Goal: Task Accomplishment & Management: Manage account settings

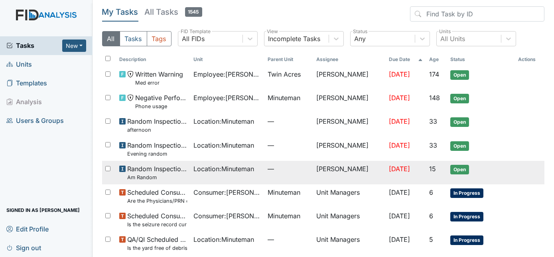
click at [247, 172] on span "Location : Minuteman" at bounding box center [223, 169] width 61 height 10
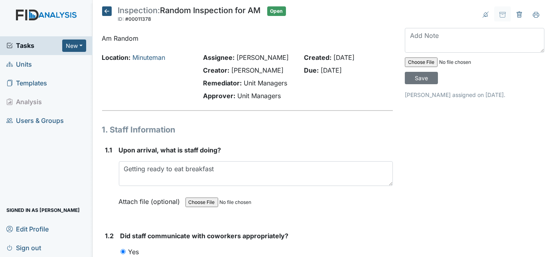
click at [301, 148] on strong "Upon arrival, what is staff doing?" at bounding box center [256, 150] width 274 height 10
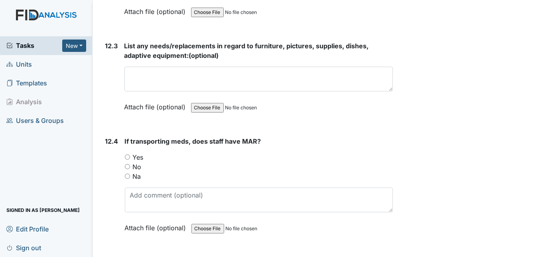
scroll to position [12977, 0]
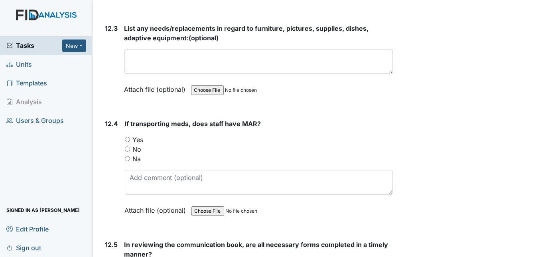
click at [128, 135] on div "Yes" at bounding box center [259, 140] width 268 height 10
click at [128, 137] on input "Yes" at bounding box center [127, 139] width 5 height 5
radio input "true"
click at [116, 119] on div "12.4" at bounding box center [111, 173] width 13 height 108
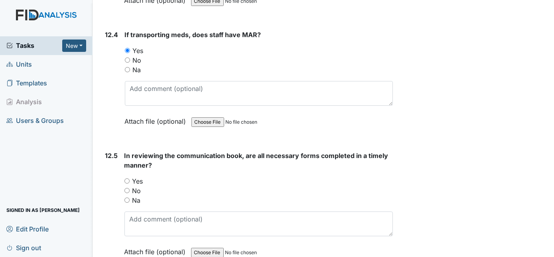
scroll to position [13079, 0]
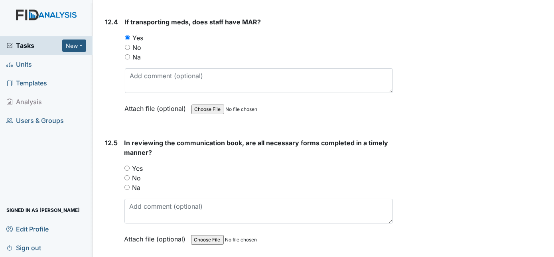
click at [128, 165] on input "Yes" at bounding box center [126, 167] width 5 height 5
radio input "true"
click at [113, 138] on div "12.5" at bounding box center [111, 197] width 13 height 118
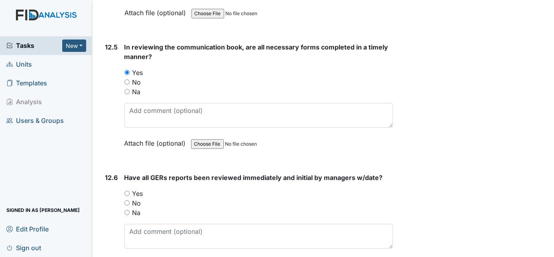
scroll to position [13180, 0]
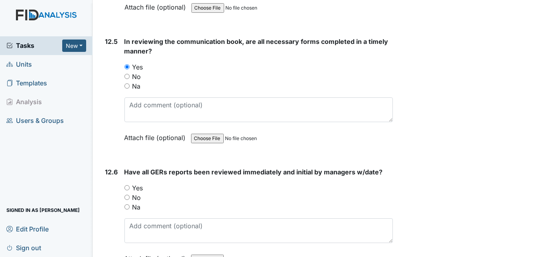
click at [126, 185] on input "Yes" at bounding box center [126, 187] width 5 height 5
radio input "true"
click at [108, 167] on div "12.6" at bounding box center [111, 221] width 13 height 108
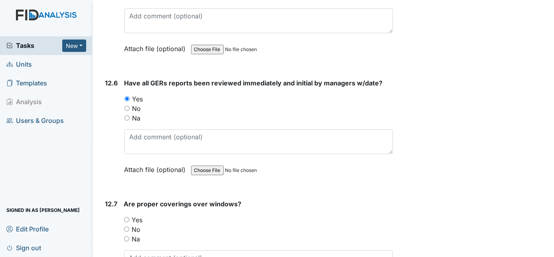
scroll to position [13325, 0]
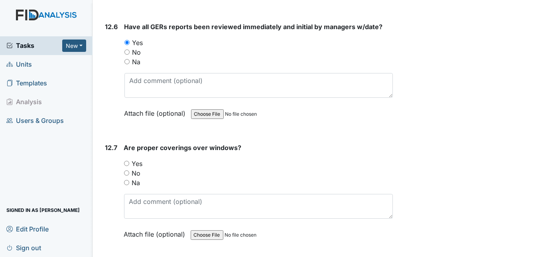
click at [127, 161] on input "Yes" at bounding box center [126, 163] width 5 height 5
radio input "true"
click at [114, 143] on div "12.7" at bounding box center [111, 197] width 12 height 108
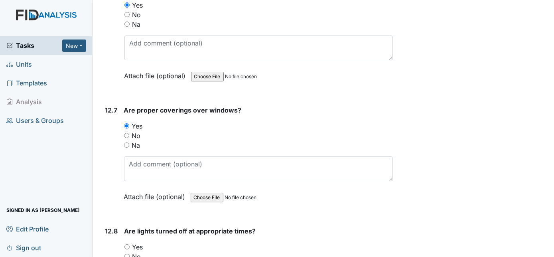
scroll to position [13383, 0]
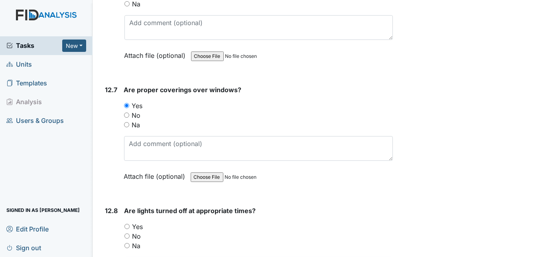
click at [127, 224] on input "Yes" at bounding box center [126, 226] width 5 height 5
radio input "true"
click at [113, 206] on div "12.8" at bounding box center [111, 260] width 13 height 108
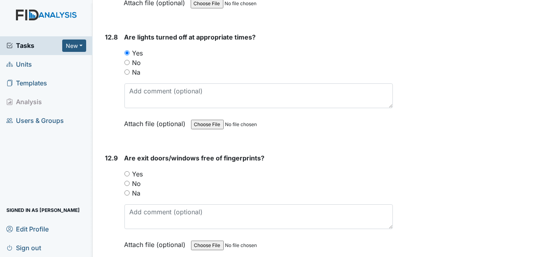
scroll to position [13557, 0]
click at [127, 170] on input "Yes" at bounding box center [126, 172] width 5 height 5
radio input "true"
click at [110, 152] on div "12.9" at bounding box center [111, 206] width 13 height 108
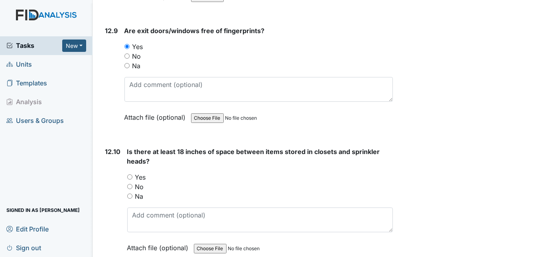
scroll to position [13688, 0]
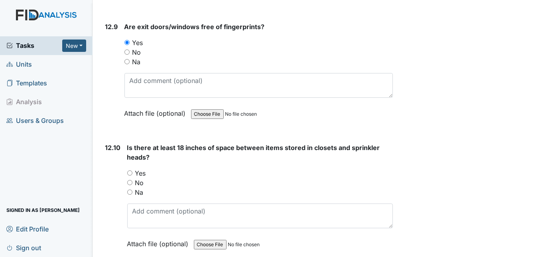
click at [130, 170] on input "Yes" at bounding box center [129, 172] width 5 height 5
radio input "true"
click at [116, 143] on div "12.10" at bounding box center [113, 202] width 16 height 118
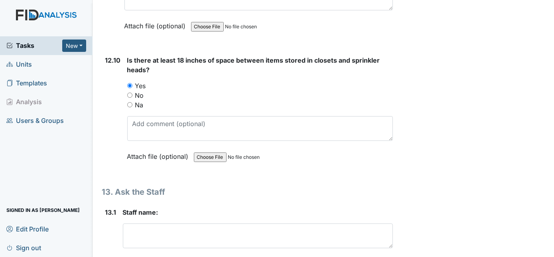
scroll to position [13804, 0]
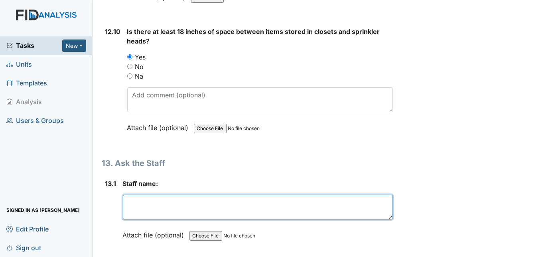
click at [167, 195] on textarea at bounding box center [258, 207] width 270 height 25
type textarea "SH"
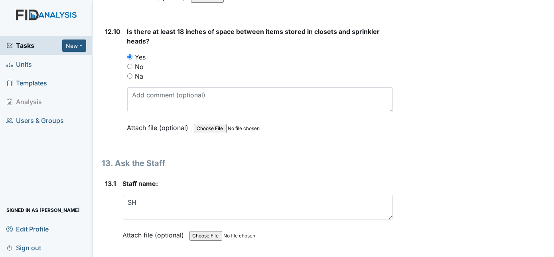
click at [113, 179] on div "13.1" at bounding box center [110, 215] width 11 height 73
type textarea "All consumers"
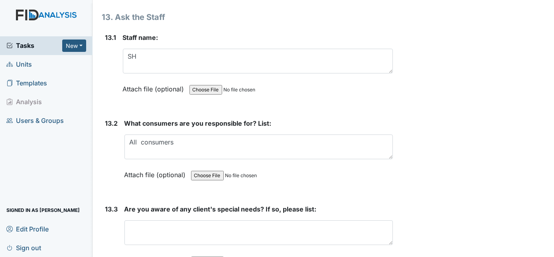
scroll to position [13977, 0]
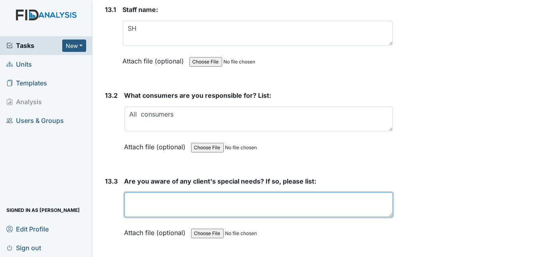
click at [152, 192] on textarea at bounding box center [258, 204] width 269 height 25
type textarea "Yes, Everyday living skills"
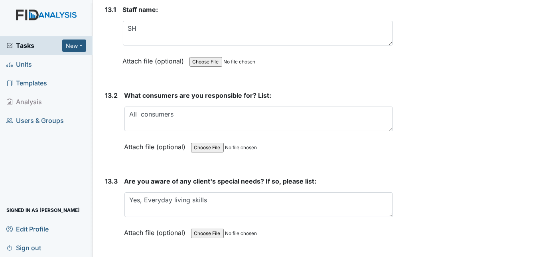
click at [324, 223] on div "Attach file (optional) You can upload .pdf, .txt, .jpg, .jpeg, .png, .csv, .xls…" at bounding box center [258, 233] width 269 height 20
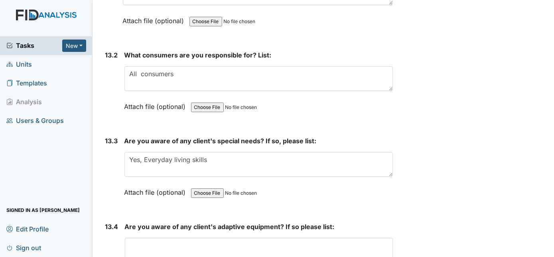
scroll to position [14036, 0]
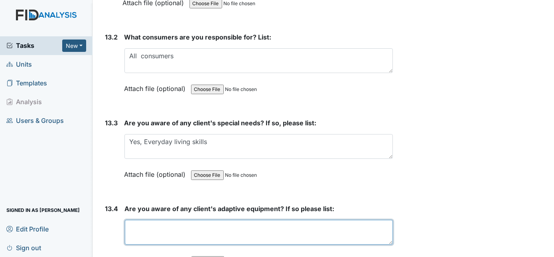
click at [289, 220] on textarea at bounding box center [259, 232] width 268 height 25
click at [290, 220] on textarea "Yes, TM-bib AB-Bib, plateguard,heavy utensils" at bounding box center [259, 232] width 268 height 25
click at [276, 220] on textarea "Yes, TM-bib AB-Bib, plateguard, heavy utensils" at bounding box center [259, 232] width 268 height 25
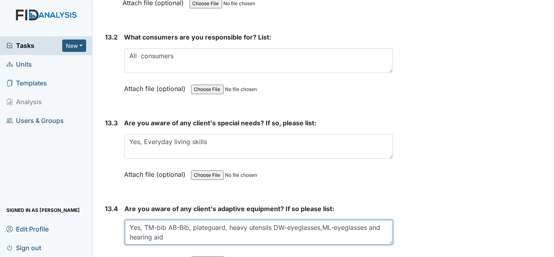
type textarea "Yes, TM-bib AB-Bib, plateguard, heavy utensils DW-eyeglasses,ML-eyeglasses and …"
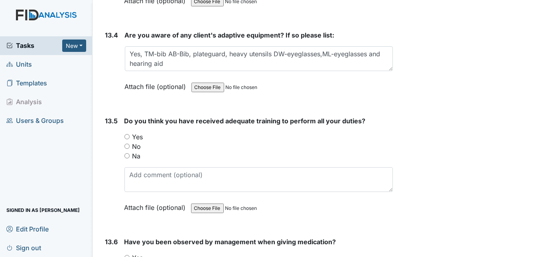
scroll to position [14209, 0]
click at [126, 134] on input "Yes" at bounding box center [126, 136] width 5 height 5
radio input "true"
click at [125, 254] on input "Yes" at bounding box center [126, 256] width 5 height 5
radio input "true"
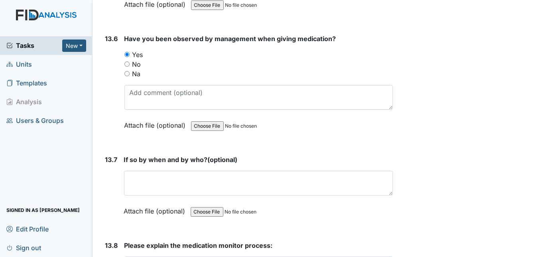
scroll to position [14412, 0]
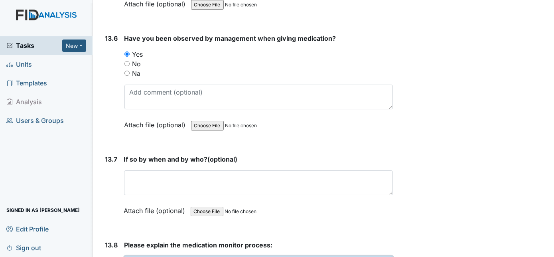
type textarea "Get key from med person. Sign book. Open therap, Unlock cabinet doors, Go to th…"
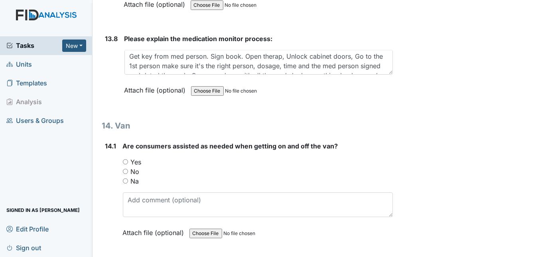
scroll to position [14645, 0]
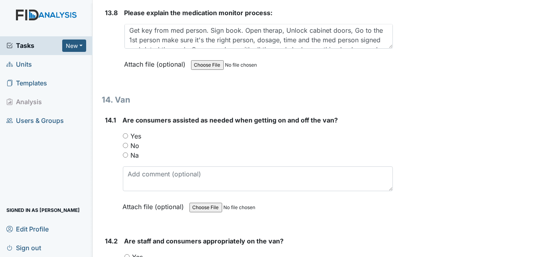
click at [127, 133] on input "Yes" at bounding box center [125, 135] width 5 height 5
radio input "true"
click at [126, 254] on input "Yes" at bounding box center [126, 256] width 5 height 5
radio input "true"
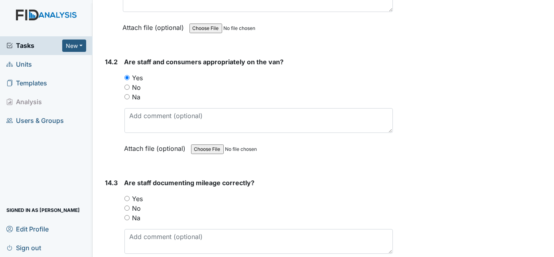
scroll to position [14847, 0]
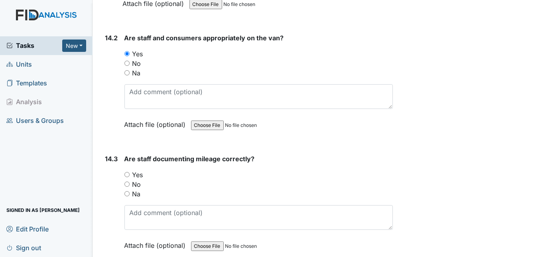
click at [127, 172] on input "Yes" at bounding box center [126, 174] width 5 height 5
radio input "true"
click at [107, 154] on div "14.3" at bounding box center [111, 208] width 13 height 108
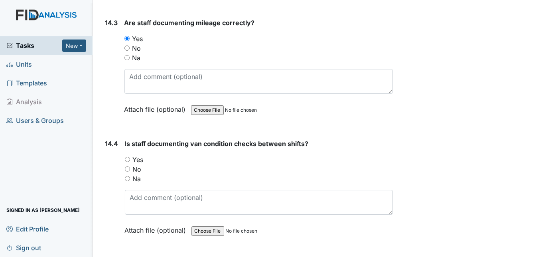
scroll to position [14993, 0]
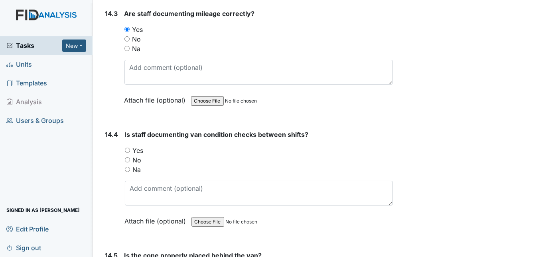
click at [128, 148] on input "Yes" at bounding box center [127, 150] width 5 height 5
radio input "true"
click at [108, 130] on div "14.4" at bounding box center [111, 184] width 13 height 108
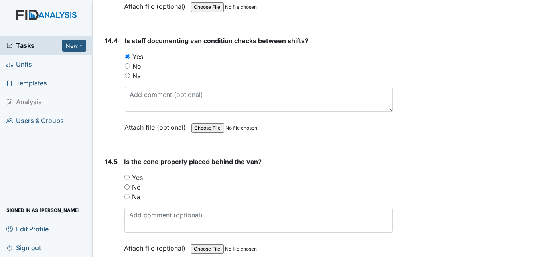
scroll to position [15108, 0]
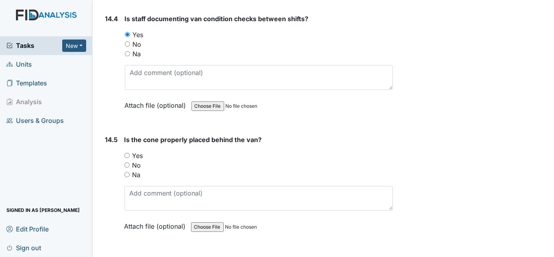
click at [126, 153] on input "Yes" at bounding box center [126, 155] width 5 height 5
radio input "true"
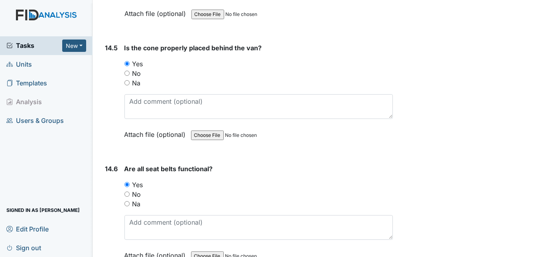
scroll to position [15246, 0]
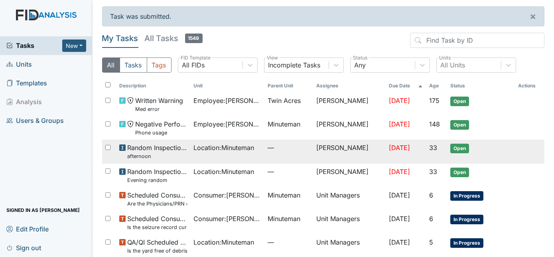
click at [177, 156] on small "afternoon" at bounding box center [157, 156] width 60 height 8
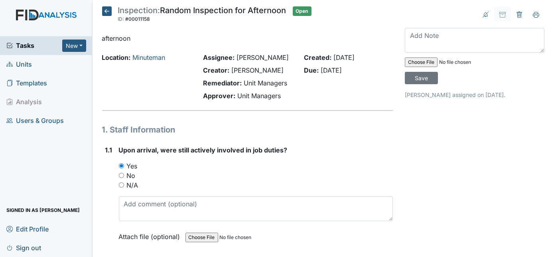
click at [333, 167] on div "Yes" at bounding box center [256, 166] width 274 height 10
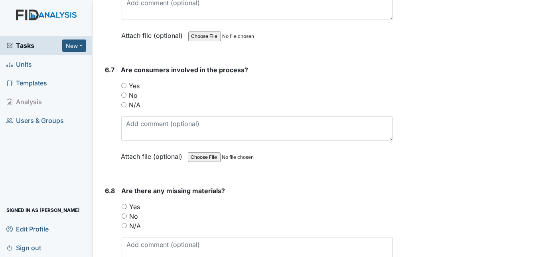
scroll to position [5278, 0]
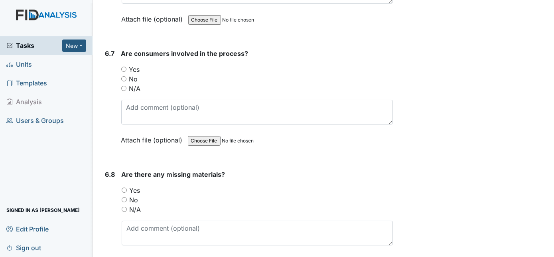
click at [125, 67] on input "Yes" at bounding box center [123, 69] width 5 height 5
radio input "true"
click at [123, 197] on input "No" at bounding box center [124, 199] width 5 height 5
radio input "true"
click at [109, 187] on div "6.8" at bounding box center [110, 223] width 10 height 108
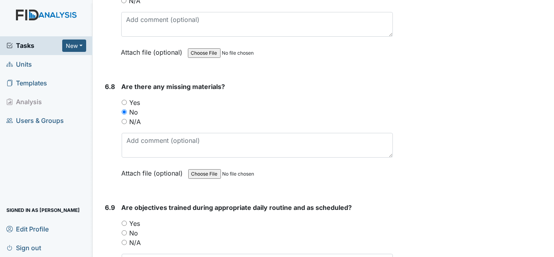
scroll to position [5437, 0]
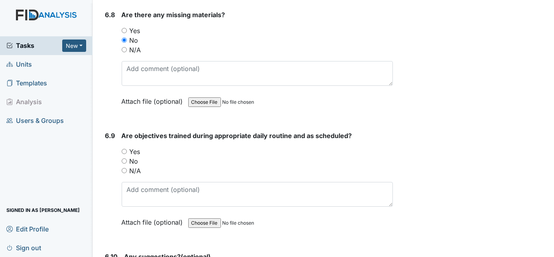
click at [124, 149] on input "Yes" at bounding box center [124, 151] width 5 height 5
radio input "true"
click at [105, 148] on div "6.9" at bounding box center [110, 185] width 10 height 108
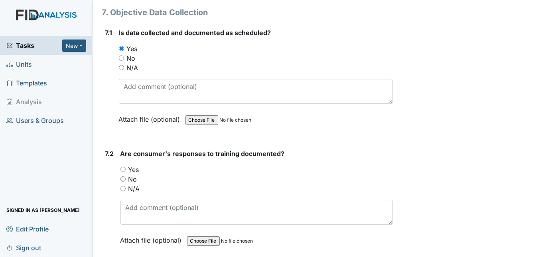
scroll to position [5785, 0]
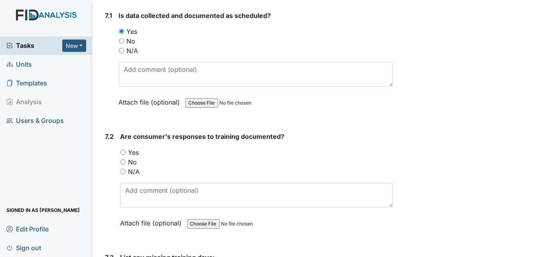
click at [121, 150] on input "Yes" at bounding box center [122, 152] width 5 height 5
radio input "true"
click at [108, 146] on div "7.2" at bounding box center [109, 186] width 9 height 108
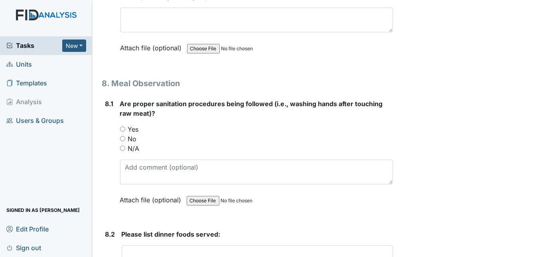
scroll to position [6061, 0]
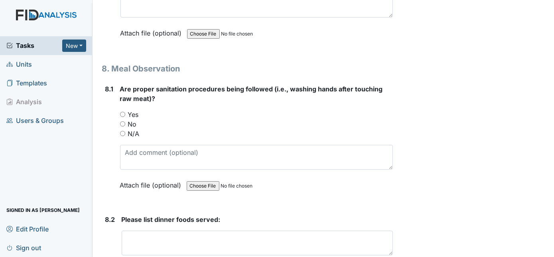
click at [122, 112] on input "Yes" at bounding box center [122, 114] width 5 height 5
radio input "true"
click at [106, 110] on div "8.1" at bounding box center [109, 143] width 8 height 118
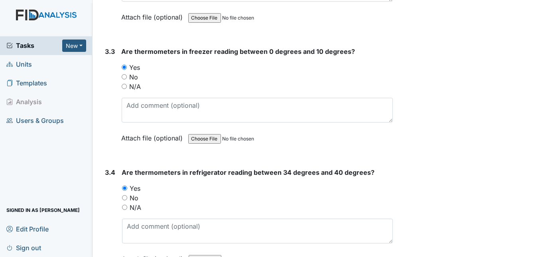
scroll to position [1449, 0]
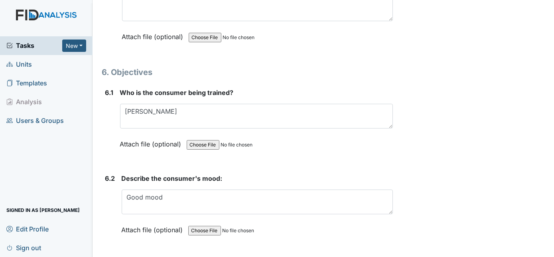
scroll to position [4668, 0]
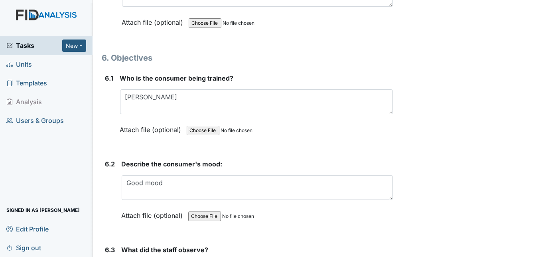
click at [260, 245] on strong "What did the staff observe?" at bounding box center [258, 250] width 272 height 10
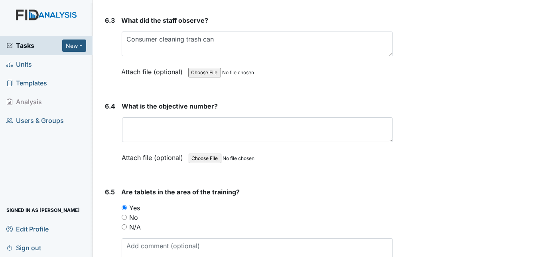
scroll to position [4901, 0]
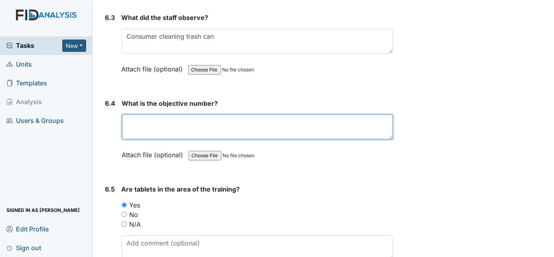
click at [221, 114] on textarea at bounding box center [257, 126] width 271 height 25
type textarea "DIL032"
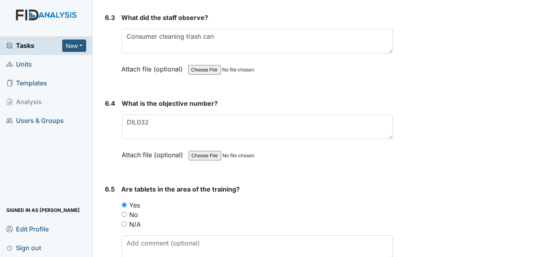
click at [298, 184] on div "Are tablets in the area of the training? You must select one of the below optio…" at bounding box center [258, 235] width 272 height 102
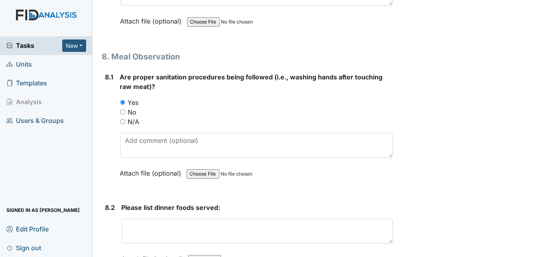
scroll to position [6075, 0]
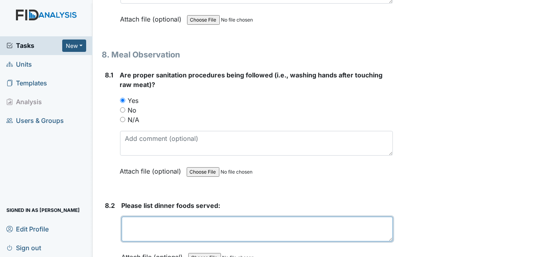
click at [210, 217] on textarea at bounding box center [258, 229] width 272 height 25
type textarea "Ckn and rice soup, crackers, ham sandwich ,beets, water kool aid, milk"
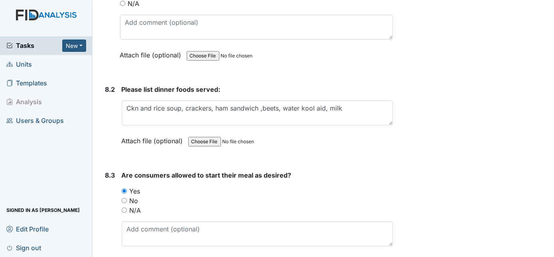
scroll to position [6205, 0]
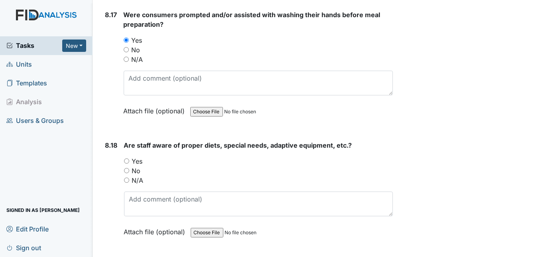
scroll to position [8018, 0]
click at [126, 158] on input "Yes" at bounding box center [126, 160] width 5 height 5
radio input "true"
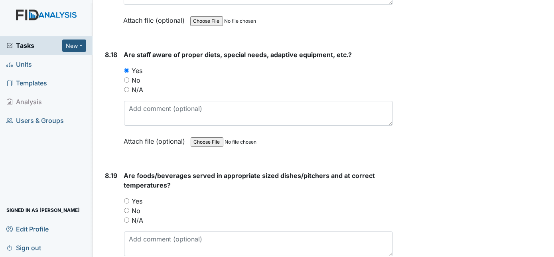
scroll to position [8119, 0]
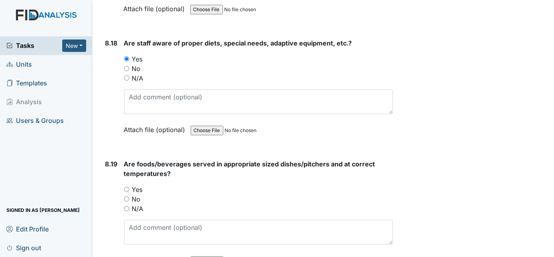
click at [126, 187] on input "Yes" at bounding box center [126, 189] width 5 height 5
radio input "true"
click at [115, 159] on div "8.19" at bounding box center [111, 218] width 12 height 118
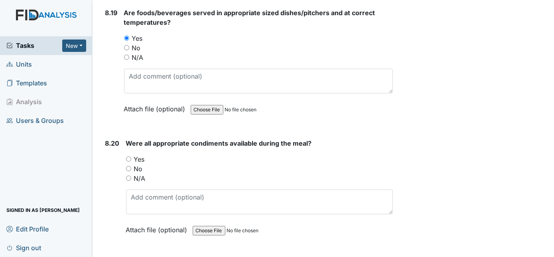
scroll to position [8279, 0]
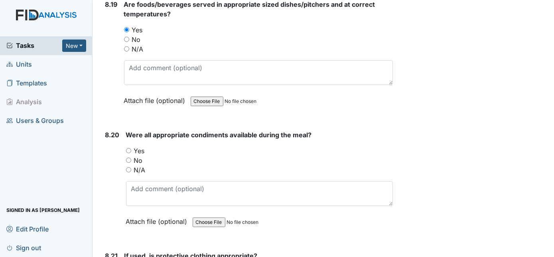
click at [126, 148] on input "Yes" at bounding box center [128, 150] width 5 height 5
radio input "true"
click at [114, 130] on div "8.20" at bounding box center [112, 184] width 14 height 108
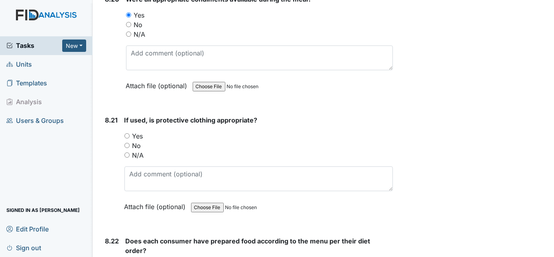
scroll to position [8424, 0]
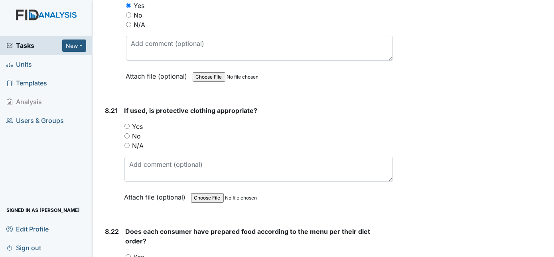
click at [126, 124] on input "Yes" at bounding box center [126, 126] width 5 height 5
radio input "true"
click at [113, 107] on div "8.21" at bounding box center [111, 160] width 13 height 108
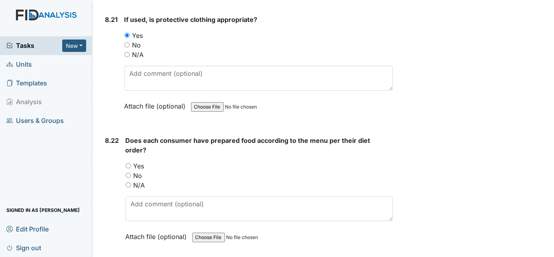
scroll to position [8554, 0]
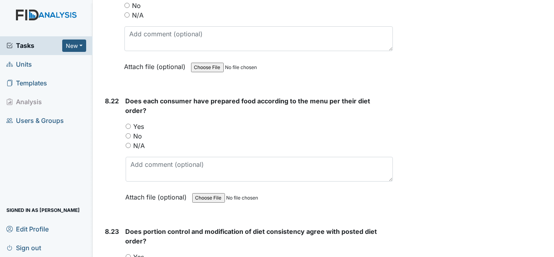
click at [126, 124] on input "Yes" at bounding box center [128, 126] width 5 height 5
radio input "true"
click at [113, 100] on div "8.22" at bounding box center [112, 155] width 14 height 118
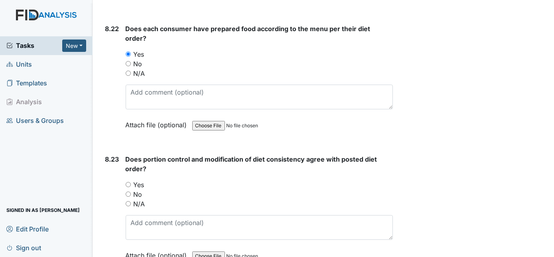
scroll to position [8685, 0]
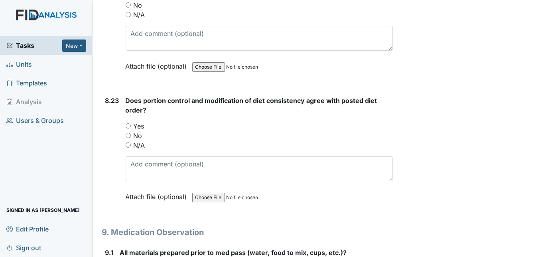
click at [128, 123] on input "Yes" at bounding box center [128, 125] width 5 height 5
radio input "true"
click at [114, 96] on div "8.23" at bounding box center [112, 155] width 14 height 118
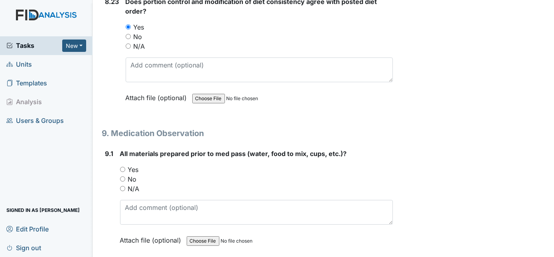
scroll to position [8815, 0]
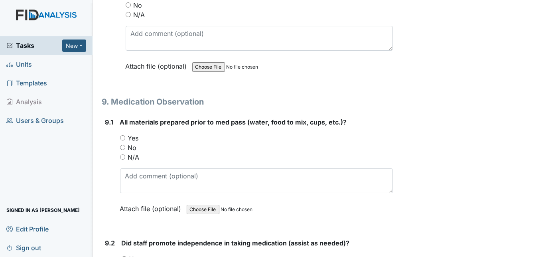
click at [123, 135] on input "Yes" at bounding box center [122, 137] width 5 height 5
radio input "true"
click at [112, 117] on div "9.1" at bounding box center [109, 171] width 8 height 108
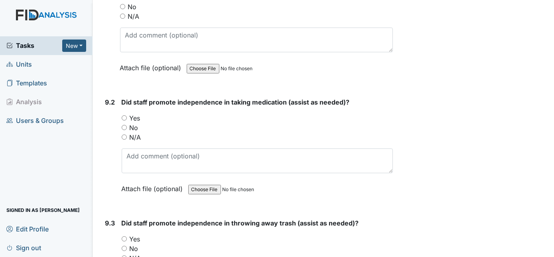
scroll to position [8960, 0]
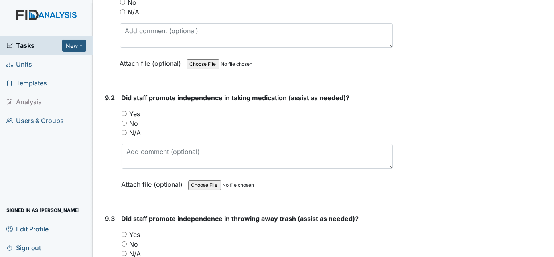
click at [124, 111] on input "Yes" at bounding box center [124, 113] width 5 height 5
radio input "true"
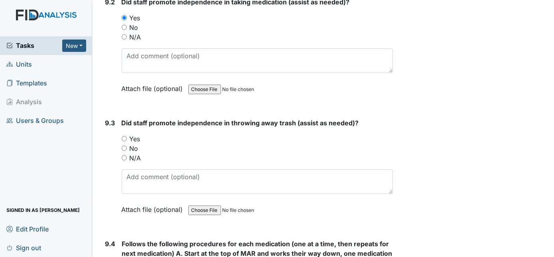
scroll to position [9062, 0]
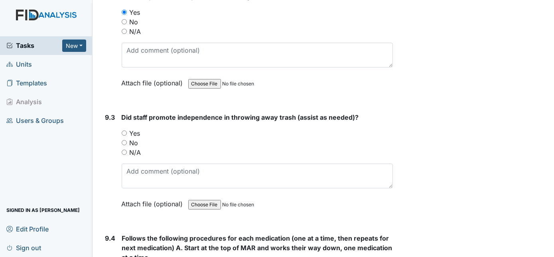
click at [125, 130] on input "Yes" at bounding box center [124, 132] width 5 height 5
radio input "true"
click at [110, 112] on div "9.3" at bounding box center [110, 166] width 10 height 108
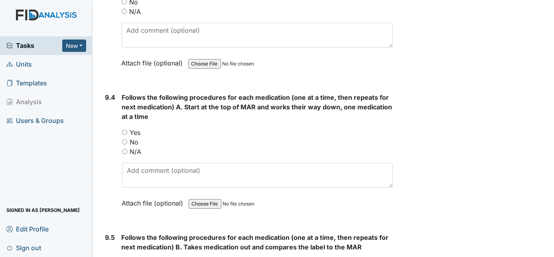
scroll to position [9207, 0]
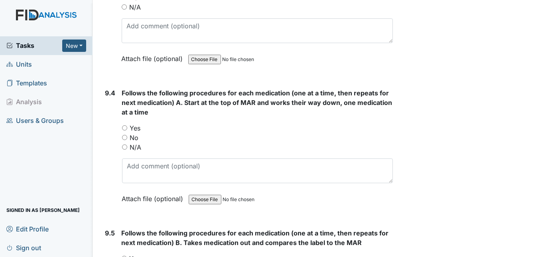
click at [125, 125] on input "Yes" at bounding box center [124, 127] width 5 height 5
radio input "true"
click at [114, 90] on div "9.4" at bounding box center [110, 151] width 10 height 127
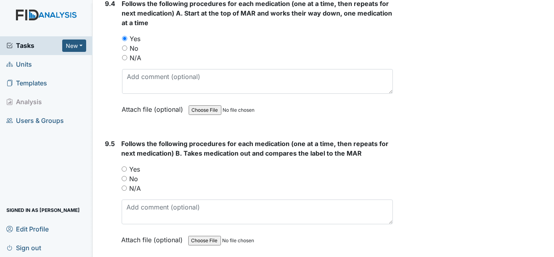
scroll to position [9352, 0]
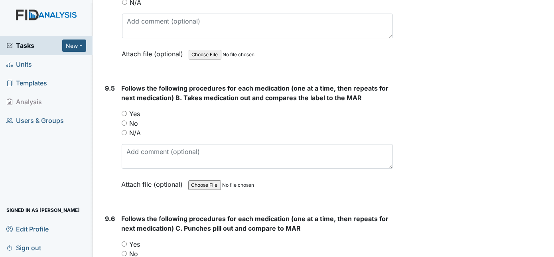
click at [123, 111] on input "Yes" at bounding box center [124, 113] width 5 height 5
radio input "true"
click at [109, 95] on div "9.5" at bounding box center [110, 142] width 10 height 118
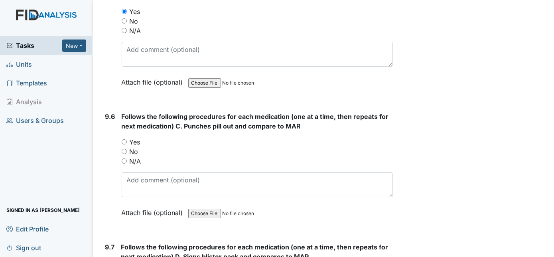
scroll to position [9468, 0]
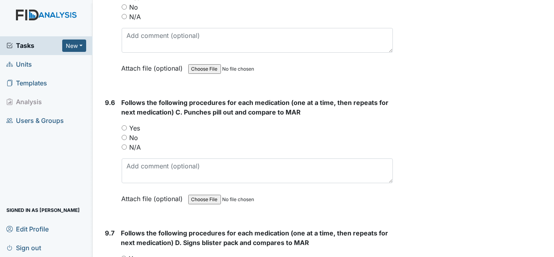
click at [124, 125] on input "Yes" at bounding box center [124, 127] width 5 height 5
radio input "true"
click at [108, 100] on div "9.6" at bounding box center [110, 157] width 10 height 118
click at [124, 125] on input "Yes" at bounding box center [123, 127] width 5 height 5
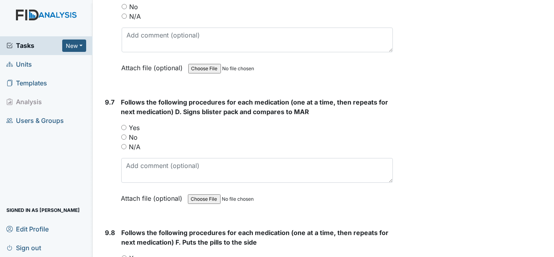
radio input "true"
click at [107, 101] on div "9.7" at bounding box center [110, 156] width 10 height 118
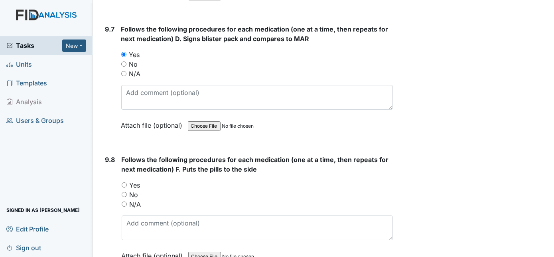
scroll to position [9700, 0]
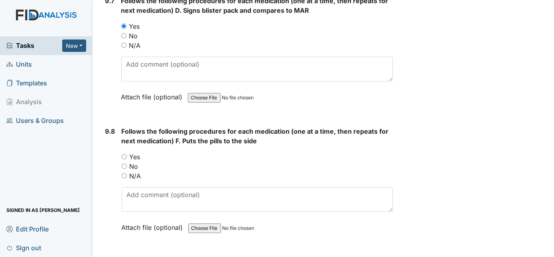
click at [123, 154] on input "Yes" at bounding box center [124, 156] width 5 height 5
radio input "true"
click at [111, 126] on div "9.8" at bounding box center [110, 185] width 10 height 118
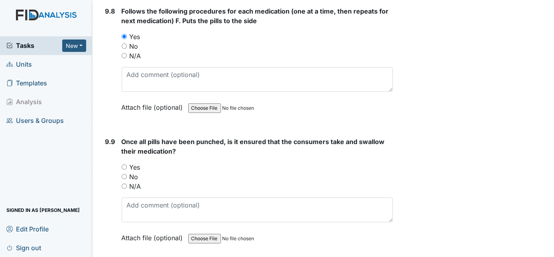
scroll to position [9845, 0]
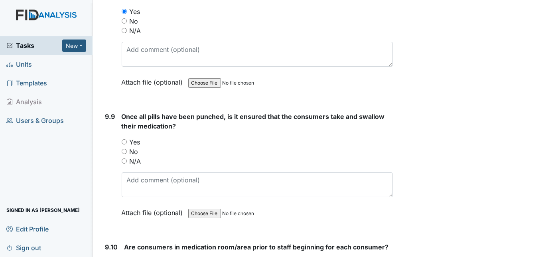
click at [124, 139] on input "Yes" at bounding box center [124, 141] width 5 height 5
radio input "true"
click at [110, 112] on div "9.9" at bounding box center [110, 171] width 10 height 118
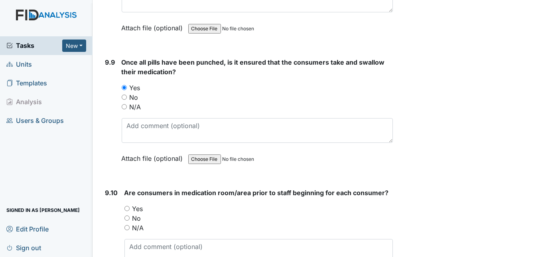
scroll to position [9903, 0]
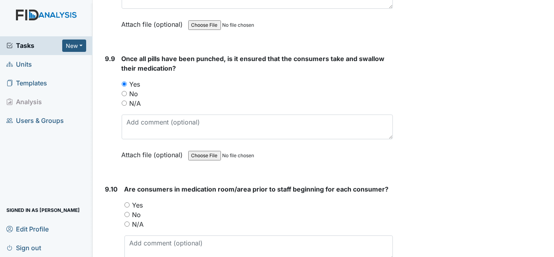
click at [126, 202] on input "Yes" at bounding box center [126, 204] width 5 height 5
radio input "true"
click at [119, 184] on div "9.10 Are consumers in medication room/area prior to staff beginning for each co…" at bounding box center [247, 238] width 291 height 108
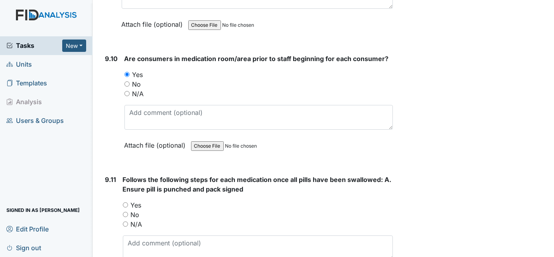
scroll to position [10048, 0]
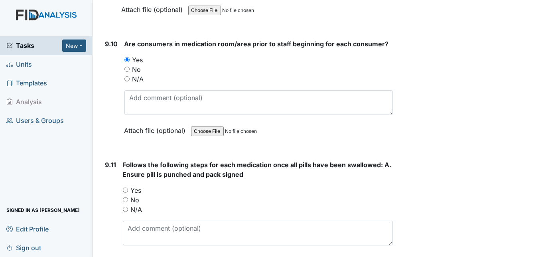
click at [126, 187] on input "Yes" at bounding box center [125, 189] width 5 height 5
radio input "true"
click at [103, 160] on div "9.11 Follows the following steps for each medication once all pills have been s…" at bounding box center [247, 219] width 291 height 118
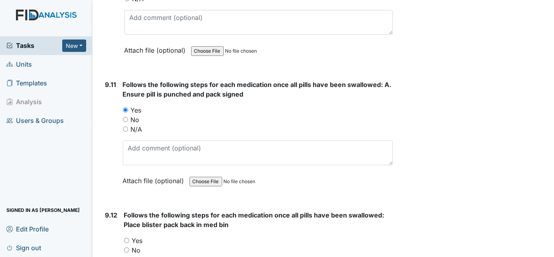
scroll to position [10193, 0]
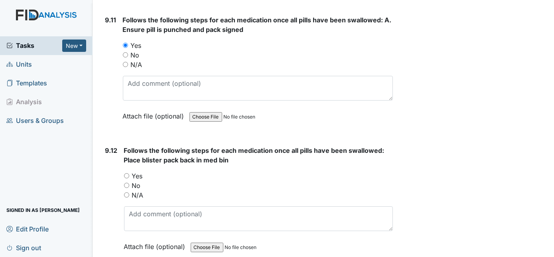
click at [126, 173] on input "Yes" at bounding box center [126, 175] width 5 height 5
radio input "true"
click at [110, 146] on div "9.12" at bounding box center [111, 205] width 12 height 118
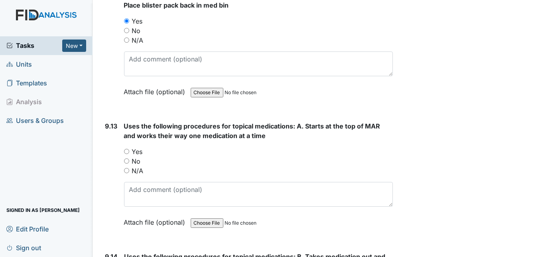
scroll to position [10352, 0]
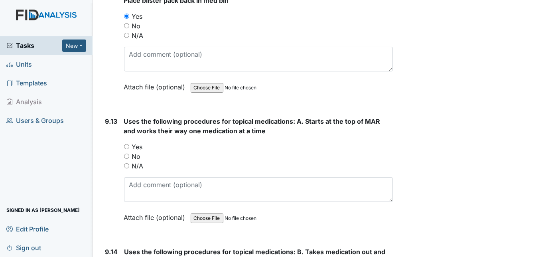
click at [129, 142] on div "Yes" at bounding box center [258, 147] width 269 height 10
click at [125, 144] on input "Yes" at bounding box center [126, 146] width 5 height 5
radio input "true"
click at [112, 116] on div "9.13" at bounding box center [111, 175] width 12 height 118
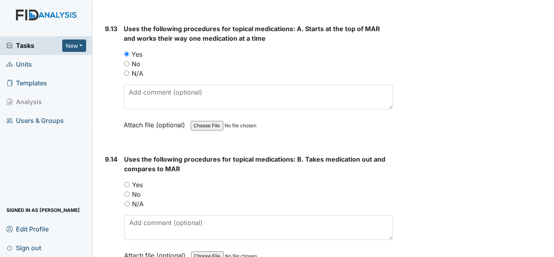
scroll to position [10512, 0]
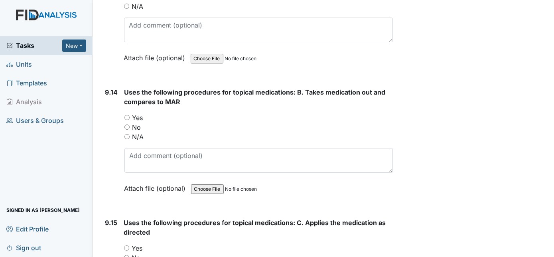
click at [125, 115] on input "Yes" at bounding box center [126, 117] width 5 height 5
radio input "true"
click at [109, 87] on div "9.14" at bounding box center [111, 146] width 13 height 118
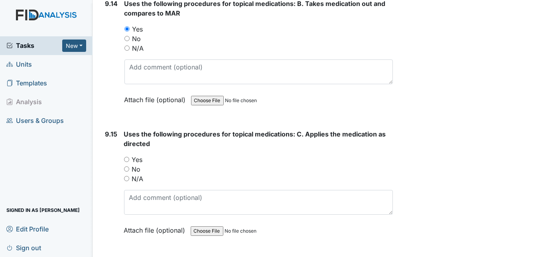
scroll to position [10613, 0]
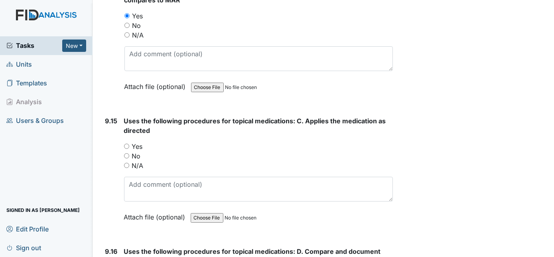
click at [128, 144] on input "Yes" at bounding box center [126, 146] width 5 height 5
radio input "true"
click at [106, 119] on div "9.15" at bounding box center [111, 175] width 12 height 118
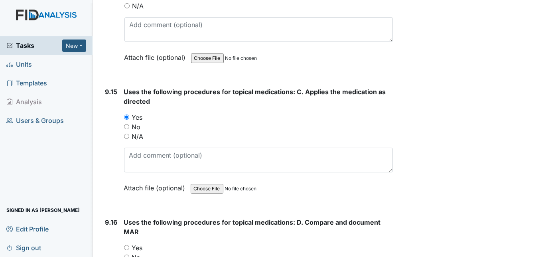
scroll to position [10700, 0]
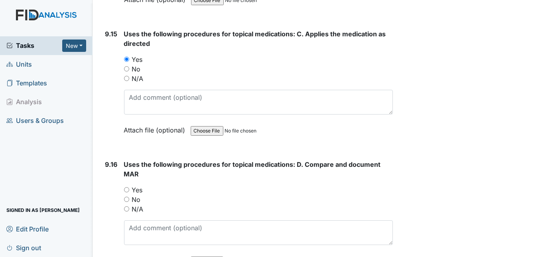
click at [126, 187] on input "Yes" at bounding box center [126, 189] width 5 height 5
radio input "true"
click at [112, 159] on div "9.16" at bounding box center [111, 218] width 12 height 118
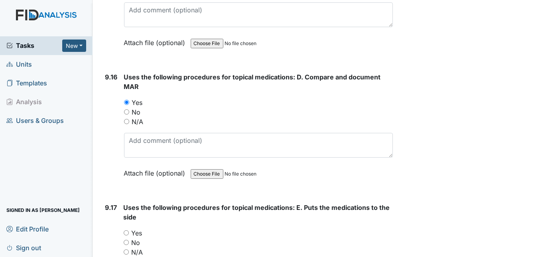
scroll to position [10845, 0]
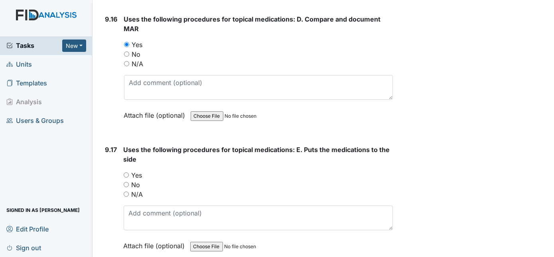
click at [126, 172] on input "Yes" at bounding box center [126, 174] width 5 height 5
radio input "true"
click at [111, 145] on div "9.17" at bounding box center [111, 204] width 12 height 118
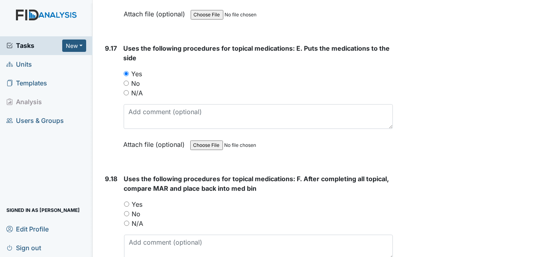
scroll to position [10961, 0]
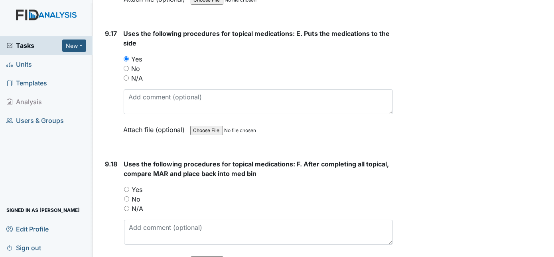
click at [124, 187] on input "Yes" at bounding box center [126, 189] width 5 height 5
radio input "true"
click at [112, 159] on div "9.18" at bounding box center [111, 218] width 12 height 118
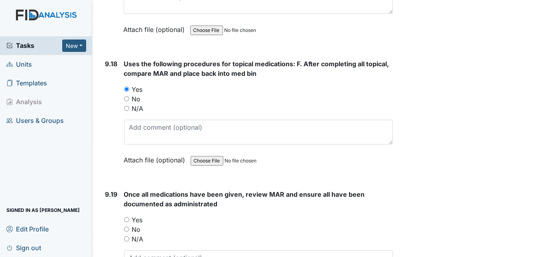
scroll to position [11121, 0]
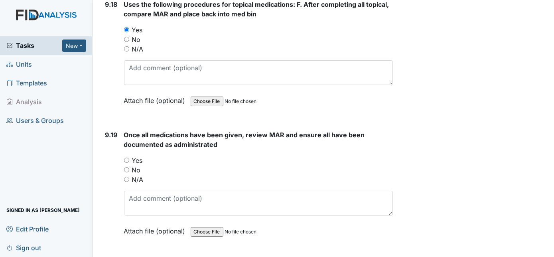
click at [125, 158] on input "Yes" at bounding box center [126, 160] width 5 height 5
radio input "true"
click at [108, 130] on div "9.19" at bounding box center [111, 189] width 12 height 118
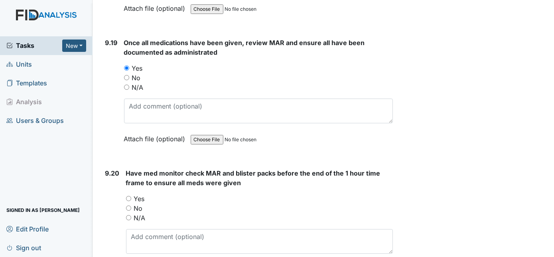
scroll to position [11237, 0]
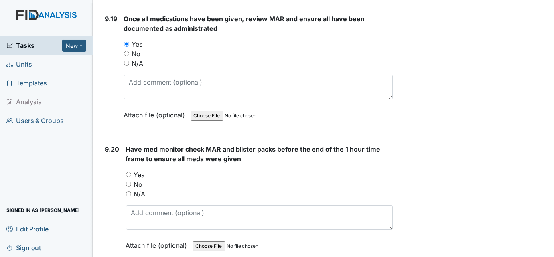
click at [130, 172] on input "Yes" at bounding box center [128, 174] width 5 height 5
radio input "true"
click at [113, 144] on div "9.20" at bounding box center [112, 203] width 14 height 118
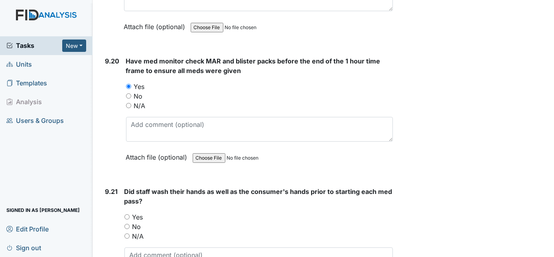
scroll to position [11338, 0]
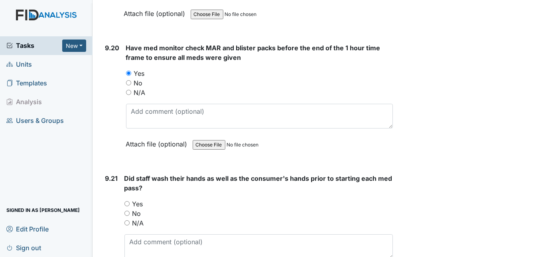
click at [128, 201] on input "Yes" at bounding box center [126, 203] width 5 height 5
radio input "true"
click at [118, 173] on div "9.21" at bounding box center [111, 232] width 13 height 118
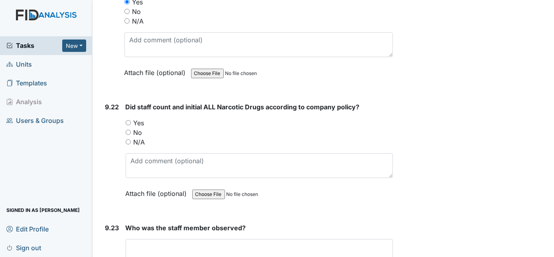
scroll to position [11541, 0]
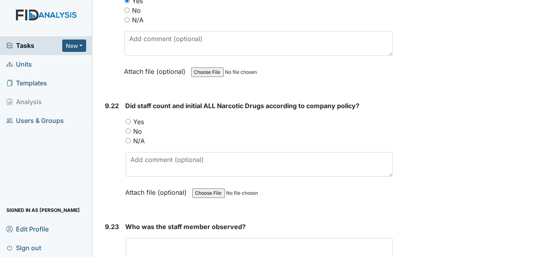
click at [128, 119] on input "Yes" at bounding box center [128, 121] width 5 height 5
radio input "true"
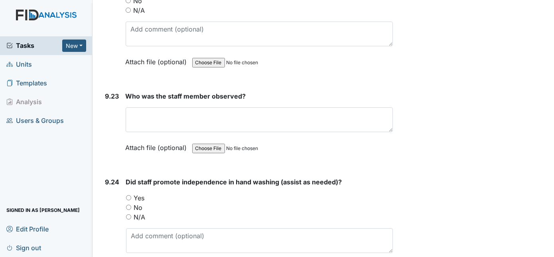
scroll to position [11672, 0]
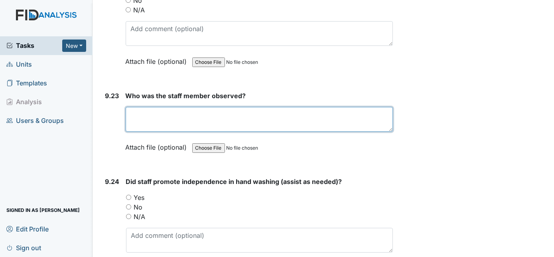
click at [150, 107] on textarea at bounding box center [260, 119] width 268 height 25
type textarea "NR"
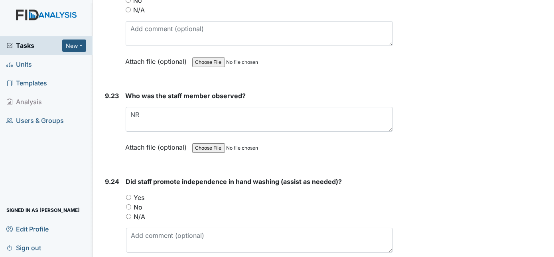
click at [112, 91] on div "9.23" at bounding box center [112, 127] width 14 height 73
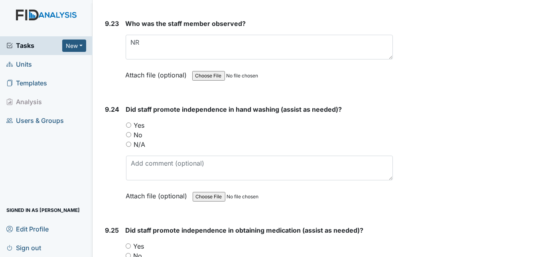
scroll to position [11744, 0]
click at [128, 122] on input "Yes" at bounding box center [128, 124] width 5 height 5
radio input "true"
click at [128, 243] on input "Yes" at bounding box center [128, 245] width 5 height 5
radio input "true"
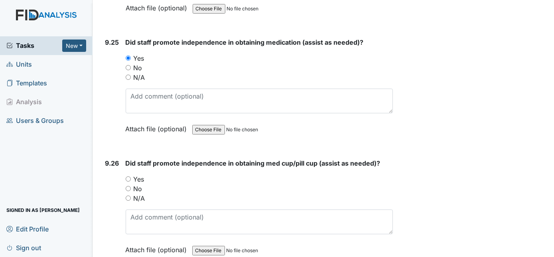
scroll to position [11933, 0]
click at [128, 175] on input "Yes" at bounding box center [128, 177] width 5 height 5
radio input "true"
click at [103, 158] on div "9.26 Did staff promote independence in obtaining med cup/pill cup (assist as ne…" at bounding box center [247, 212] width 291 height 108
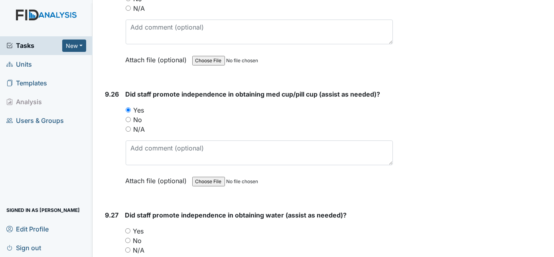
scroll to position [12049, 0]
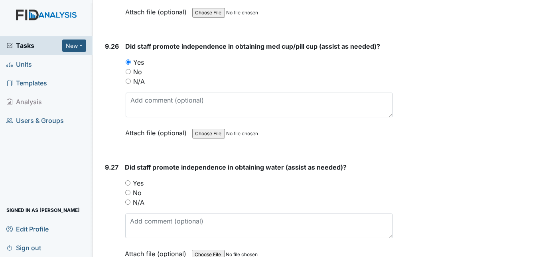
click at [126, 180] on input "Yes" at bounding box center [127, 182] width 5 height 5
radio input "true"
click at [106, 162] on div "9.27" at bounding box center [112, 216] width 14 height 108
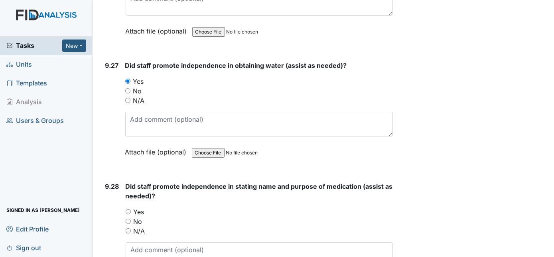
scroll to position [12165, 0]
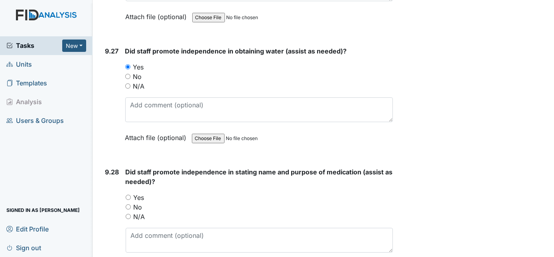
click at [128, 195] on input "Yes" at bounding box center [128, 197] width 5 height 5
radio input "true"
click at [111, 167] on div "9.28" at bounding box center [112, 226] width 14 height 118
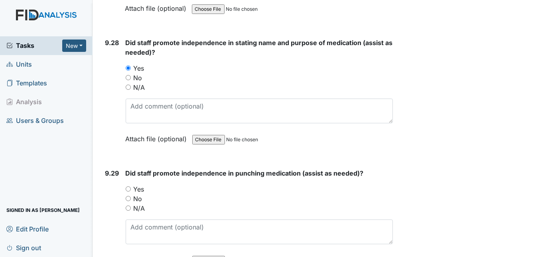
scroll to position [12295, 0]
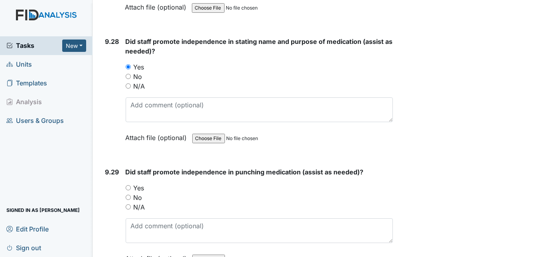
click at [128, 185] on input "Yes" at bounding box center [128, 187] width 5 height 5
radio input "true"
click at [105, 167] on div "9.29" at bounding box center [112, 221] width 14 height 108
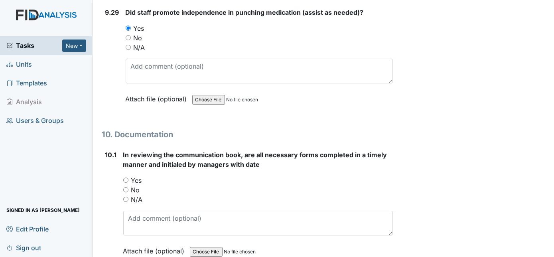
scroll to position [12469, 0]
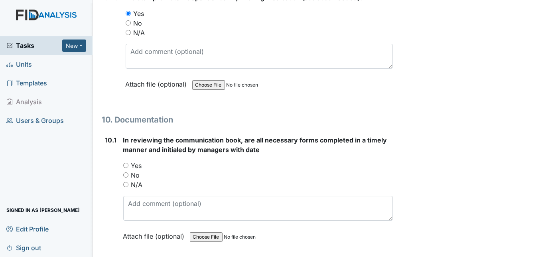
click at [124, 163] on input "Yes" at bounding box center [125, 165] width 5 height 5
radio input "true"
click at [114, 135] on div "10.1" at bounding box center [111, 194] width 12 height 118
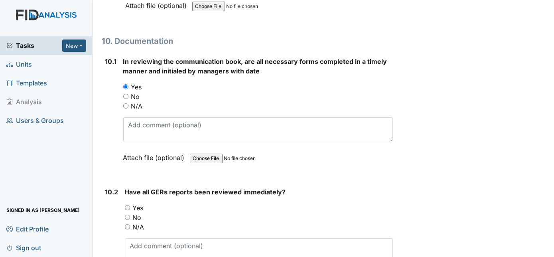
scroll to position [12629, 0]
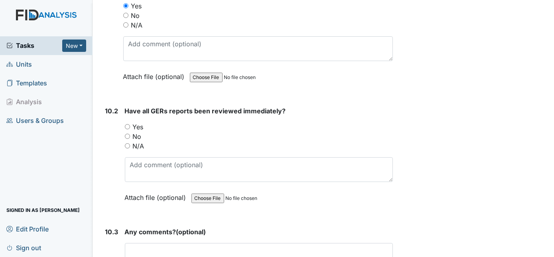
click at [127, 124] on input "Yes" at bounding box center [127, 126] width 5 height 5
radio input "true"
click at [116, 106] on div "10.2" at bounding box center [111, 160] width 13 height 108
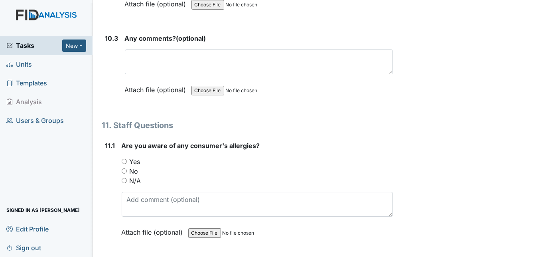
scroll to position [12832, 0]
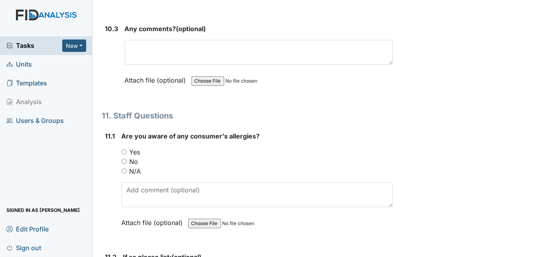
click at [122, 149] on input "Yes" at bounding box center [124, 151] width 5 height 5
radio input "true"
click at [103, 131] on div "11.1 Are you aware of any consumer's allergies? You must select one of the belo…" at bounding box center [247, 185] width 291 height 108
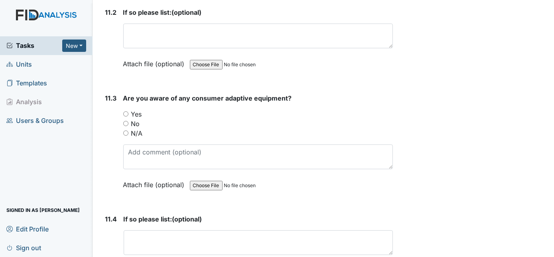
scroll to position [13078, 0]
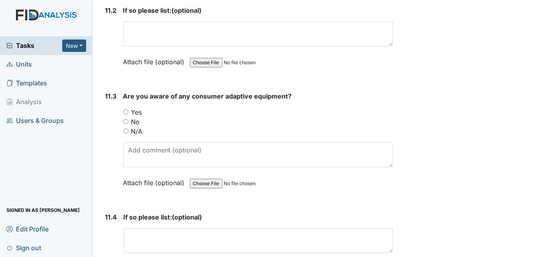
click at [125, 109] on input "Yes" at bounding box center [125, 111] width 5 height 5
radio input "true"
click at [109, 91] on div "11.3" at bounding box center [111, 145] width 12 height 108
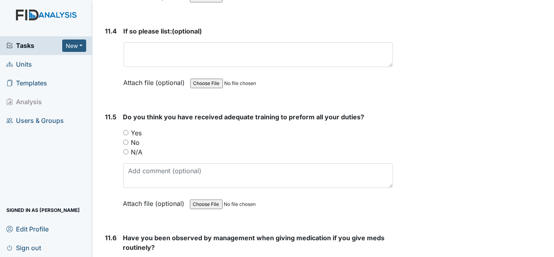
scroll to position [13267, 0]
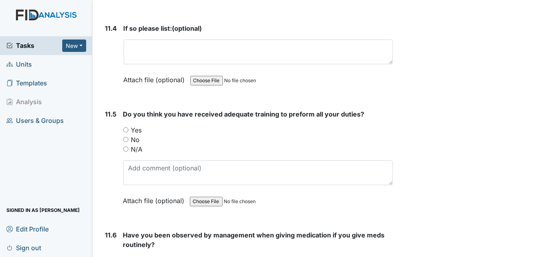
click at [125, 127] on input "Yes" at bounding box center [125, 129] width 5 height 5
radio input "true"
click at [106, 109] on div "11.5" at bounding box center [111, 163] width 12 height 108
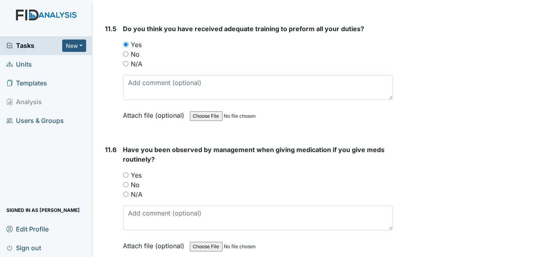
scroll to position [13368, 0]
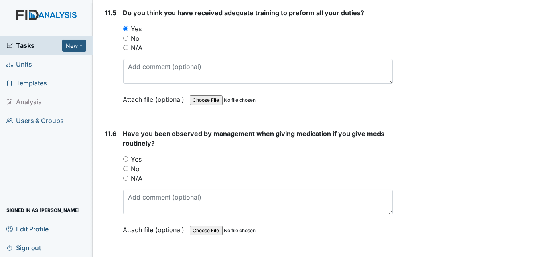
click at [126, 156] on input "Yes" at bounding box center [125, 158] width 5 height 5
radio input "true"
click at [177, 154] on div "Yes" at bounding box center [258, 159] width 270 height 10
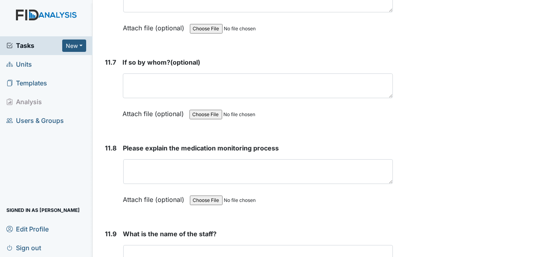
scroll to position [13571, 0]
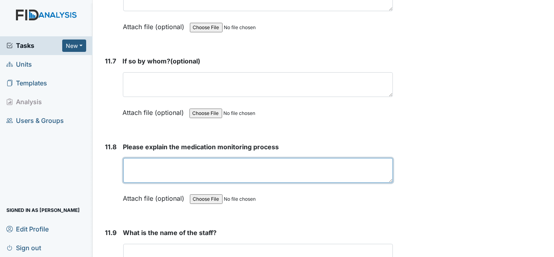
click at [148, 158] on textarea at bounding box center [258, 170] width 270 height 25
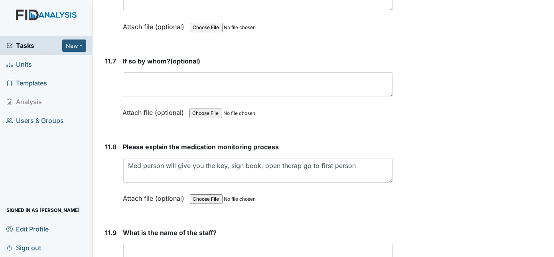
click at [293, 189] on div "Attach file (optional) You can upload .pdf, .txt, .jpg, .jpeg, .png, .csv, .xls…" at bounding box center [258, 199] width 270 height 20
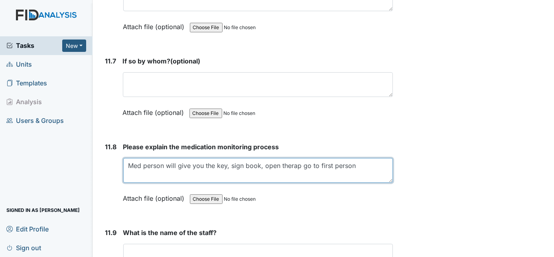
click at [360, 158] on textarea "Med person will give you the key, sign book, open therap go to first person" at bounding box center [258, 170] width 270 height 25
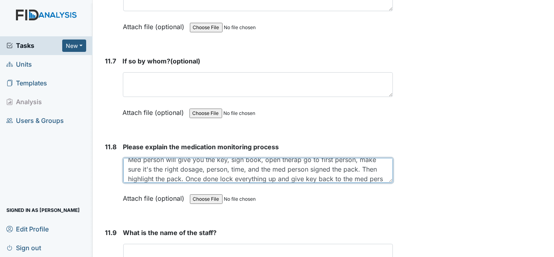
scroll to position [16, 0]
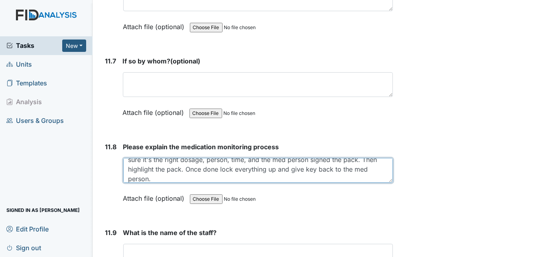
type textarea "Med person will give you the key, sign book, open therap go to first person, ma…"
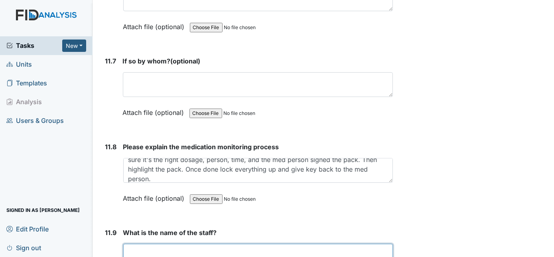
click at [273, 244] on textarea at bounding box center [258, 256] width 270 height 25
type textarea "MK"
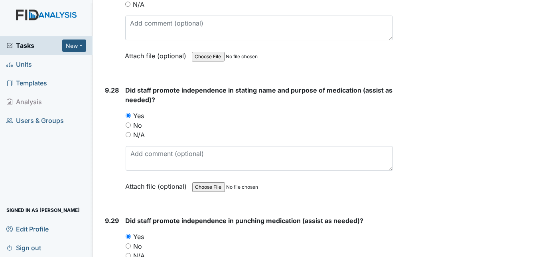
scroll to position [14182, 0]
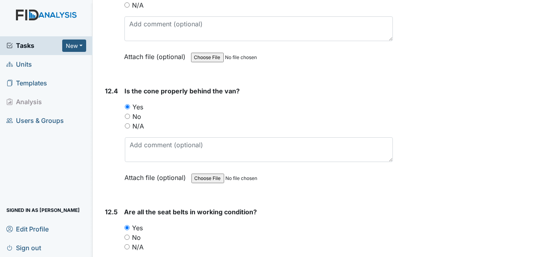
click at [362, 232] on div "No" at bounding box center [258, 237] width 269 height 10
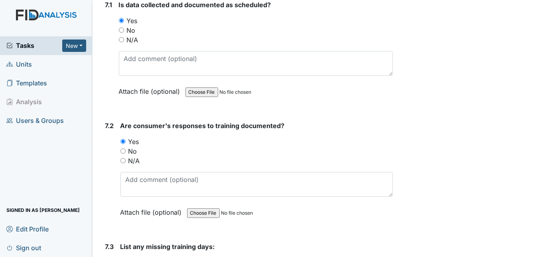
scroll to position [5811, 0]
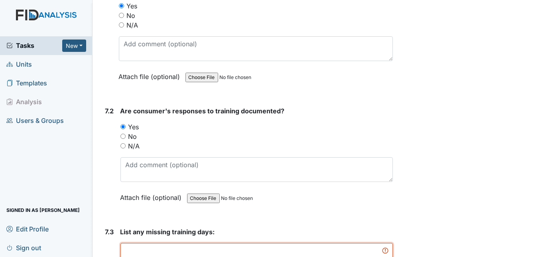
click at [218, 243] on textarea at bounding box center [256, 255] width 273 height 25
type textarea "."
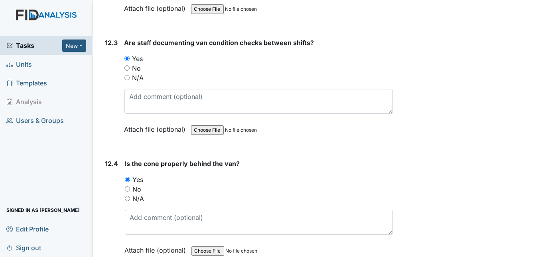
scroll to position [14182, 0]
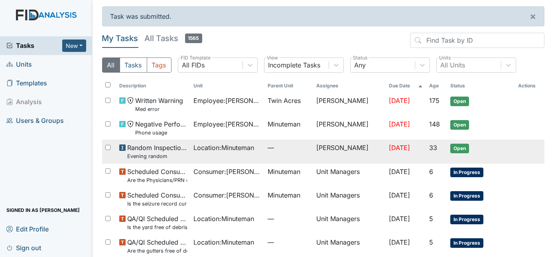
click at [238, 163] on td "Location : Minuteman" at bounding box center [227, 152] width 74 height 24
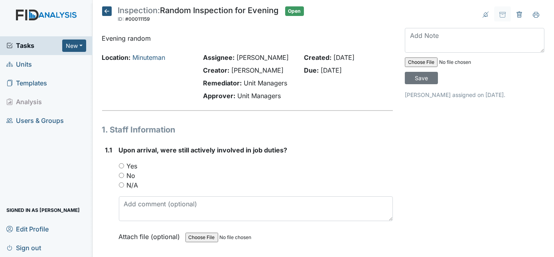
click at [121, 163] on input "Yes" at bounding box center [121, 165] width 5 height 5
radio input "true"
click at [106, 192] on div "1.1" at bounding box center [108, 199] width 7 height 108
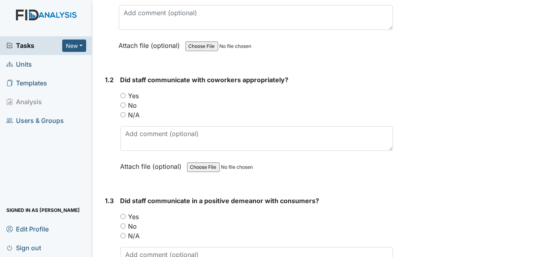
scroll to position [203, 0]
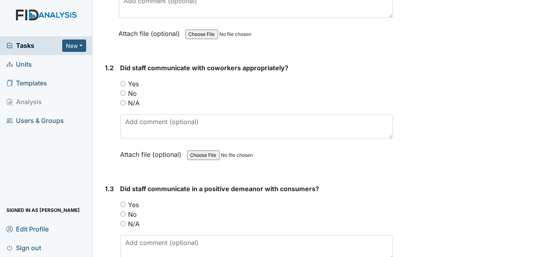
click at [123, 83] on input "Yes" at bounding box center [122, 83] width 5 height 5
radio input "true"
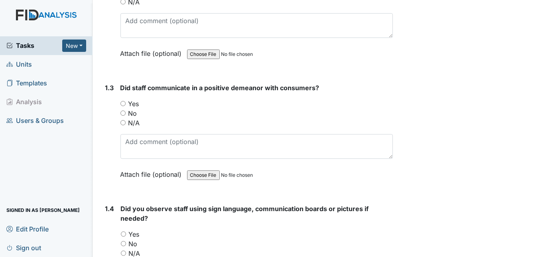
scroll to position [362, 0]
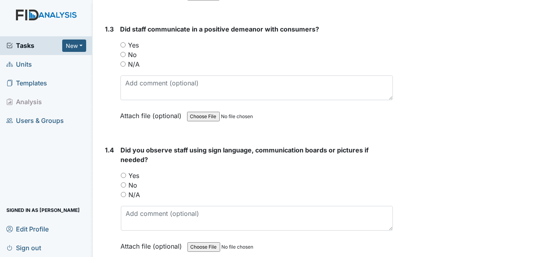
click at [123, 43] on input "Yes" at bounding box center [122, 44] width 5 height 5
radio input "true"
click at [122, 173] on input "Yes" at bounding box center [123, 175] width 5 height 5
radio input "true"
click at [102, 187] on div "1.4 Did you observe staff using sign language, communication boards or pictures…" at bounding box center [247, 204] width 291 height 118
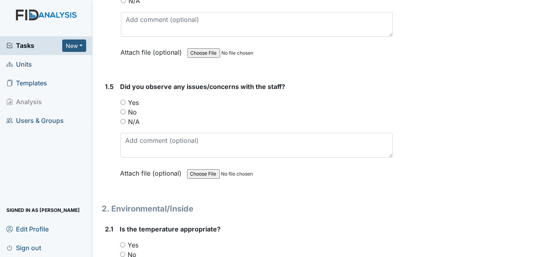
scroll to position [580, 0]
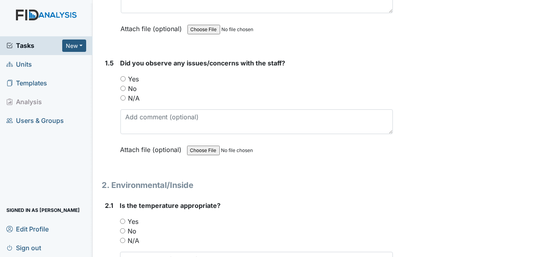
click at [122, 86] on input "No" at bounding box center [122, 88] width 5 height 5
radio input "true"
click at [113, 103] on div "1.5" at bounding box center [109, 112] width 9 height 108
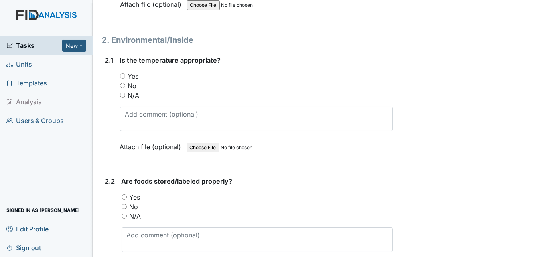
scroll to position [739, 0]
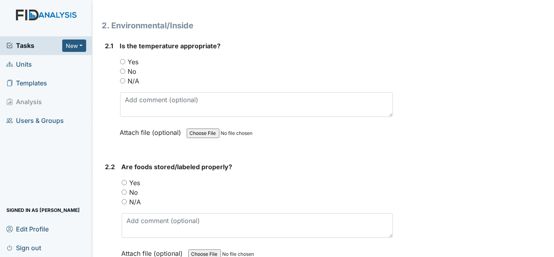
click at [122, 59] on input "Yes" at bounding box center [122, 61] width 5 height 5
radio input "true"
click at [123, 180] on input "Yes" at bounding box center [124, 182] width 5 height 5
radio input "true"
click at [111, 192] on div "2.2" at bounding box center [110, 216] width 10 height 108
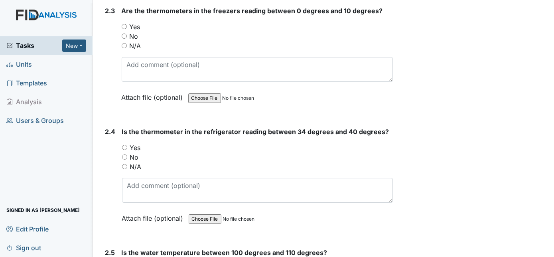
scroll to position [1015, 0]
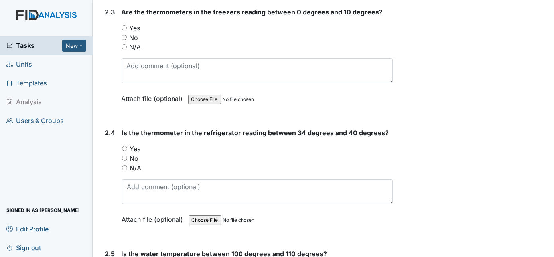
click at [123, 23] on div "Yes" at bounding box center [258, 28] width 272 height 10
click at [123, 146] on input "Yes" at bounding box center [124, 148] width 5 height 5
radio input "true"
click at [110, 161] on div "2.4" at bounding box center [110, 182] width 10 height 108
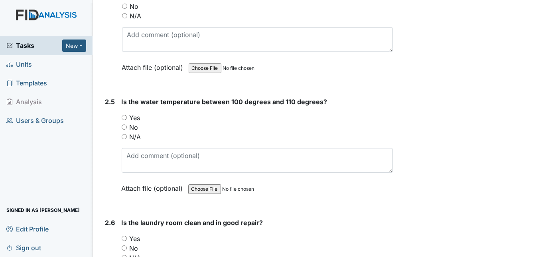
scroll to position [1174, 0]
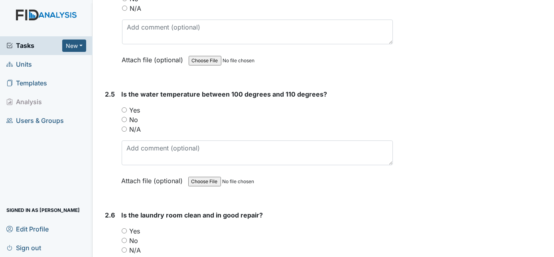
click at [123, 107] on input "Yes" at bounding box center [124, 109] width 5 height 5
radio input "true"
click at [109, 130] on div "2.5" at bounding box center [110, 143] width 10 height 108
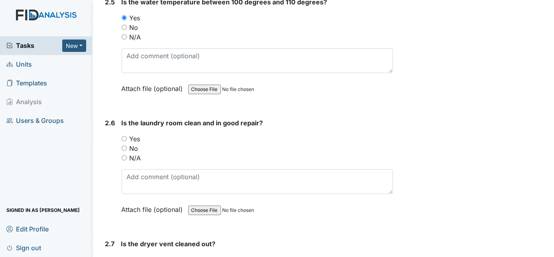
scroll to position [1348, 0]
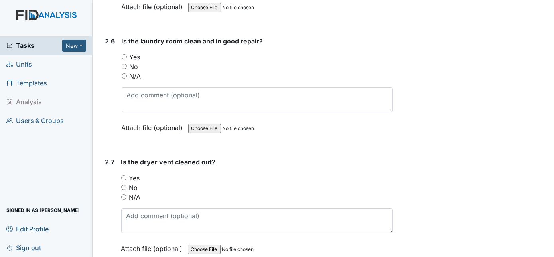
click at [123, 54] on input "Yes" at bounding box center [124, 56] width 5 height 5
radio input "true"
click at [124, 173] on div "Yes" at bounding box center [257, 178] width 272 height 10
click at [122, 175] on input "Yes" at bounding box center [123, 177] width 5 height 5
radio input "true"
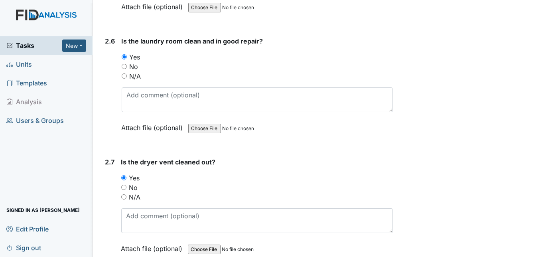
click at [109, 176] on div "2.7" at bounding box center [110, 211] width 10 height 108
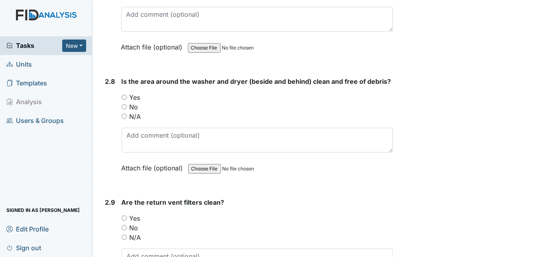
scroll to position [1551, 0]
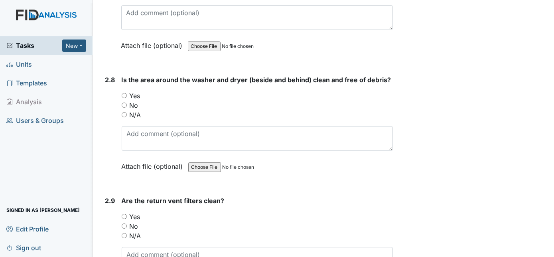
click at [122, 93] on input "Yes" at bounding box center [124, 95] width 5 height 5
radio input "true"
click at [110, 114] on div "2.8" at bounding box center [110, 129] width 10 height 108
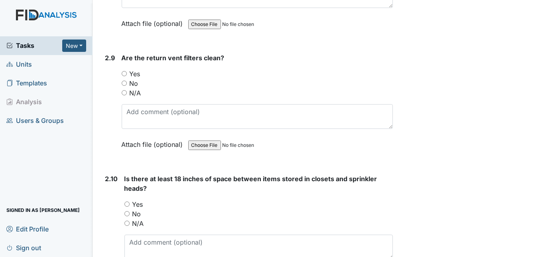
scroll to position [1711, 0]
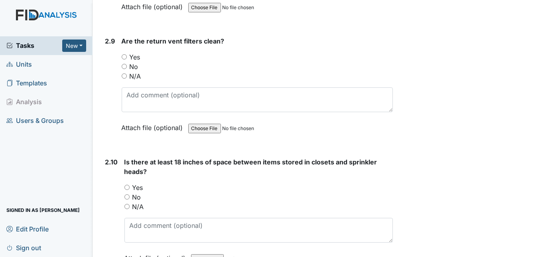
click at [124, 52] on div "Yes" at bounding box center [258, 57] width 272 height 10
click at [124, 54] on input "Yes" at bounding box center [124, 56] width 5 height 5
radio input "true"
click at [110, 71] on div "2.9" at bounding box center [110, 90] width 10 height 108
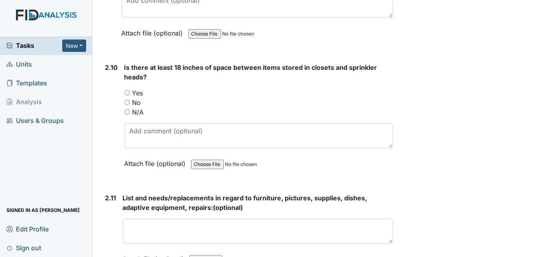
scroll to position [1856, 0]
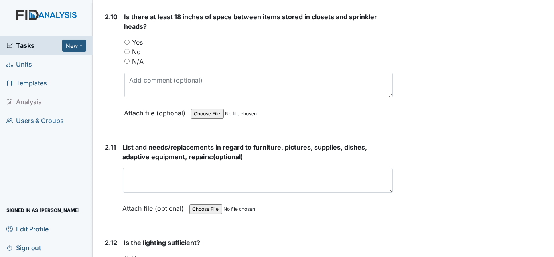
click at [126, 39] on input "Yes" at bounding box center [126, 41] width 5 height 5
radio input "true"
click at [116, 61] on div "2.10" at bounding box center [111, 71] width 13 height 118
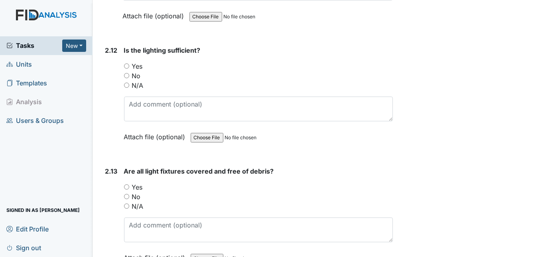
scroll to position [2059, 0]
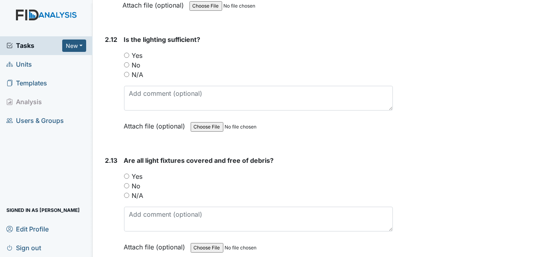
click at [126, 53] on input "Yes" at bounding box center [126, 55] width 5 height 5
radio input "true"
click at [125, 173] on input "Yes" at bounding box center [126, 175] width 5 height 5
radio input "true"
click at [115, 175] on div "2.13" at bounding box center [111, 210] width 12 height 108
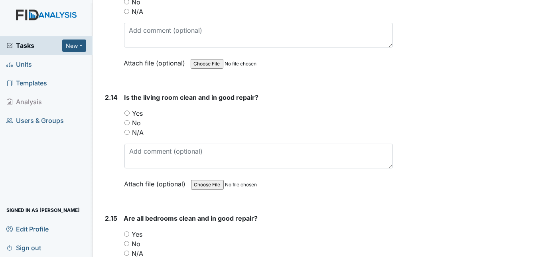
scroll to position [2247, 0]
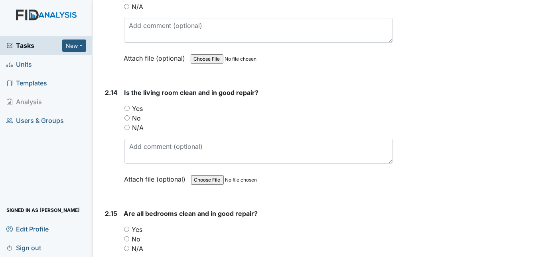
click at [126, 106] on input "Yes" at bounding box center [126, 108] width 5 height 5
radio input "true"
click at [112, 130] on div "2.14" at bounding box center [111, 142] width 13 height 108
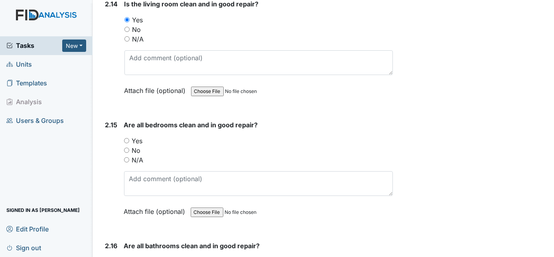
scroll to position [2392, 0]
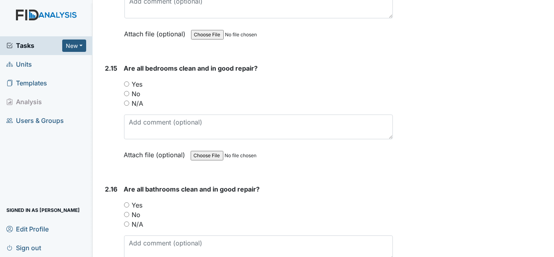
click at [128, 81] on input "Yes" at bounding box center [126, 83] width 5 height 5
radio input "true"
click at [126, 202] on input "Yes" at bounding box center [126, 204] width 5 height 5
radio input "true"
click at [106, 198] on div "2.16" at bounding box center [111, 238] width 12 height 108
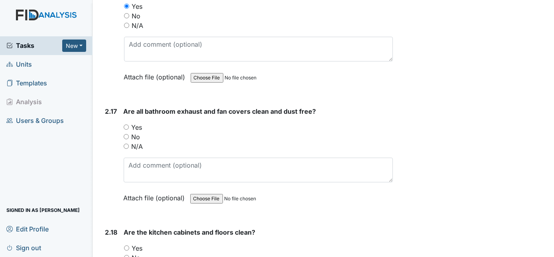
scroll to position [2639, 0]
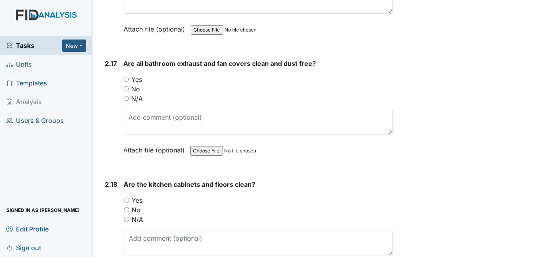
click at [125, 77] on input "Yes" at bounding box center [126, 79] width 5 height 5
radio input "true"
click at [112, 70] on div "2.17" at bounding box center [111, 113] width 12 height 108
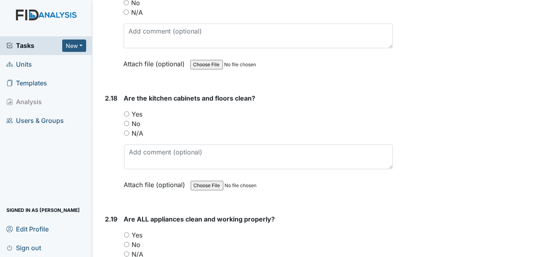
scroll to position [2740, 0]
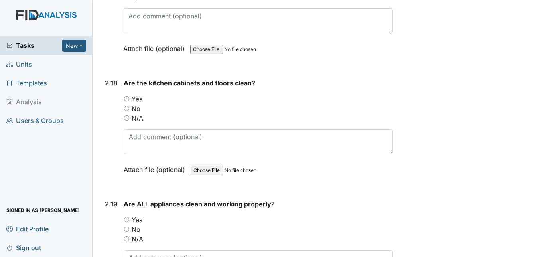
click at [126, 96] on input "Yes" at bounding box center [126, 98] width 5 height 5
radio input "true"
click at [103, 118] on div "2.18 Are the kitchen cabinets and floors clean? You must select one of the belo…" at bounding box center [247, 132] width 291 height 108
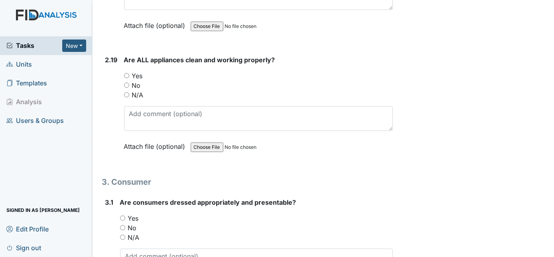
scroll to position [2900, 0]
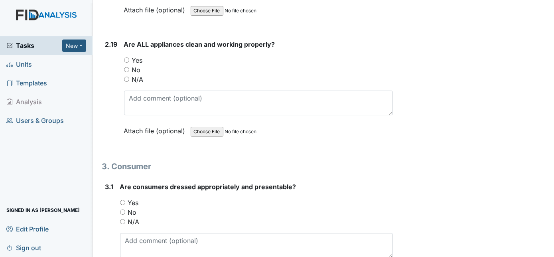
click at [125, 57] on input "Yes" at bounding box center [126, 59] width 5 height 5
radio input "true"
click at [121, 200] on input "Yes" at bounding box center [122, 202] width 5 height 5
radio input "true"
click at [109, 198] on div "3.1" at bounding box center [109, 236] width 8 height 108
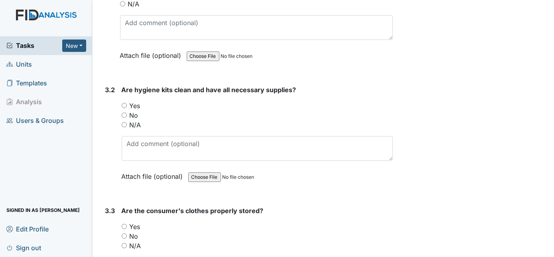
scroll to position [3132, 0]
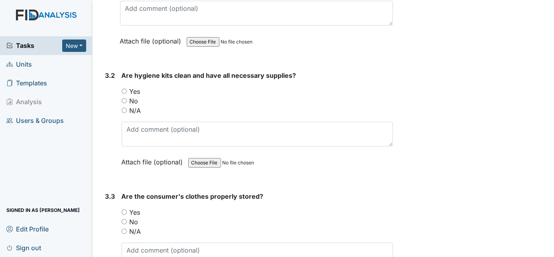
click at [124, 89] on input "Yes" at bounding box center [124, 91] width 5 height 5
radio input "true"
click at [123, 209] on input "Yes" at bounding box center [124, 211] width 5 height 5
radio input "true"
click at [106, 210] on div "3.3" at bounding box center [110, 245] width 10 height 108
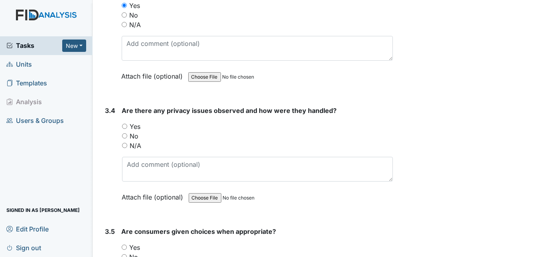
scroll to position [3407, 0]
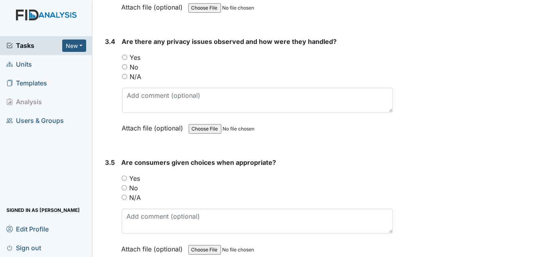
click at [124, 64] on input "No" at bounding box center [124, 66] width 5 height 5
radio input "true"
click at [110, 61] on div "3.4" at bounding box center [110, 91] width 10 height 108
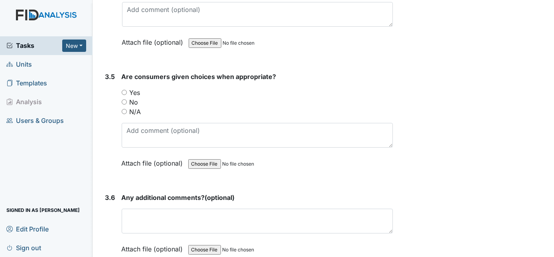
scroll to position [3523, 0]
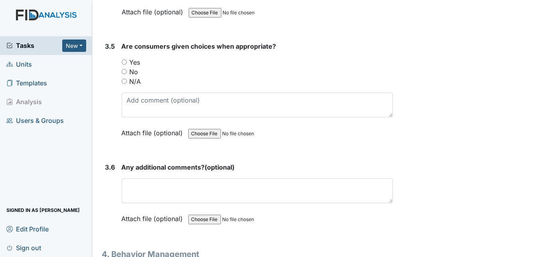
click at [124, 59] on input "Yes" at bounding box center [124, 61] width 5 height 5
radio input "true"
click at [110, 76] on div "3.5" at bounding box center [110, 95] width 10 height 108
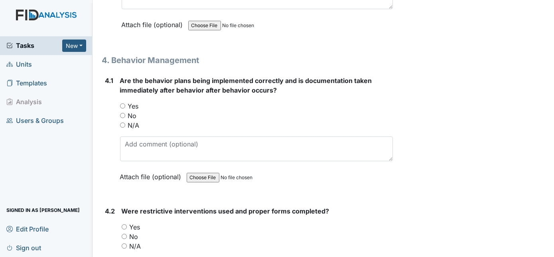
scroll to position [3726, 0]
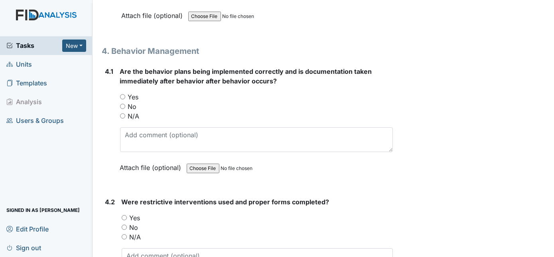
click at [123, 113] on input "N/A" at bounding box center [122, 115] width 5 height 5
radio input "true"
click at [115, 114] on div "4.1 Are the behavior plans being implemented correctly and is documentation tak…" at bounding box center [247, 126] width 291 height 118
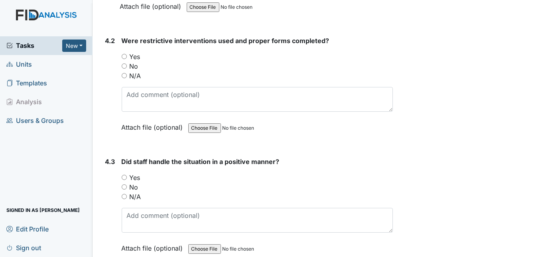
scroll to position [3900, 0]
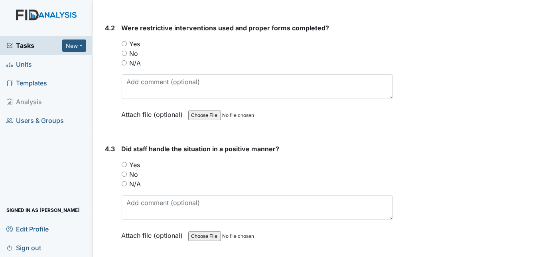
click at [125, 60] on input "N/A" at bounding box center [124, 62] width 5 height 5
radio input "true"
click at [126, 181] on input "N/A" at bounding box center [124, 183] width 5 height 5
radio input "true"
click at [112, 170] on div "4.3" at bounding box center [110, 198] width 10 height 108
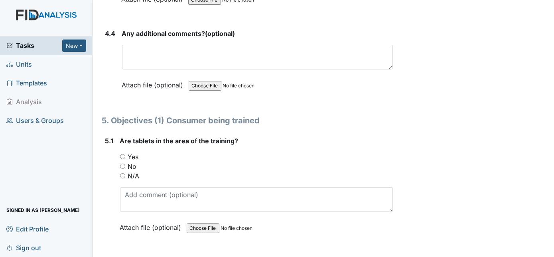
scroll to position [4161, 0]
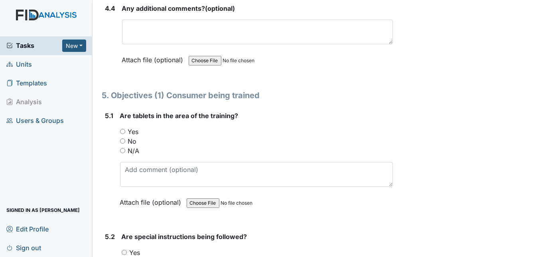
click at [122, 129] on input "Yes" at bounding box center [122, 131] width 5 height 5
radio input "true"
click at [110, 134] on div "5.1" at bounding box center [109, 165] width 8 height 108
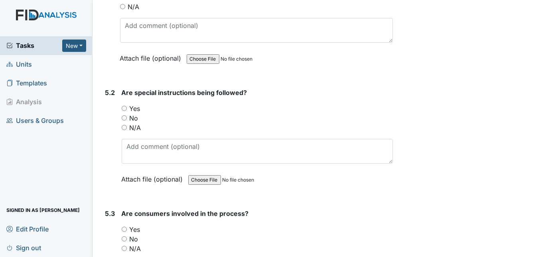
scroll to position [4321, 0]
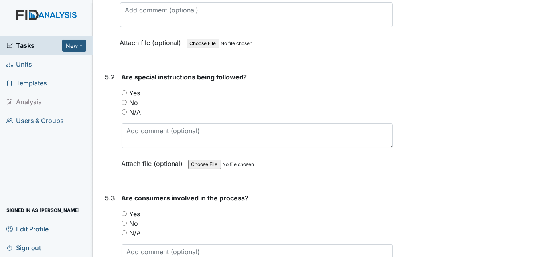
click at [123, 90] on input "Yes" at bounding box center [124, 92] width 5 height 5
radio input "true"
click at [124, 211] on input "Yes" at bounding box center [124, 213] width 5 height 5
radio input "true"
click at [115, 201] on div "5.3" at bounding box center [110, 247] width 10 height 108
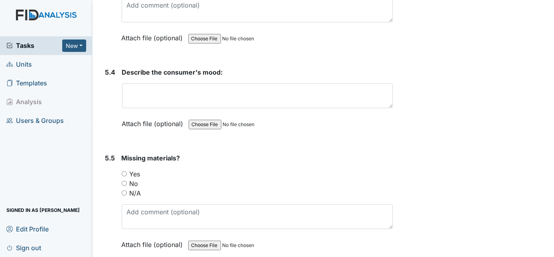
scroll to position [4582, 0]
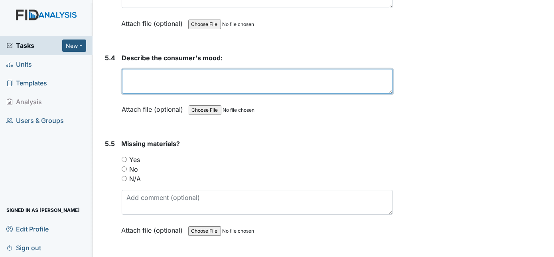
click at [144, 69] on textarea at bounding box center [257, 81] width 271 height 25
type textarea "GOOD"
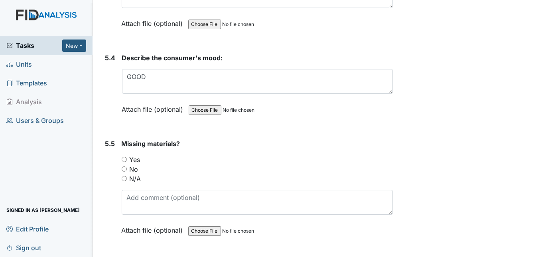
click at [123, 166] on input "No" at bounding box center [124, 168] width 5 height 5
radio input "true"
click at [108, 162] on div "5.5" at bounding box center [110, 193] width 10 height 108
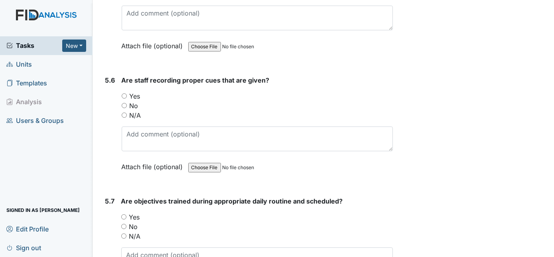
scroll to position [4770, 0]
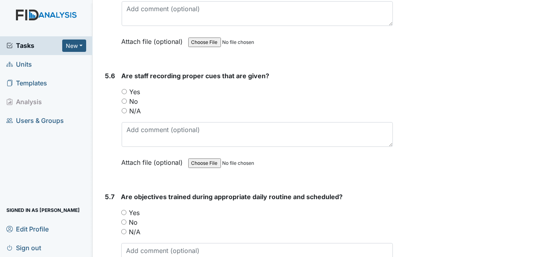
click at [124, 89] on input "Yes" at bounding box center [124, 91] width 5 height 5
radio input "true"
click at [106, 99] on div "5.6" at bounding box center [110, 125] width 10 height 108
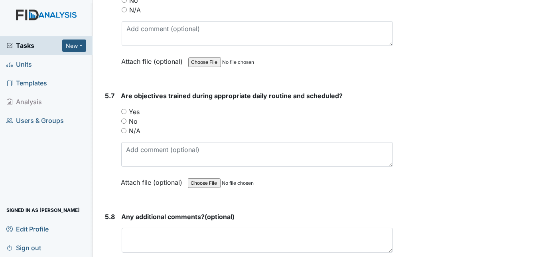
scroll to position [4901, 0]
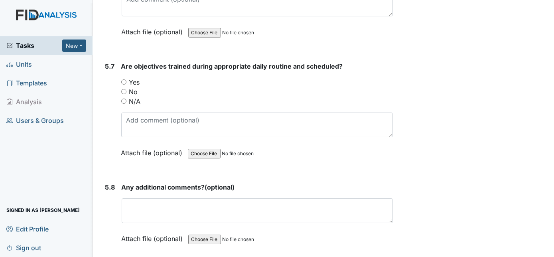
click at [124, 79] on input "Yes" at bounding box center [123, 81] width 5 height 5
radio input "true"
click at [112, 86] on div "5.7" at bounding box center [110, 115] width 10 height 108
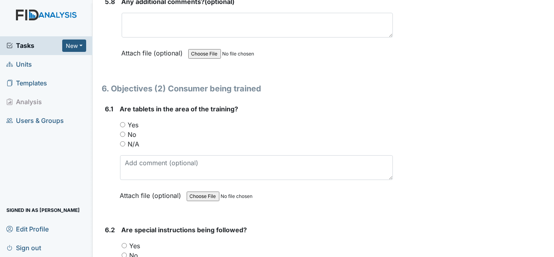
scroll to position [5089, 0]
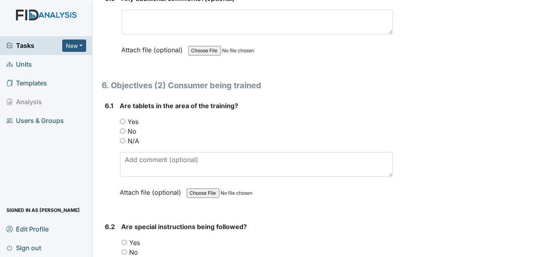
click at [123, 119] on input "Yes" at bounding box center [122, 121] width 5 height 5
radio input "true"
click at [102, 118] on div "6.1 Are tablets in the area of the training? You must select one of the below o…" at bounding box center [247, 155] width 291 height 108
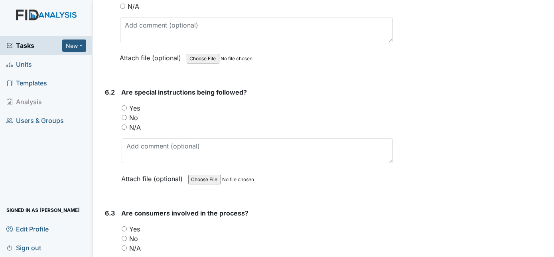
scroll to position [5234, 0]
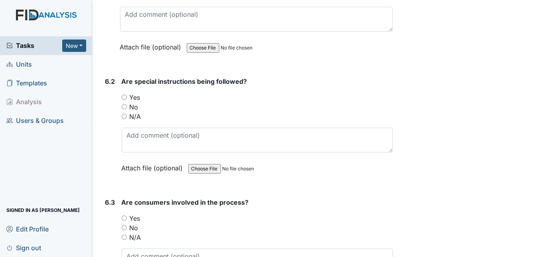
click at [124, 95] on input "Yes" at bounding box center [124, 97] width 5 height 5
radio input "true"
click at [111, 102] on div "6.2" at bounding box center [110, 131] width 10 height 108
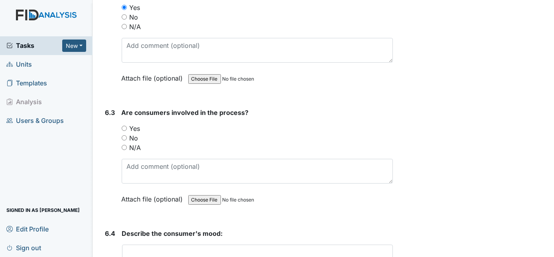
scroll to position [5336, 0]
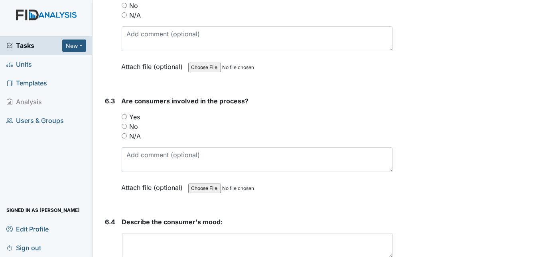
click at [126, 114] on input "Yes" at bounding box center [124, 116] width 5 height 5
radio input "true"
click at [146, 233] on textarea at bounding box center [257, 245] width 271 height 25
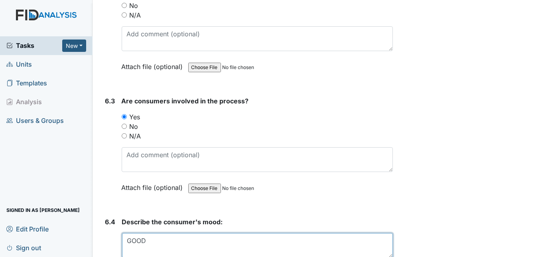
type textarea "GOOD"
click at [241, 217] on strong "Describe the consumer's mood:" at bounding box center [257, 222] width 271 height 10
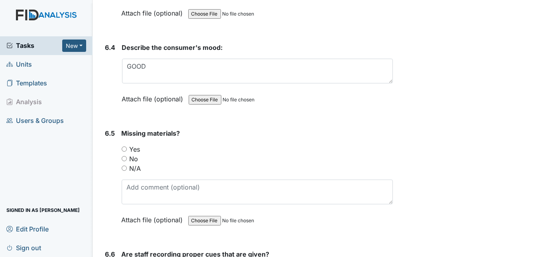
scroll to position [5524, 0]
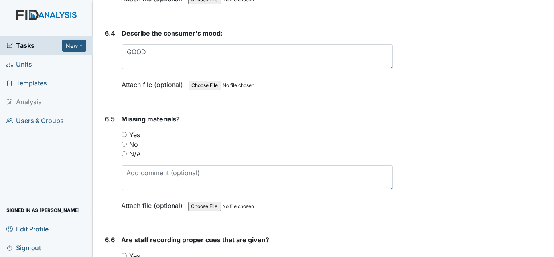
click at [123, 142] on input "No" at bounding box center [124, 144] width 5 height 5
radio input "true"
click at [106, 141] on div "6.5" at bounding box center [110, 168] width 10 height 108
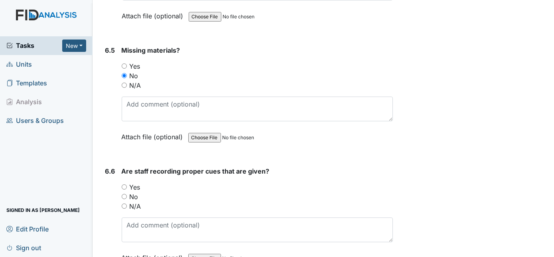
scroll to position [5655, 0]
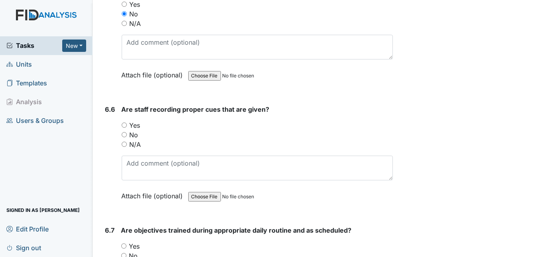
click at [122, 122] on input "Yes" at bounding box center [124, 124] width 5 height 5
radio input "true"
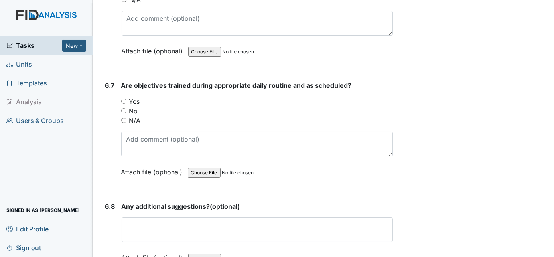
scroll to position [5800, 0]
click at [122, 98] on input "Yes" at bounding box center [123, 100] width 5 height 5
radio input "true"
click at [104, 89] on div "6.7 Are objectives trained during appropriate daily routine and as scheduled? Y…" at bounding box center [247, 134] width 291 height 108
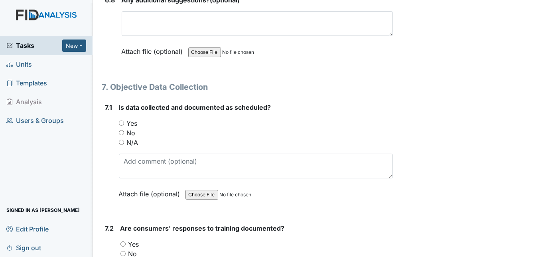
scroll to position [6017, 0]
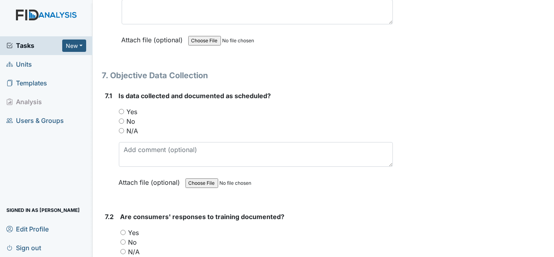
click at [120, 109] on input "Yes" at bounding box center [121, 111] width 5 height 5
radio input "true"
click at [123, 230] on input "Yes" at bounding box center [122, 232] width 5 height 5
radio input "true"
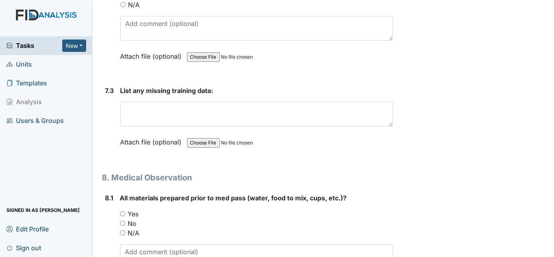
scroll to position [6278, 0]
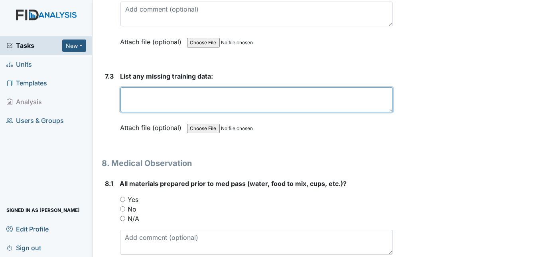
click at [150, 87] on textarea at bounding box center [256, 99] width 273 height 25
type textarea "NO"
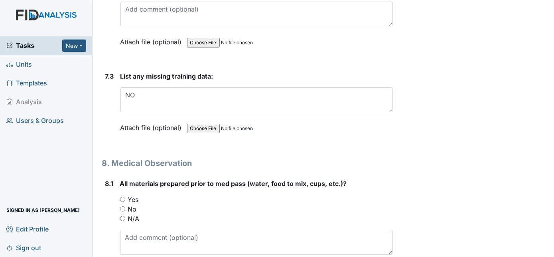
click at [112, 71] on div "7.3" at bounding box center [109, 107] width 9 height 73
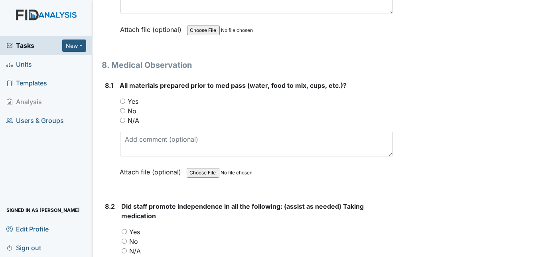
scroll to position [6394, 0]
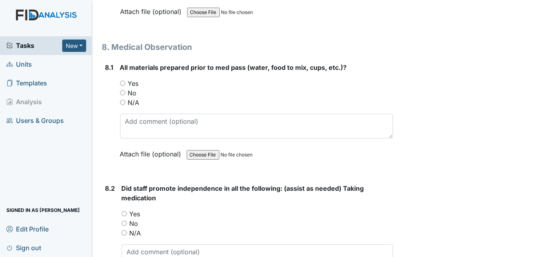
click at [122, 81] on input "Yes" at bounding box center [122, 83] width 5 height 5
radio input "true"
click at [124, 211] on input "Yes" at bounding box center [124, 213] width 5 height 5
radio input "true"
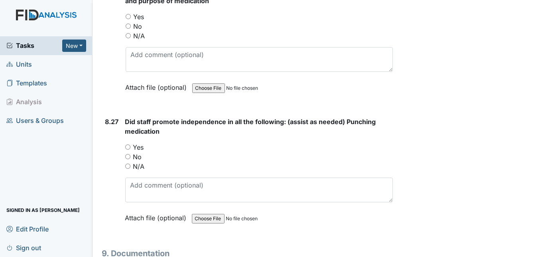
scroll to position [9931, 0]
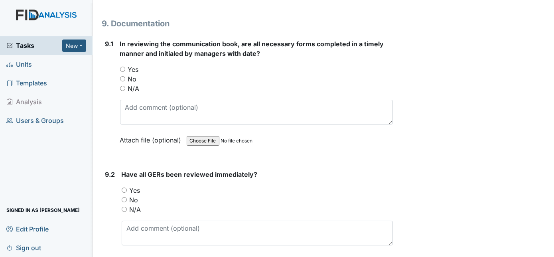
click at [124, 187] on input "Yes" at bounding box center [124, 189] width 5 height 5
radio input "true"
click at [106, 169] on div "9.2" at bounding box center [110, 223] width 10 height 108
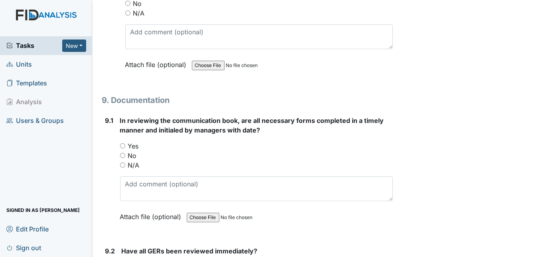
scroll to position [9772, 0]
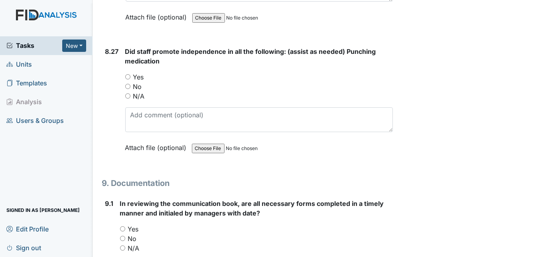
click at [122, 226] on input "Yes" at bounding box center [122, 228] width 5 height 5
radio input "true"
click at [108, 199] on div "9.1" at bounding box center [109, 258] width 8 height 118
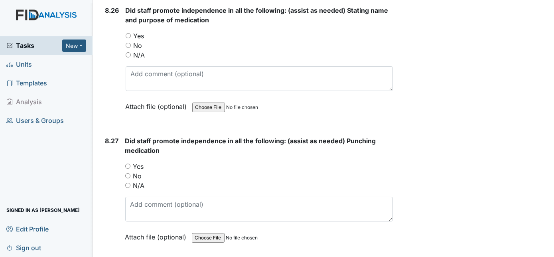
scroll to position [9612, 0]
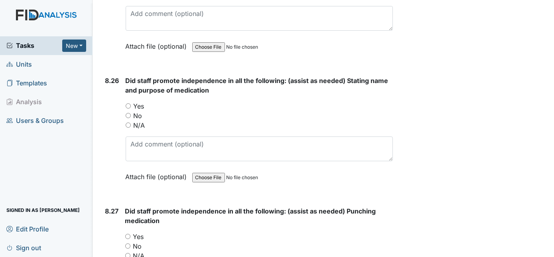
click at [128, 234] on input "Yes" at bounding box center [127, 236] width 5 height 5
radio input "true"
click at [128, 103] on input "Yes" at bounding box center [128, 105] width 5 height 5
radio input "true"
click at [108, 76] on div "8.26" at bounding box center [112, 135] width 14 height 118
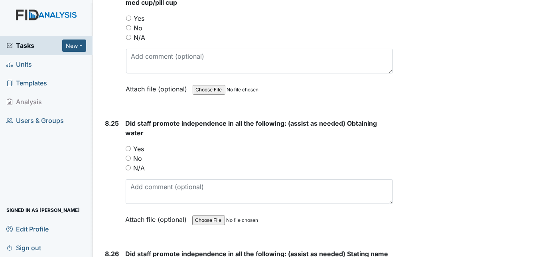
scroll to position [9438, 0]
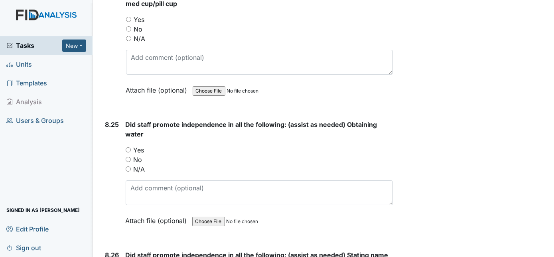
click at [127, 147] on input "Yes" at bounding box center [128, 149] width 5 height 5
radio input "true"
click at [112, 120] on div "8.25" at bounding box center [112, 179] width 14 height 118
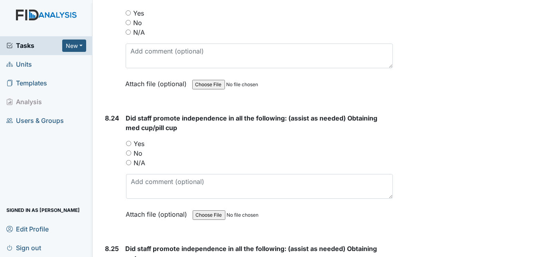
scroll to position [9293, 0]
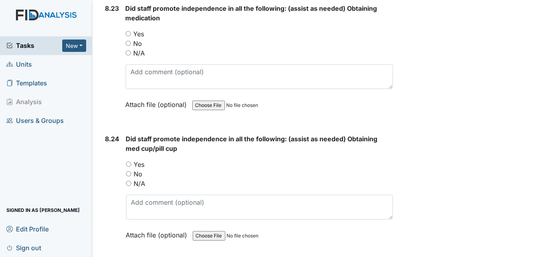
click at [128, 161] on input "Yes" at bounding box center [128, 163] width 5 height 5
radio input "true"
click at [112, 134] on div "8.24" at bounding box center [112, 193] width 14 height 118
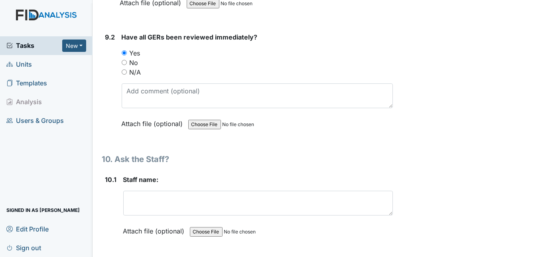
scroll to position [10148, 0]
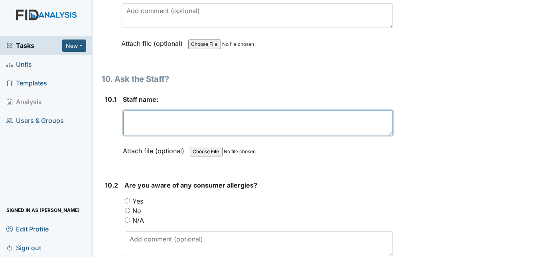
click at [169, 110] on textarea at bounding box center [258, 122] width 270 height 25
type textarea "KW"
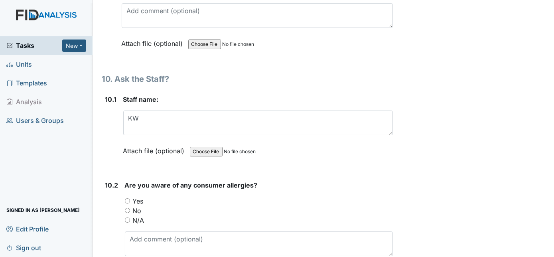
click at [125, 198] on input "Yes" at bounding box center [127, 200] width 5 height 5
radio input "true"
click at [103, 180] on div "10.2 Are you aware of any consumer allergies? You must select one of the below …" at bounding box center [247, 234] width 291 height 108
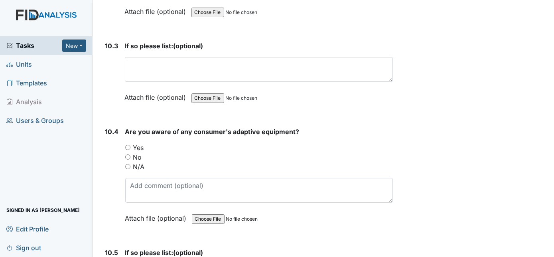
scroll to position [10410, 0]
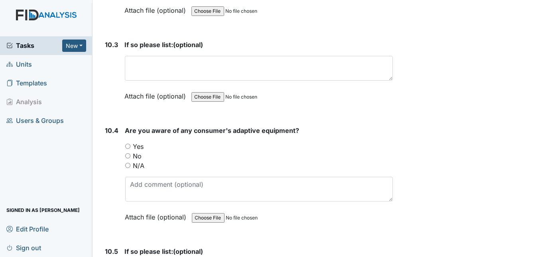
click at [126, 144] on input "Yes" at bounding box center [127, 146] width 5 height 5
radio input "true"
click at [108, 130] on div "10.4" at bounding box center [112, 180] width 14 height 108
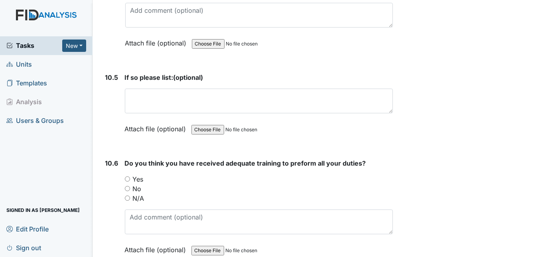
scroll to position [10598, 0]
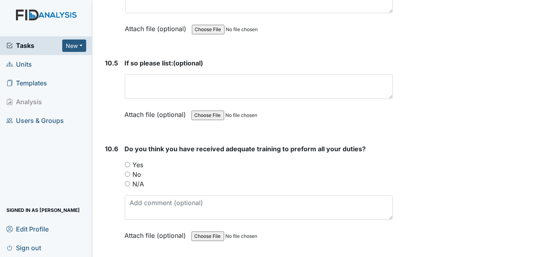
click at [125, 162] on input "Yes" at bounding box center [127, 164] width 5 height 5
radio input "true"
click at [105, 147] on div "10.6" at bounding box center [111, 198] width 13 height 108
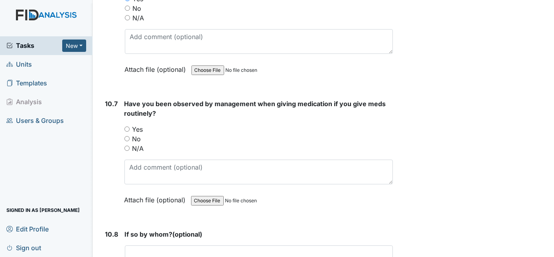
scroll to position [10772, 0]
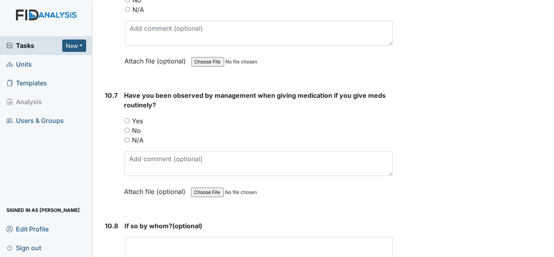
click at [127, 118] on input "Yes" at bounding box center [126, 120] width 5 height 5
radio input "true"
click at [114, 100] on div "10.7" at bounding box center [111, 150] width 13 height 118
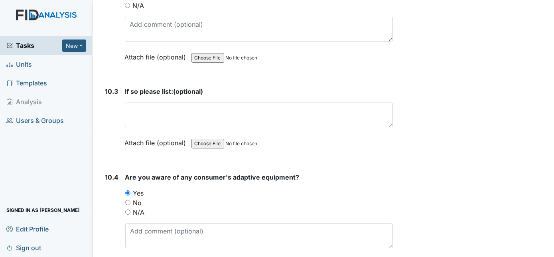
scroll to position [10875, 0]
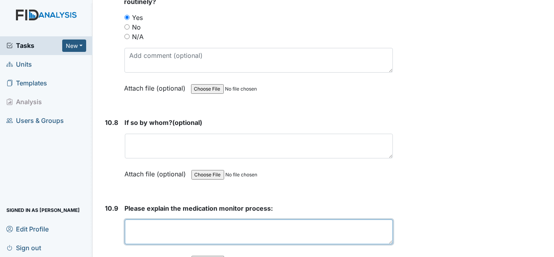
click at [337, 219] on textarea at bounding box center [259, 231] width 268 height 25
click at [196, 219] on textarea at bounding box center [259, 231] width 268 height 25
type textarea "g"
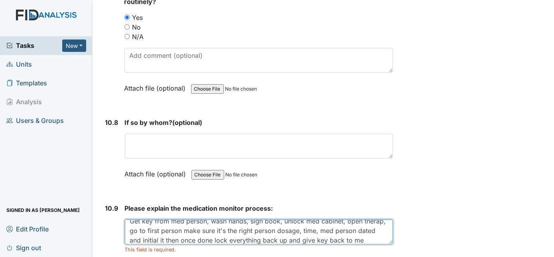
scroll to position [16, 0]
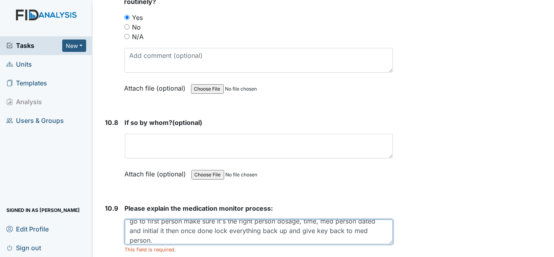
type textarea "Get key from med person, wash hands, sign book, unlock med cabinet, open therap…"
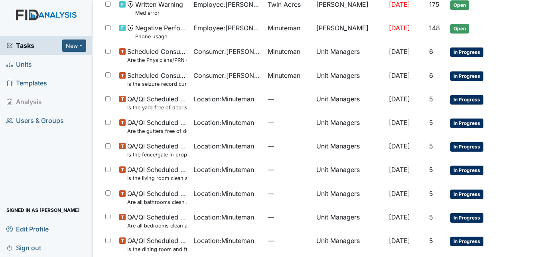
scroll to position [120, 0]
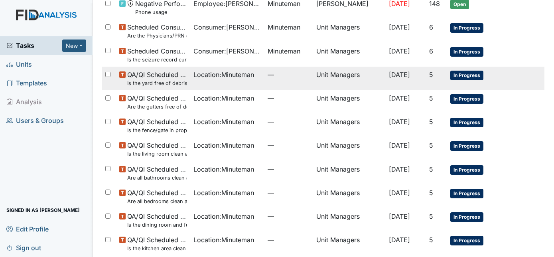
click at [413, 82] on td "[DATE]" at bounding box center [406, 79] width 40 height 24
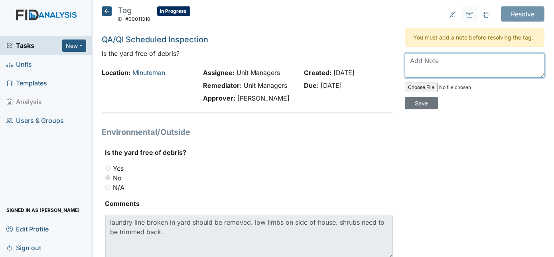
click at [445, 57] on textarea at bounding box center [475, 65] width 140 height 25
click at [535, 61] on textarea "Work order has been put in for it. Shrubs" at bounding box center [475, 65] width 140 height 25
type textarea "Work order has been put in for it. Shrubs"
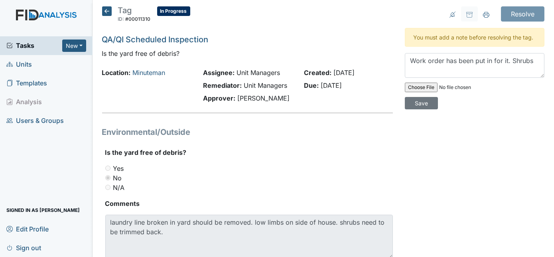
click at [106, 10] on icon at bounding box center [107, 11] width 10 height 10
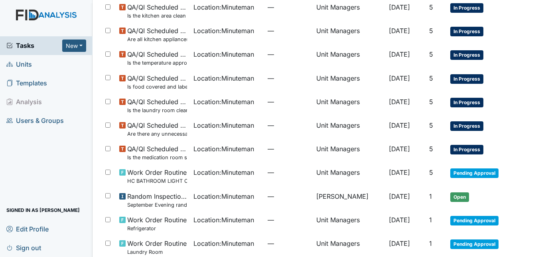
scroll to position [410, 0]
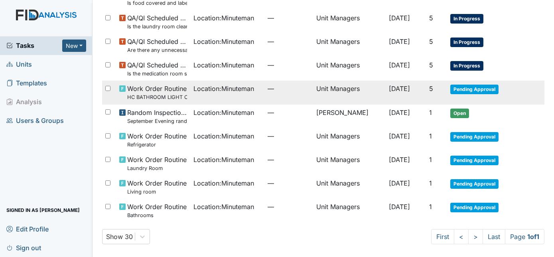
click at [172, 96] on small "HC BATHROOM LIGHT OVER SINK" at bounding box center [157, 97] width 60 height 8
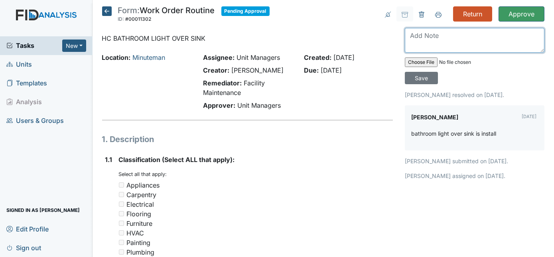
click at [439, 37] on textarea at bounding box center [475, 40] width 140 height 25
type textarea "Thanks"
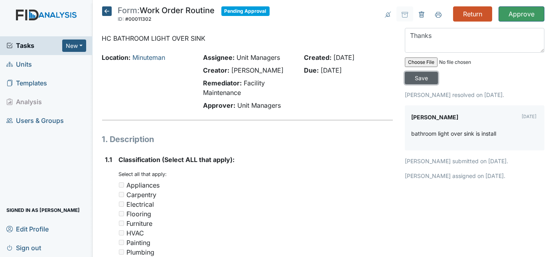
click at [438, 72] on input "Save" at bounding box center [421, 78] width 33 height 12
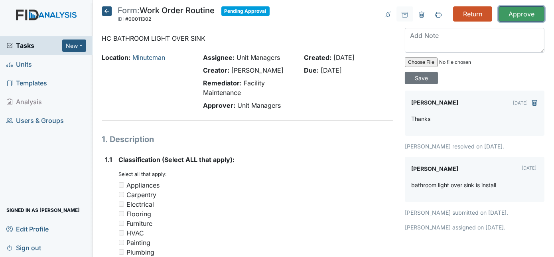
click at [515, 14] on input "Approve" at bounding box center [521, 13] width 46 height 15
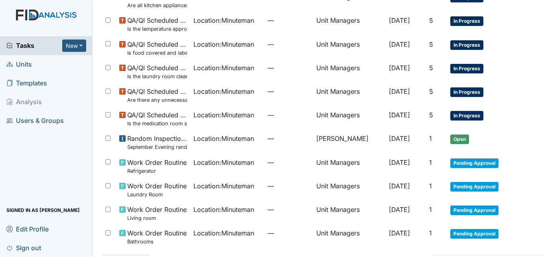
scroll to position [412, 0]
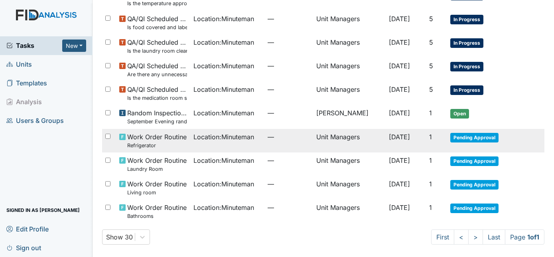
click at [362, 144] on td "Unit Managers" at bounding box center [349, 141] width 73 height 24
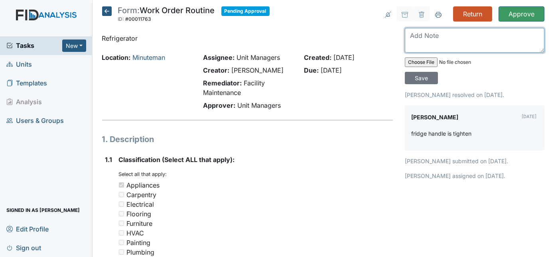
click at [432, 47] on textarea at bounding box center [475, 40] width 140 height 25
type textarea "Thanks"
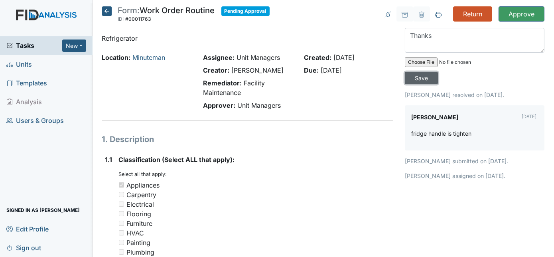
click at [438, 72] on input "Save" at bounding box center [421, 78] width 33 height 12
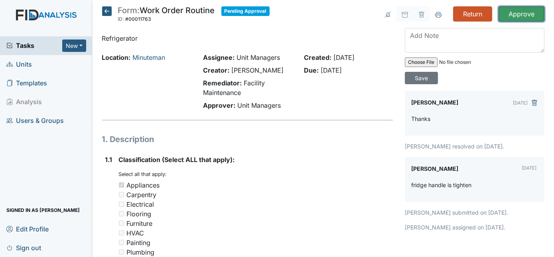
click at [516, 9] on input "Approve" at bounding box center [521, 13] width 46 height 15
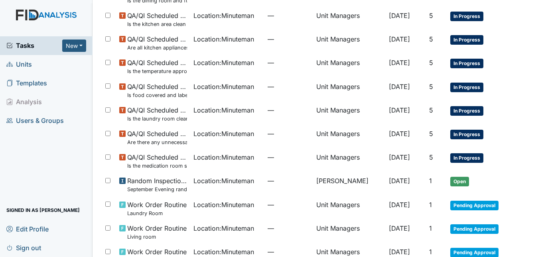
scroll to position [389, 0]
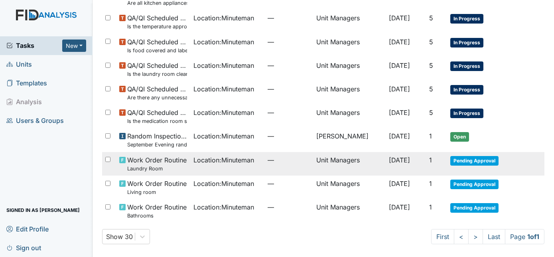
click at [362, 161] on td "Unit Managers" at bounding box center [349, 164] width 73 height 24
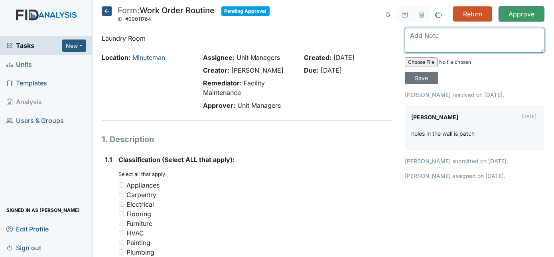
click at [426, 41] on textarea at bounding box center [475, 40] width 140 height 25
type textarea "Thanks"
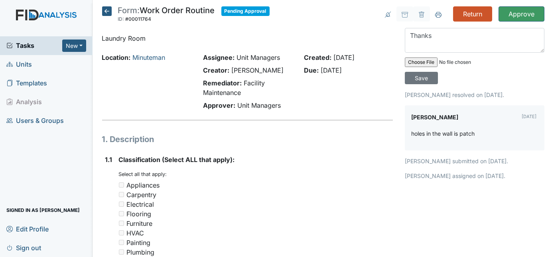
click at [104, 10] on icon at bounding box center [107, 11] width 10 height 10
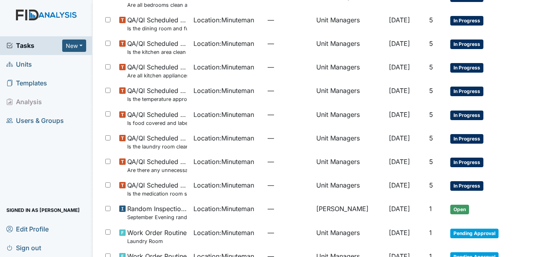
scroll to position [363, 0]
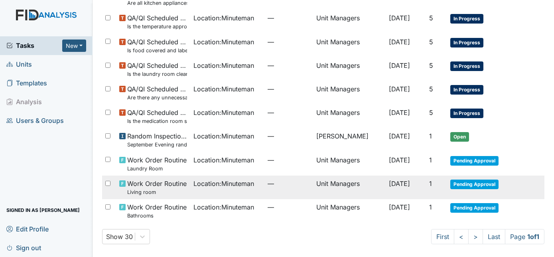
click at [163, 191] on small "Living room" at bounding box center [156, 192] width 59 height 8
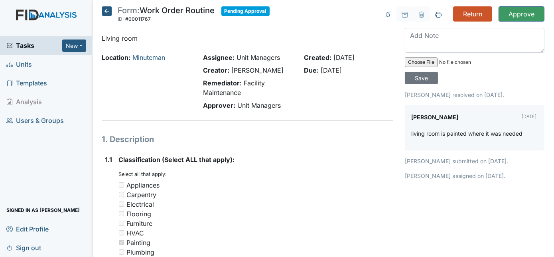
click at [107, 10] on icon at bounding box center [107, 11] width 10 height 10
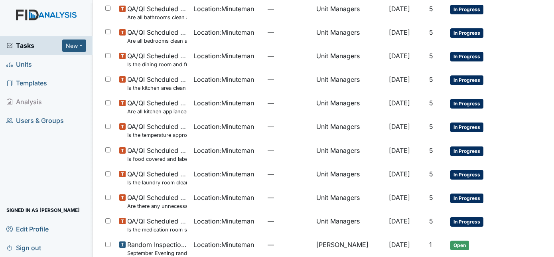
scroll to position [363, 0]
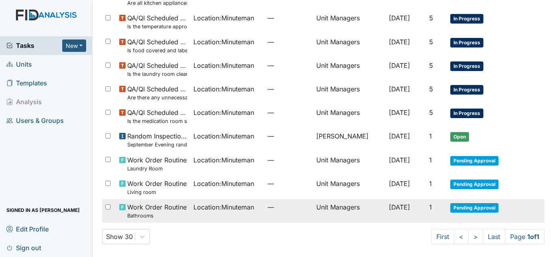
click at [213, 208] on span "Location : Minuteman" at bounding box center [223, 207] width 61 height 10
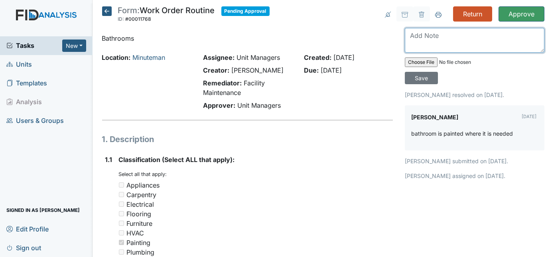
click at [462, 41] on textarea at bounding box center [475, 40] width 140 height 25
type textarea "Looks good. thanks"
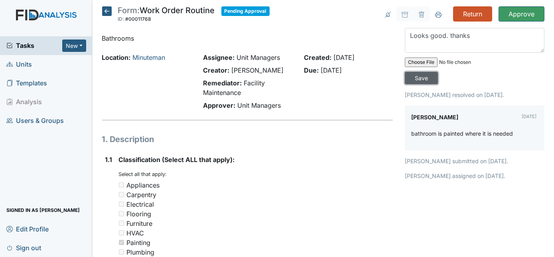
click at [438, 72] on input "Save" at bounding box center [421, 78] width 33 height 12
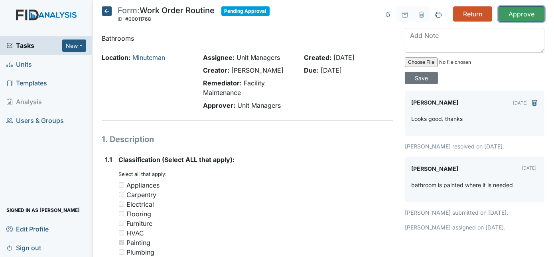
click at [515, 14] on input "Approve" at bounding box center [521, 13] width 46 height 15
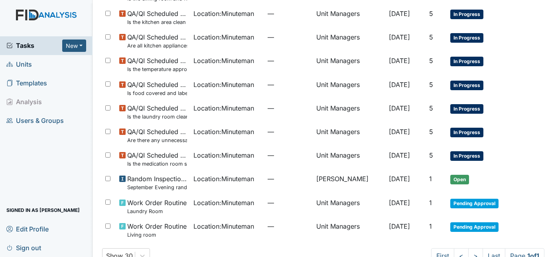
scroll to position [366, 0]
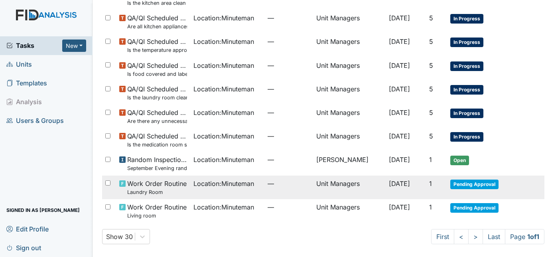
click at [387, 177] on td "[DATE]" at bounding box center [406, 187] width 40 height 24
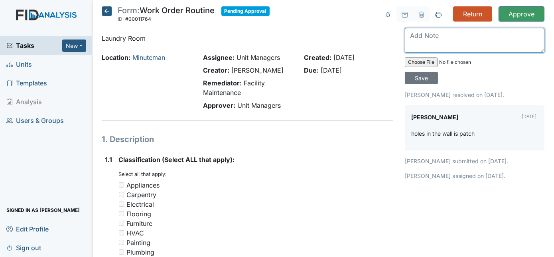
click at [435, 38] on textarea at bounding box center [475, 40] width 140 height 25
type textarea "Thanks"
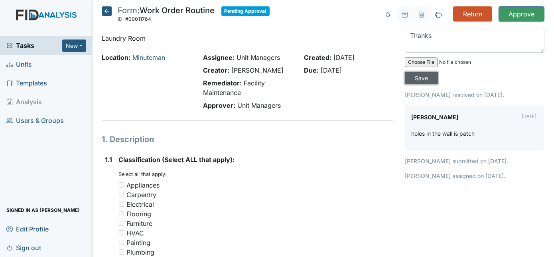
click at [438, 72] on input "Save" at bounding box center [421, 78] width 33 height 12
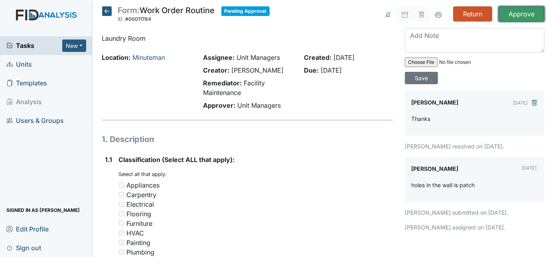
click at [514, 16] on input "Approve" at bounding box center [521, 13] width 46 height 15
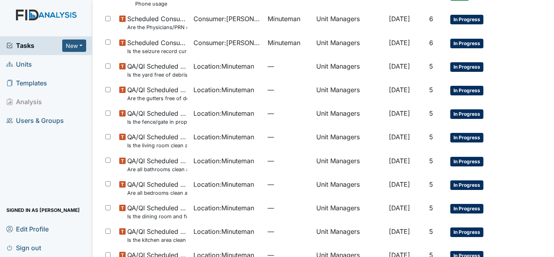
scroll to position [342, 0]
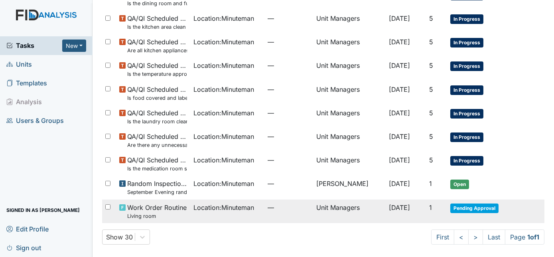
click at [369, 206] on td "Unit Managers" at bounding box center [349, 211] width 73 height 24
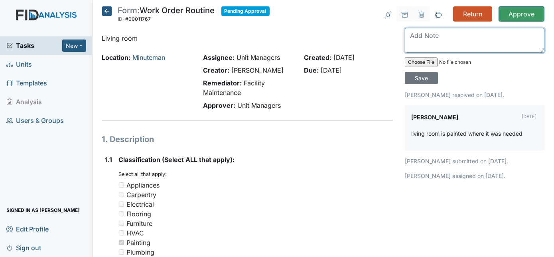
click at [435, 45] on textarea at bounding box center [475, 40] width 140 height 25
type textarea "Looks good thanks"
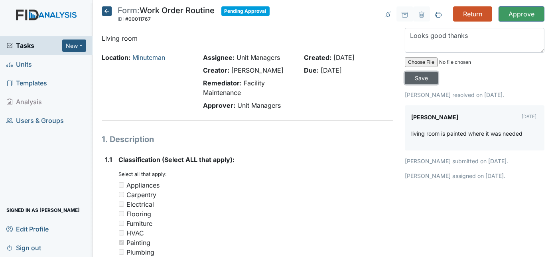
click at [438, 72] on input "Save" at bounding box center [421, 78] width 33 height 12
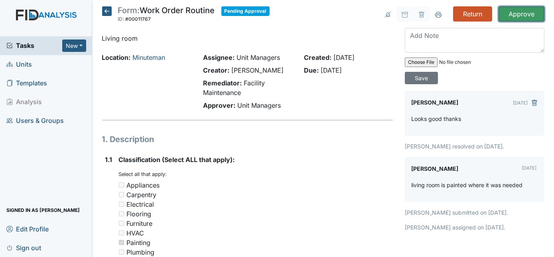
click at [520, 13] on input "Approve" at bounding box center [521, 13] width 46 height 15
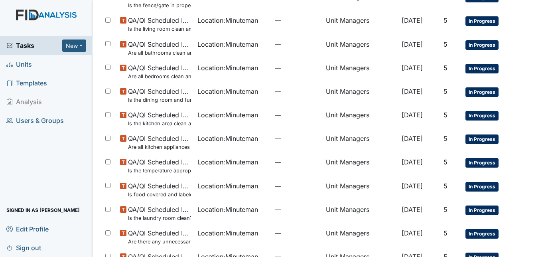
scroll to position [248, 0]
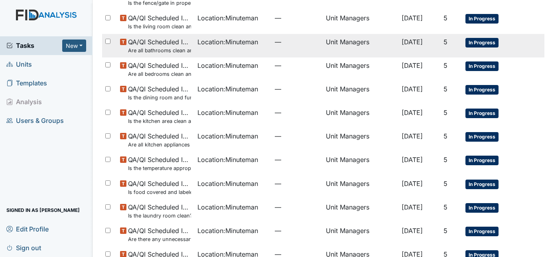
click at [301, 44] on span "—" at bounding box center [297, 42] width 45 height 10
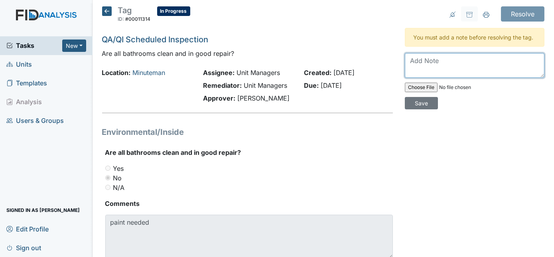
click at [467, 66] on textarea at bounding box center [475, 65] width 140 height 25
type textarea "Work order put in and it has been completed."
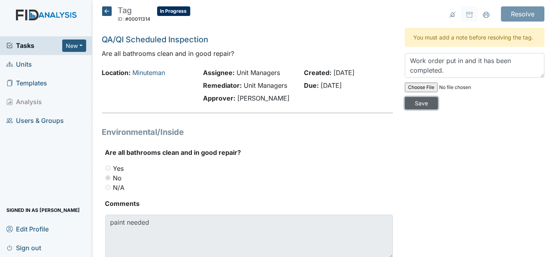
click at [438, 97] on input "Save" at bounding box center [421, 103] width 33 height 12
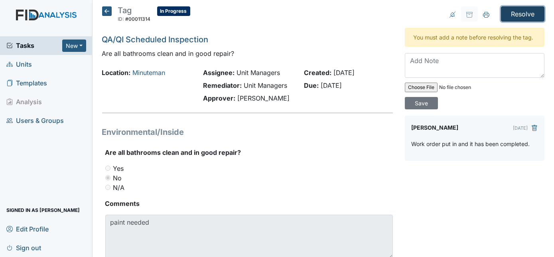
click at [513, 17] on input "Resolve" at bounding box center [522, 13] width 43 height 15
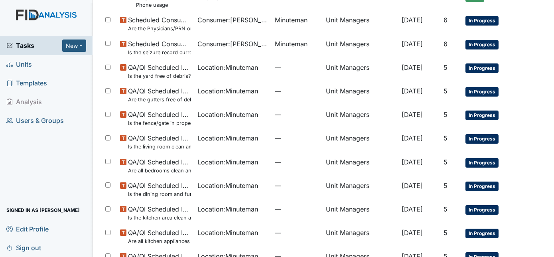
scroll to position [129, 0]
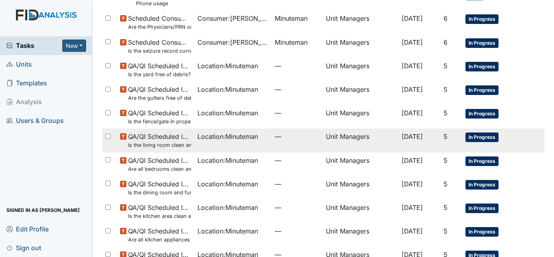
click at [306, 140] on span "—" at bounding box center [297, 137] width 45 height 10
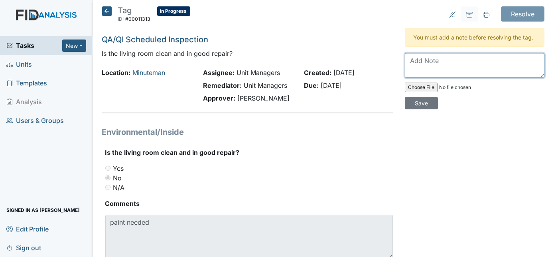
click at [480, 71] on textarea at bounding box center [475, 65] width 140 height 25
type textarea "Work order put in and has been completed"
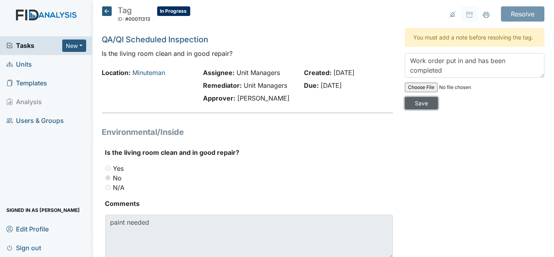
click at [438, 97] on input "Save" at bounding box center [421, 103] width 33 height 12
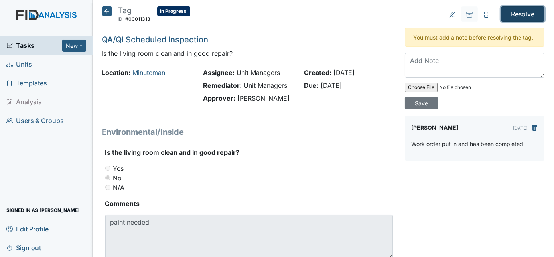
click at [519, 14] on input "Resolve" at bounding box center [522, 13] width 43 height 15
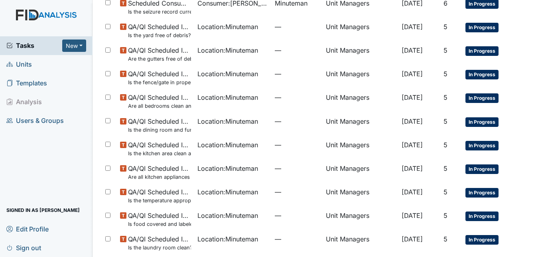
scroll to position [169, 0]
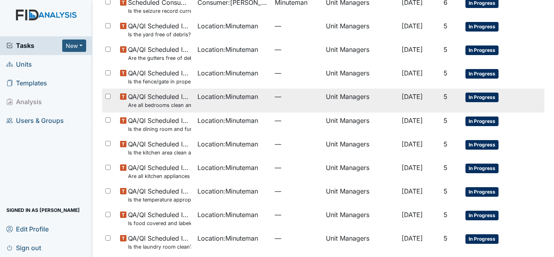
click at [254, 102] on td "Location : Minuteman" at bounding box center [232, 101] width 77 height 24
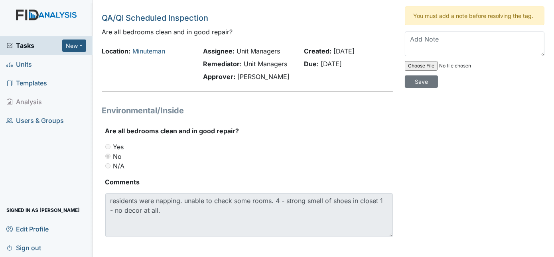
scroll to position [27, 0]
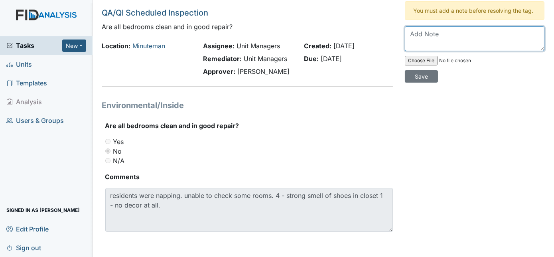
click at [448, 30] on textarea at bounding box center [475, 38] width 140 height 25
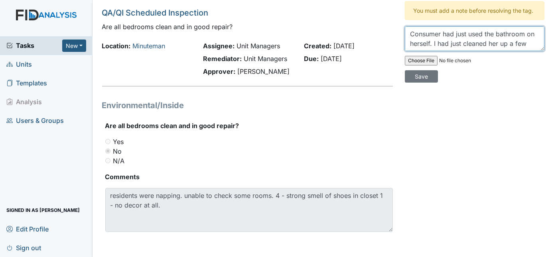
scroll to position [6, 0]
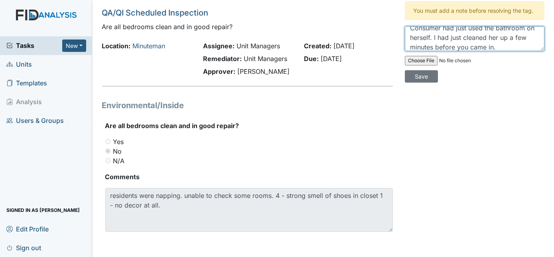
click at [522, 28] on textarea "Consumer had just used the bathroom on herself. I had just cleaned her up a few…" at bounding box center [475, 38] width 140 height 25
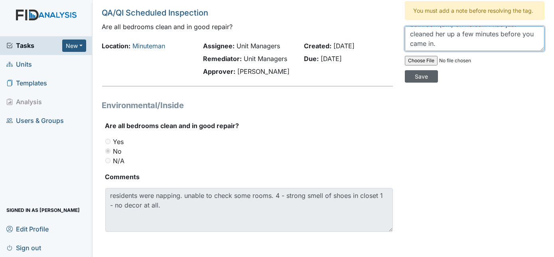
type textarea "Consumer had just used the bathroom(BM) on herself. I had just cleaned her up a…"
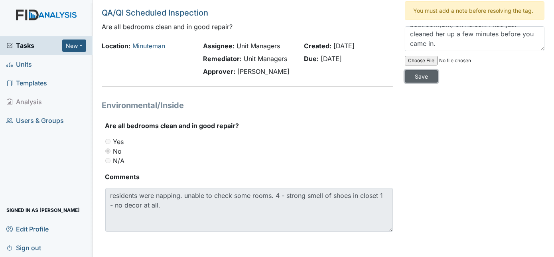
click at [438, 70] on input "Save" at bounding box center [421, 76] width 33 height 12
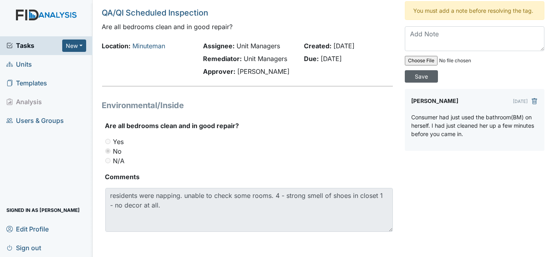
scroll to position [0, 0]
click at [457, 159] on div "Resolve Archive Task × Are you sure you want to archive this task? It will appe…" at bounding box center [475, 115] width 152 height 271
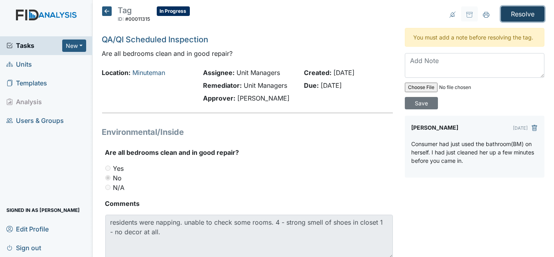
click at [507, 10] on input "Resolve" at bounding box center [522, 13] width 43 height 15
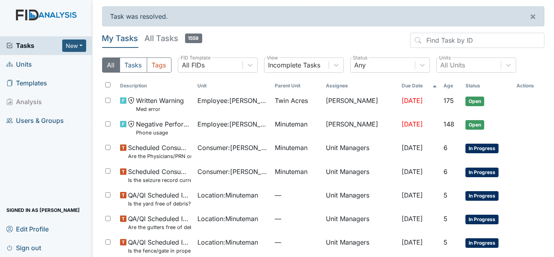
click at [359, 33] on header "My Tasks All Tasks 1559" at bounding box center [323, 42] width 443 height 18
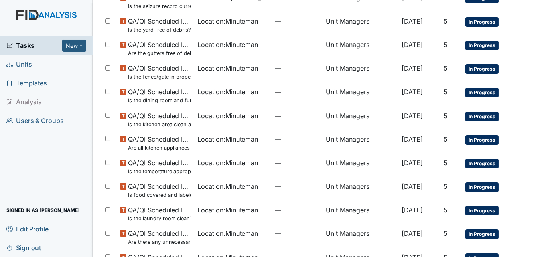
scroll to position [188, 0]
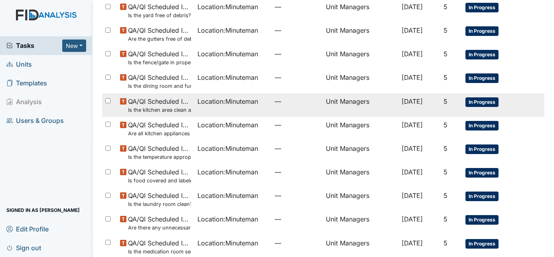
click at [258, 104] on div "Location : Minuteman" at bounding box center [232, 101] width 71 height 10
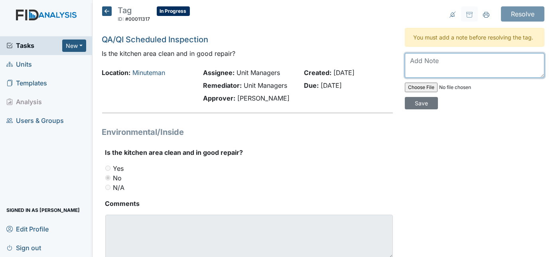
click at [441, 63] on textarea at bounding box center [475, 65] width 140 height 25
click at [455, 62] on textarea "Not sure what you seen. But I do know staff was in there about to start on dinn…" at bounding box center [475, 65] width 140 height 25
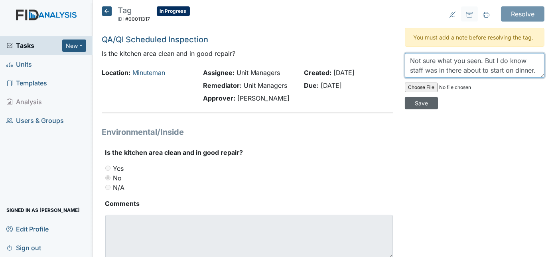
type textarea "Not sure what you seen. But I do know staff was in there about to start on dinn…"
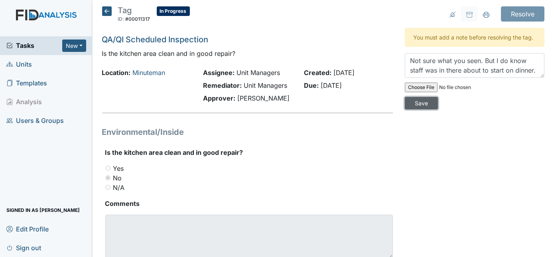
click at [438, 97] on input "Save" at bounding box center [421, 103] width 33 height 12
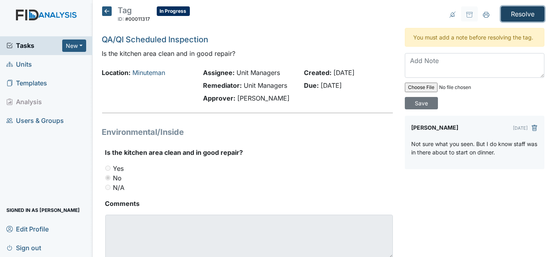
click at [510, 13] on input "Resolve" at bounding box center [522, 13] width 43 height 15
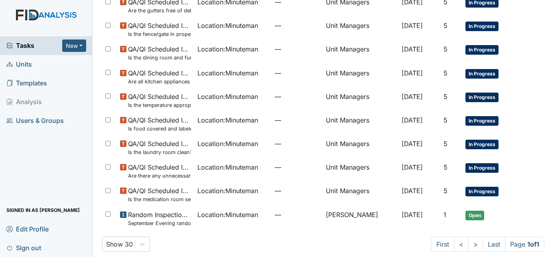
scroll to position [224, 0]
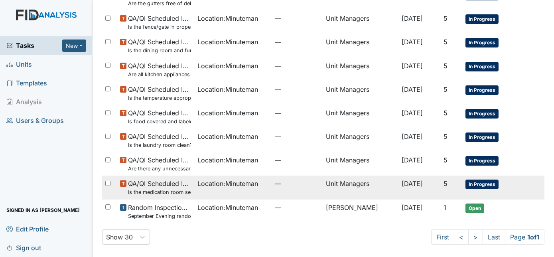
click at [275, 181] on span "—" at bounding box center [297, 184] width 45 height 10
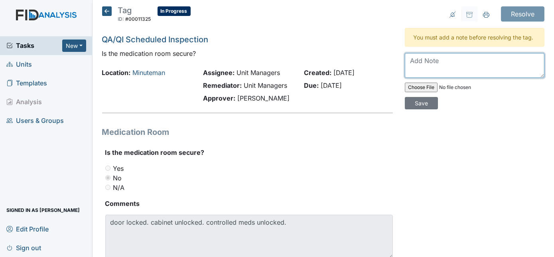
click at [447, 61] on textarea at bounding box center [475, 65] width 140 height 25
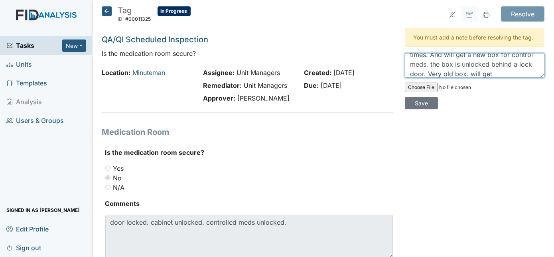
scroll to position [25, 0]
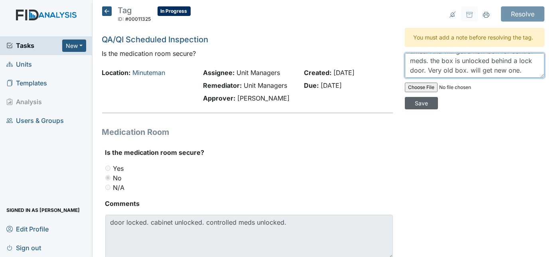
type textarea "Will ensure staff keep doors locked at all times. And will get a new box for co…"
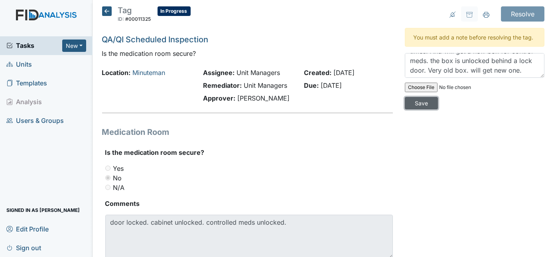
click at [438, 97] on input "Save" at bounding box center [421, 103] width 33 height 12
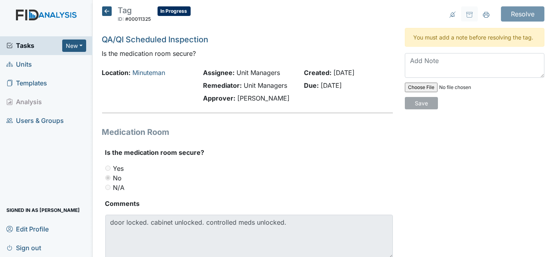
scroll to position [0, 0]
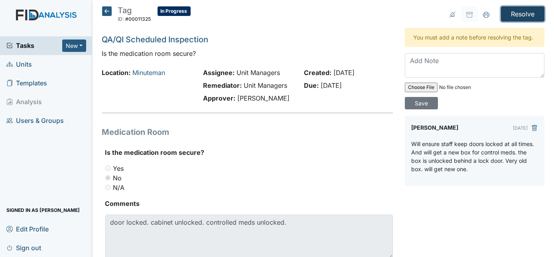
click at [511, 12] on input "Resolve" at bounding box center [522, 13] width 43 height 15
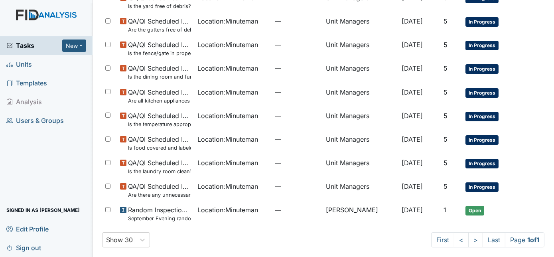
scroll to position [200, 0]
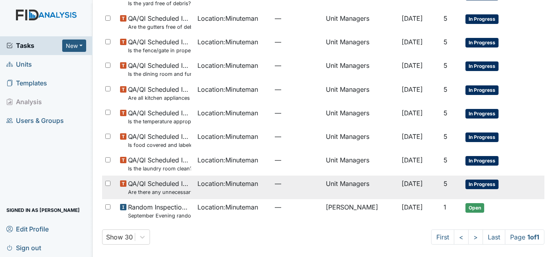
click at [329, 191] on td "Unit Managers" at bounding box center [361, 187] width 76 height 24
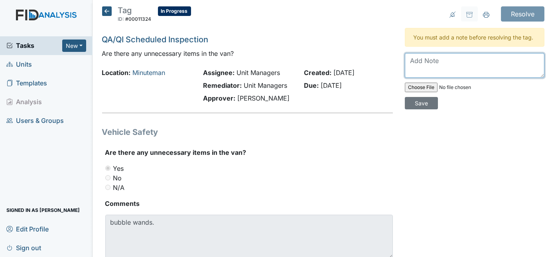
click at [421, 70] on textarea at bounding box center [475, 65] width 140 height 25
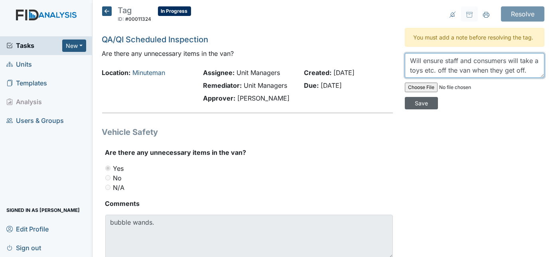
type textarea "Will ensure staff and consumers will take a toys etc. off the van when they get…"
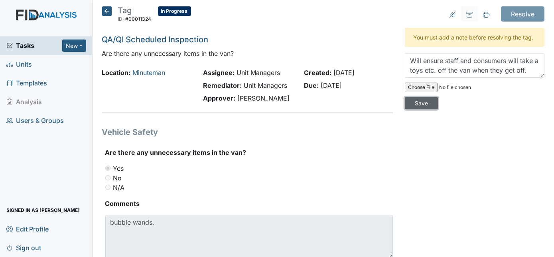
click at [438, 97] on input "Save" at bounding box center [421, 103] width 33 height 12
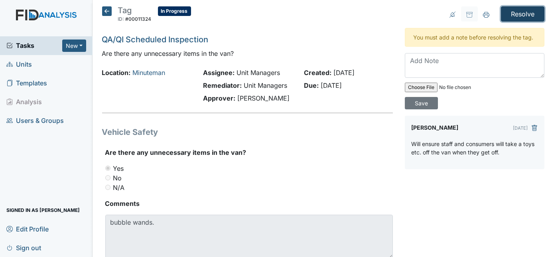
click at [511, 13] on input "Resolve" at bounding box center [522, 13] width 43 height 15
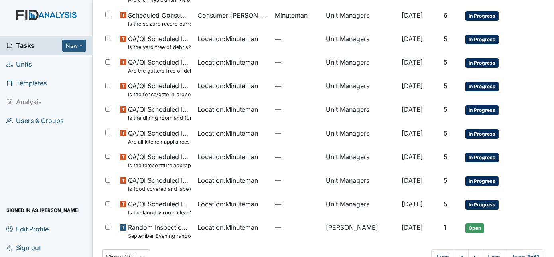
scroll to position [163, 0]
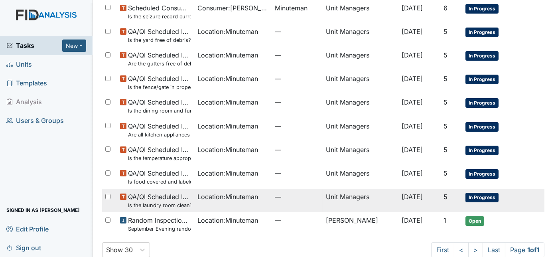
click at [282, 198] on span "—" at bounding box center [297, 197] width 45 height 10
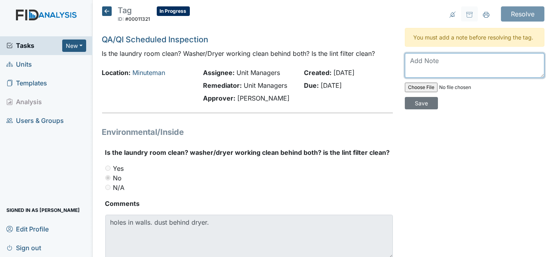
click at [451, 61] on textarea at bounding box center [475, 65] width 140 height 25
click at [499, 68] on textarea "Will ensure staff complete duties. Disciplinary actions will follow" at bounding box center [475, 65] width 140 height 25
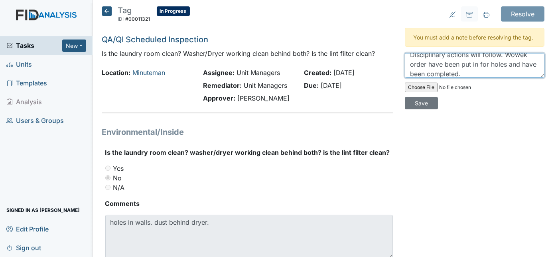
scroll to position [13, 0]
click at [528, 60] on textarea "Will ensure staff complete duties. Disciplinary actions will follow. Work ek or…" at bounding box center [475, 65] width 140 height 25
type textarea "Will ensure staff complete duties. Disciplinary actions will follow. Work order…"
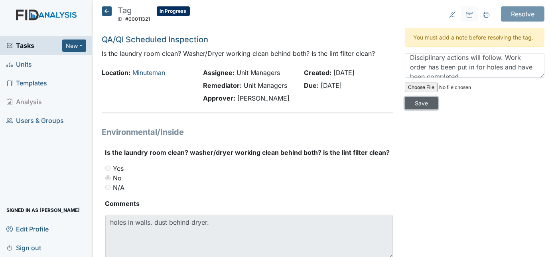
click at [438, 97] on input "Save" at bounding box center [421, 103] width 33 height 12
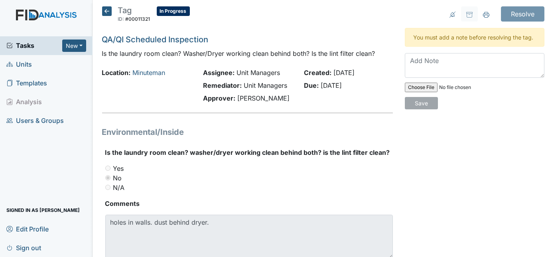
scroll to position [0, 0]
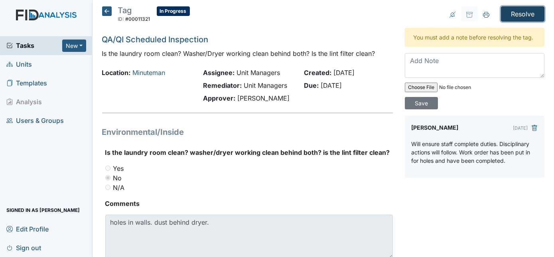
click at [515, 14] on input "Resolve" at bounding box center [522, 13] width 43 height 15
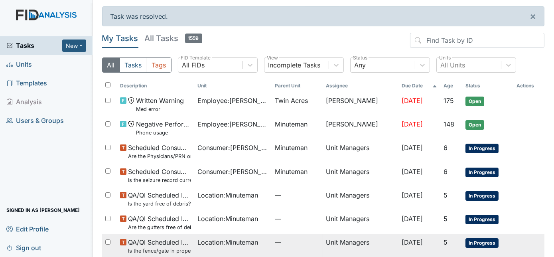
click at [323, 242] on td "Unit Managers" at bounding box center [361, 246] width 76 height 24
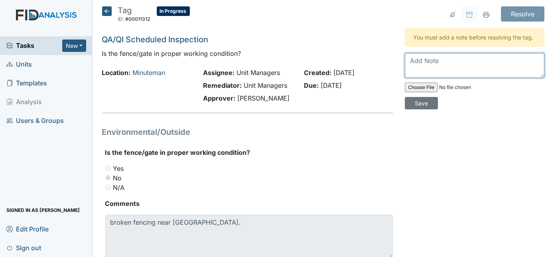
click at [441, 61] on textarea at bounding box center [475, 65] width 140 height 25
type textarea "Looks good thanks"
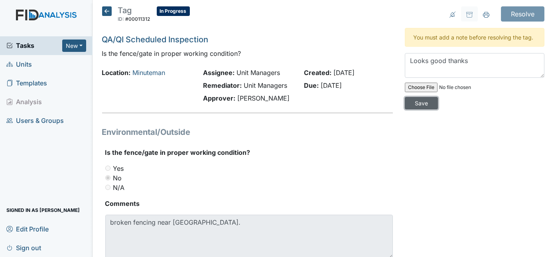
click at [438, 97] on input "Save" at bounding box center [421, 103] width 33 height 12
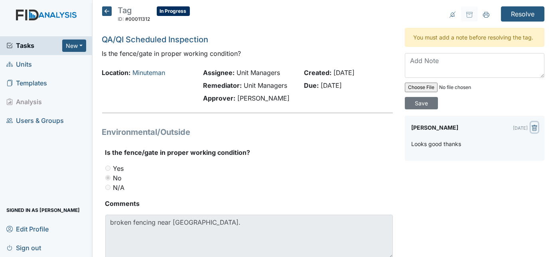
click at [531, 125] on icon "submit" at bounding box center [534, 128] width 6 height 6
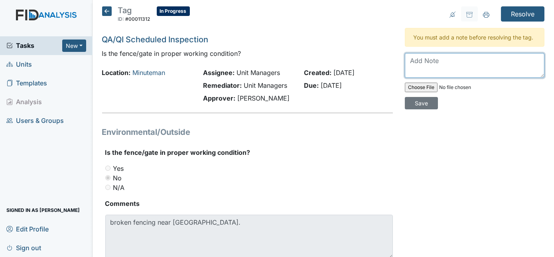
click at [411, 66] on textarea at bounding box center [475, 65] width 140 height 25
type textarea "Work order put in and have been fixed."
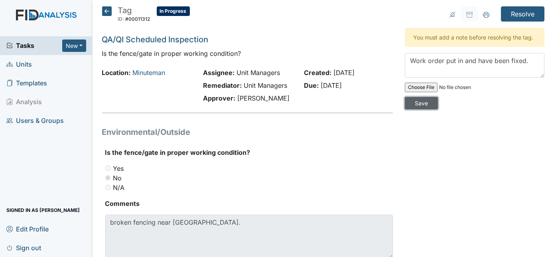
click at [438, 97] on input "Save" at bounding box center [421, 103] width 33 height 12
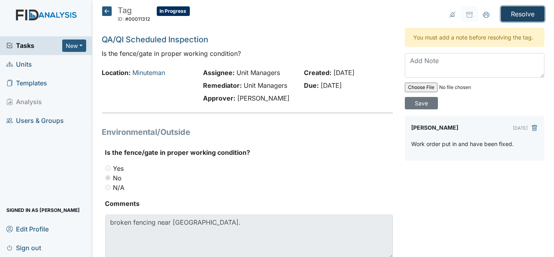
click at [517, 13] on input "Resolve" at bounding box center [522, 13] width 43 height 15
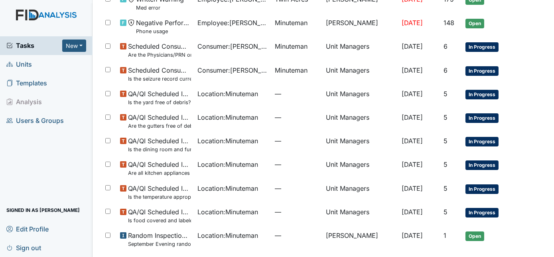
scroll to position [116, 0]
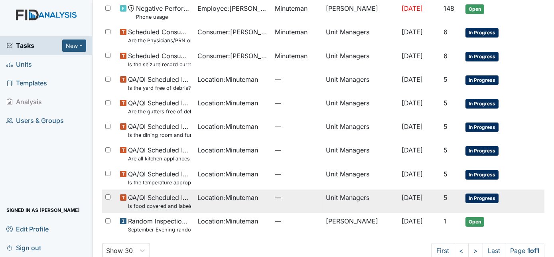
click at [259, 197] on div "Location : Minuteman" at bounding box center [232, 198] width 71 height 10
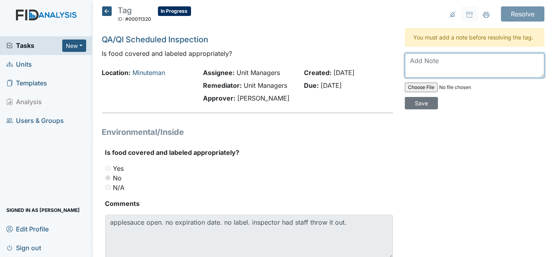
click at [459, 69] on textarea at bounding box center [475, 65] width 140 height 25
type textarea "ok thanks."
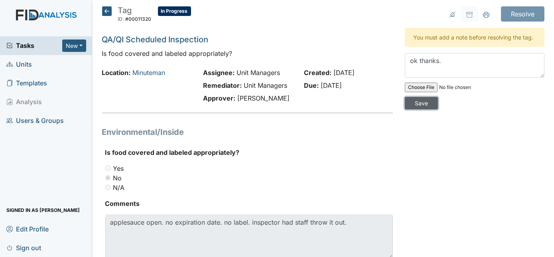
click at [438, 97] on input "Save" at bounding box center [421, 103] width 33 height 12
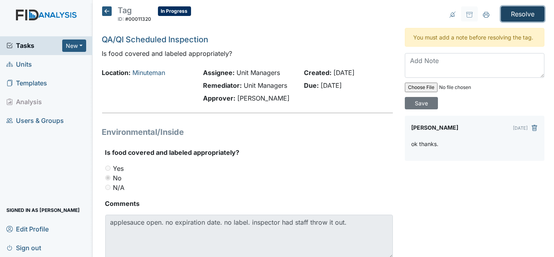
click at [509, 17] on input "Resolve" at bounding box center [522, 13] width 43 height 15
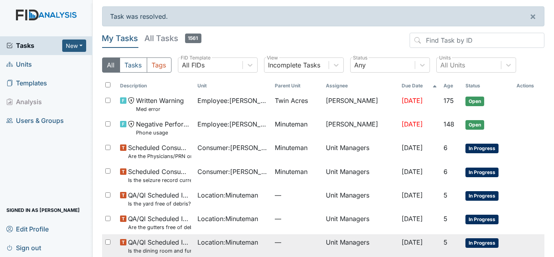
click at [367, 240] on td "Unit Managers" at bounding box center [361, 246] width 76 height 24
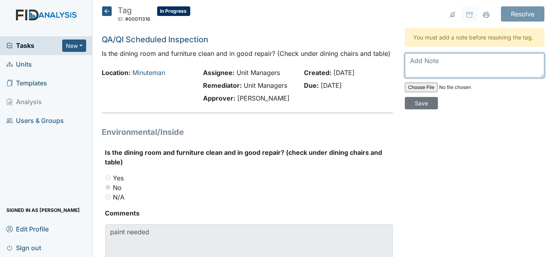
click at [435, 65] on textarea at bounding box center [475, 65] width 140 height 25
type textarea "w"
type textarea "Work order put in and it's been painted."
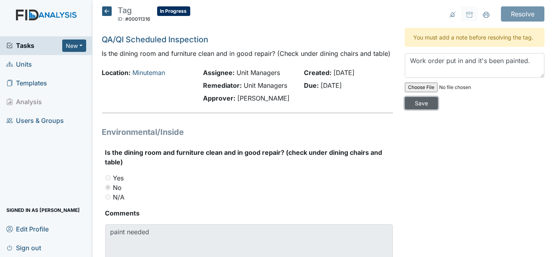
click at [438, 97] on input "Save" at bounding box center [421, 103] width 33 height 12
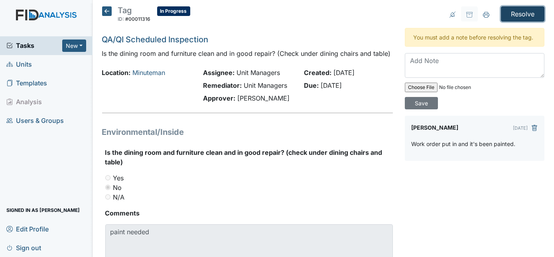
click at [514, 12] on input "Resolve" at bounding box center [522, 13] width 43 height 15
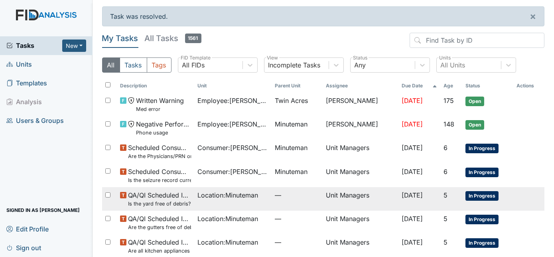
click at [290, 195] on span "—" at bounding box center [297, 195] width 45 height 10
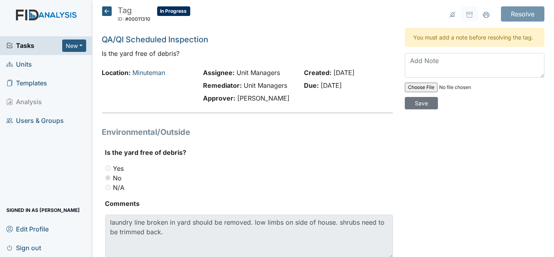
click at [104, 10] on icon at bounding box center [107, 11] width 10 height 10
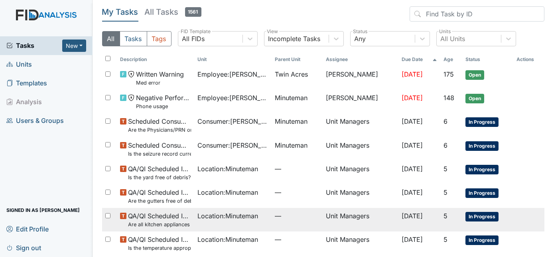
click at [245, 219] on span "Location : Minuteman" at bounding box center [227, 216] width 61 height 10
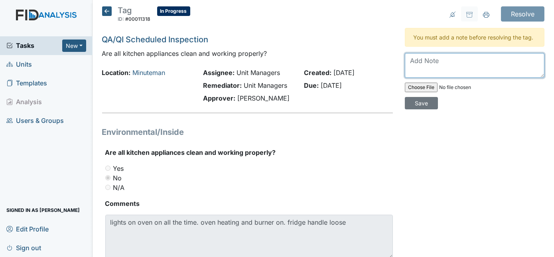
click at [420, 61] on textarea at bounding box center [475, 65] width 140 height 25
type textarea "Work order have been put in and 2 of the things have been fixed"
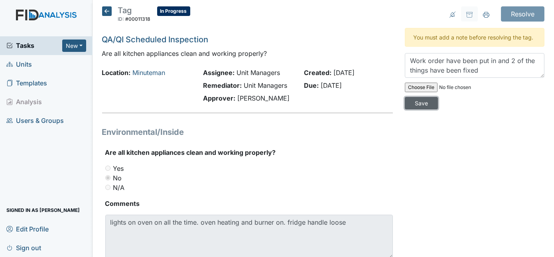
click at [438, 97] on input "Save" at bounding box center [421, 103] width 33 height 12
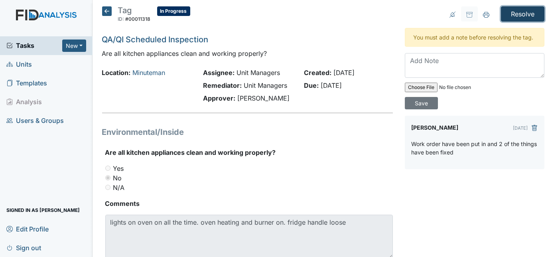
click at [517, 12] on input "Resolve" at bounding box center [522, 13] width 43 height 15
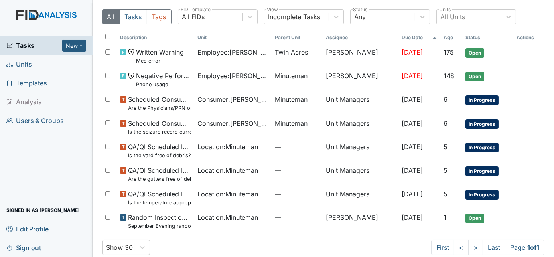
scroll to position [59, 0]
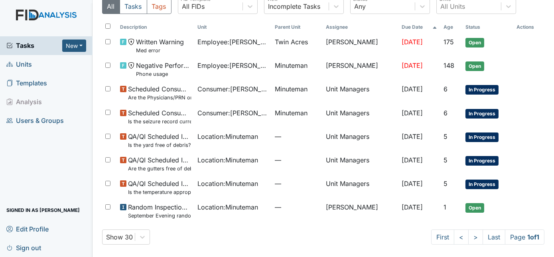
click at [24, 63] on span "Units" at bounding box center [19, 64] width 26 height 12
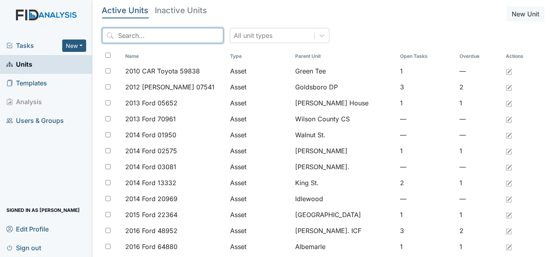
click at [130, 40] on input "search" at bounding box center [162, 35] width 121 height 15
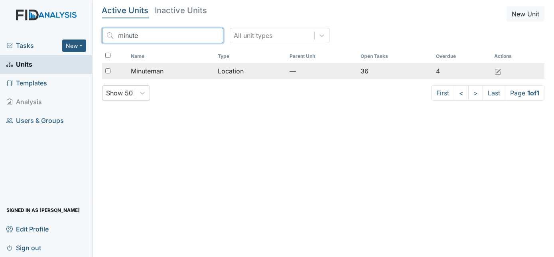
type input "minute"
click at [106, 73] on div at bounding box center [115, 71] width 26 height 16
checkbox input "true"
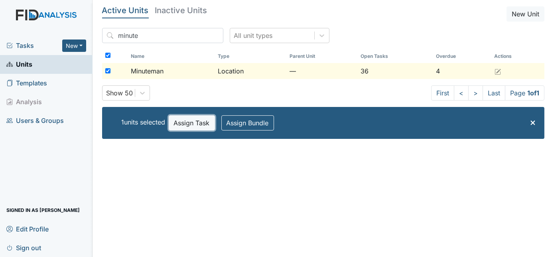
click at [182, 126] on button "Assign Task" at bounding box center [192, 122] width 46 height 15
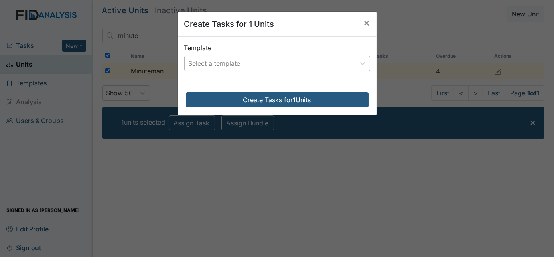
click at [207, 61] on div "Select a template" at bounding box center [215, 64] width 52 height 10
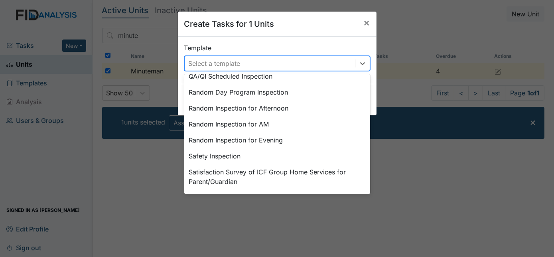
scroll to position [370, 0]
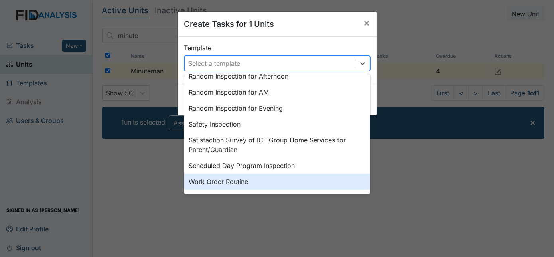
click at [299, 186] on div "Work Order Routine" at bounding box center [277, 181] width 186 height 16
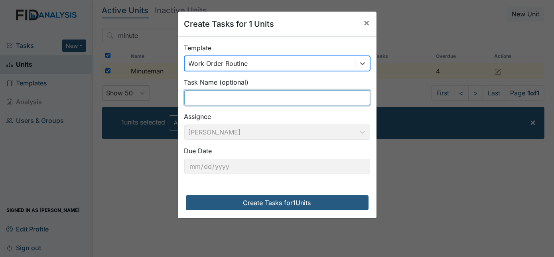
click at [229, 96] on input "text" at bounding box center [277, 97] width 186 height 15
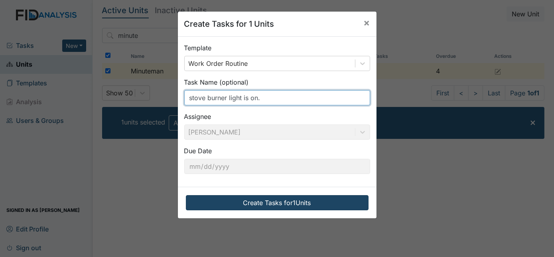
type input "stove burner light is on."
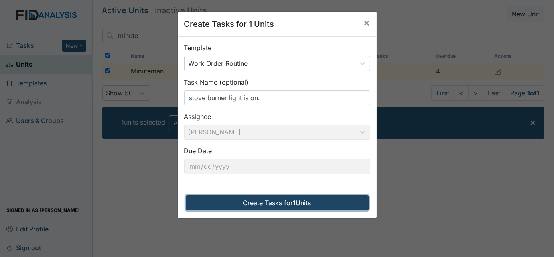
click at [262, 205] on button "Create Tasks for 1 Units" at bounding box center [277, 202] width 183 height 15
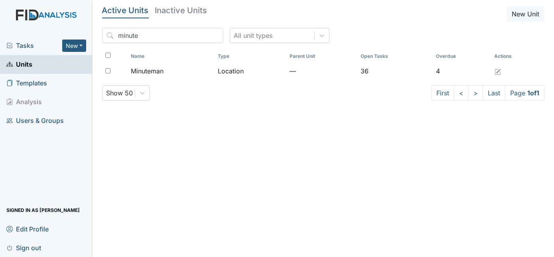
click at [28, 48] on span "Tasks" at bounding box center [34, 46] width 56 height 10
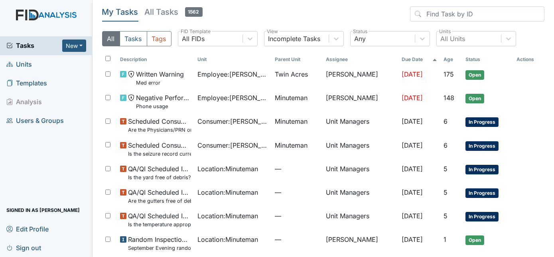
click at [18, 64] on span "Units" at bounding box center [19, 64] width 26 height 12
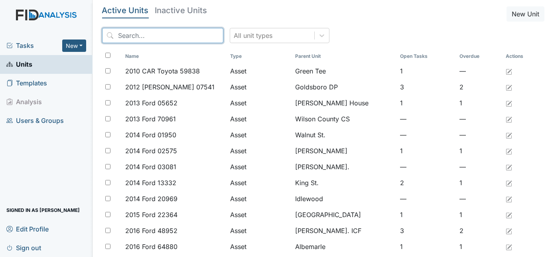
click at [121, 41] on input "search" at bounding box center [162, 35] width 121 height 15
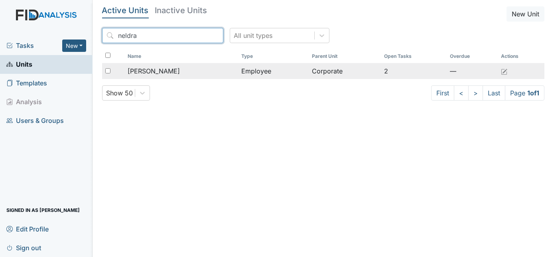
type input "neldra"
click at [151, 70] on span "Satterthwaite, Neldra" at bounding box center [154, 71] width 52 height 10
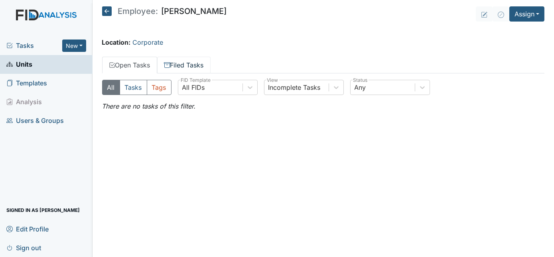
click at [182, 62] on link "Filed Tasks" at bounding box center [183, 65] width 53 height 17
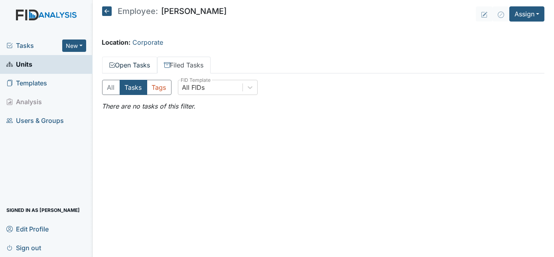
click at [144, 64] on link "Open Tasks" at bounding box center [129, 65] width 55 height 17
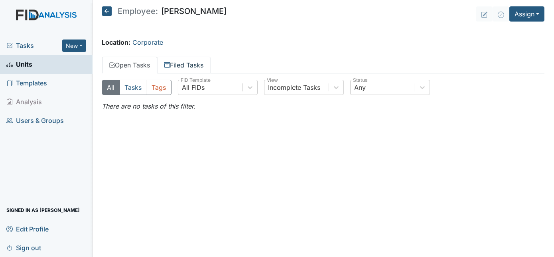
click at [177, 64] on link "Filed Tasks" at bounding box center [183, 65] width 53 height 17
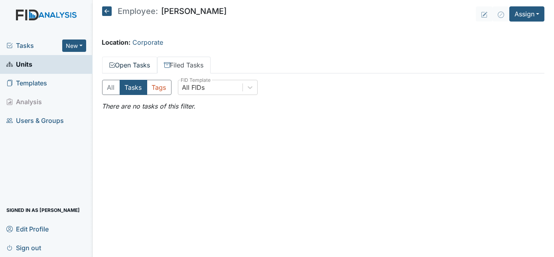
click at [146, 63] on link "Open Tasks" at bounding box center [129, 65] width 55 height 17
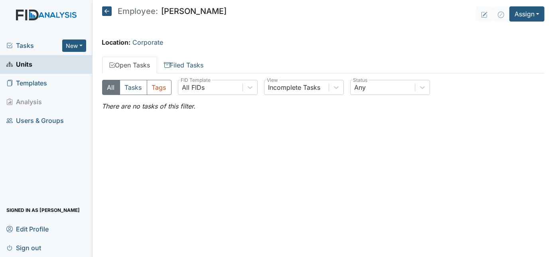
click at [29, 42] on span "Tasks" at bounding box center [34, 46] width 56 height 10
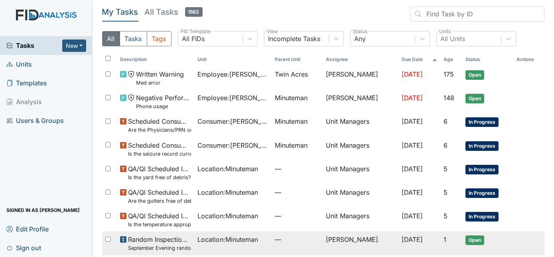
click at [247, 248] on td "Location : Minuteman" at bounding box center [232, 243] width 77 height 24
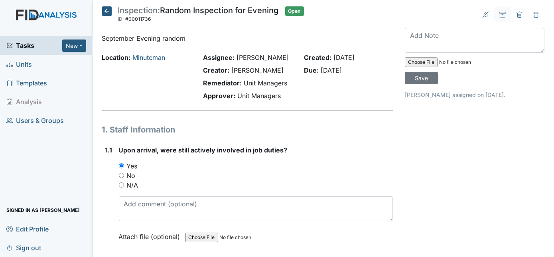
click at [360, 86] on div "Created: Sep 2, 2025 Due: Sep 17, 2025" at bounding box center [348, 78] width 101 height 51
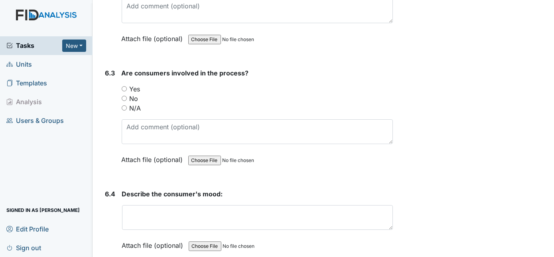
scroll to position [5365, 0]
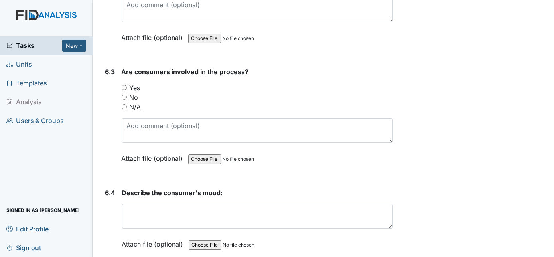
click at [122, 85] on input "Yes" at bounding box center [124, 87] width 5 height 5
radio input "true"
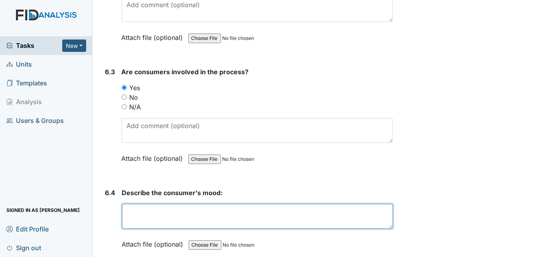
click at [152, 204] on textarea at bounding box center [257, 216] width 271 height 25
type textarea "good mood"
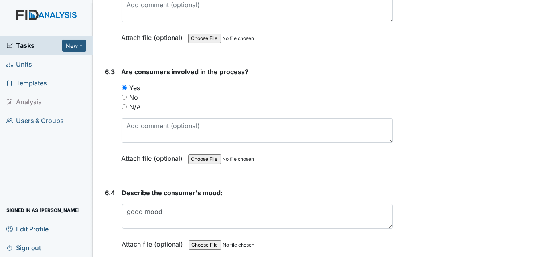
click at [242, 188] on strong "Describe the consumer's mood:" at bounding box center [257, 193] width 271 height 10
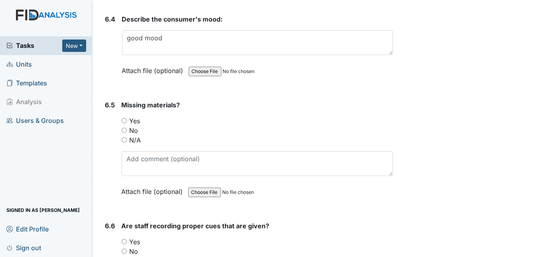
scroll to position [5538, 0]
click at [126, 127] on input "No" at bounding box center [124, 129] width 5 height 5
radio input "true"
click at [122, 238] on input "Yes" at bounding box center [124, 240] width 5 height 5
radio input "true"
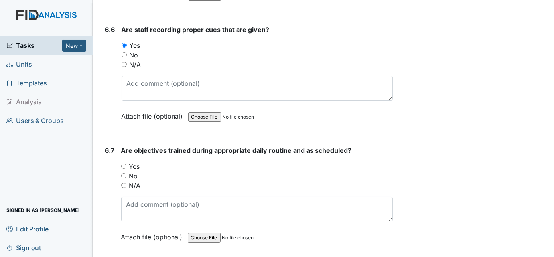
scroll to position [5756, 0]
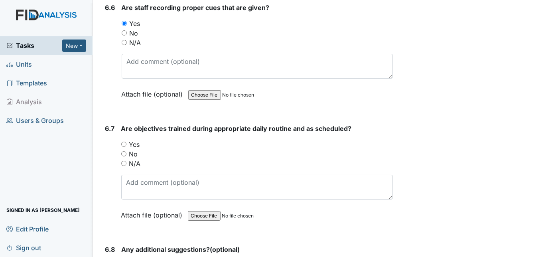
click at [124, 142] on input "Yes" at bounding box center [123, 144] width 5 height 5
radio input "true"
click at [105, 126] on div "6.7" at bounding box center [110, 178] width 10 height 108
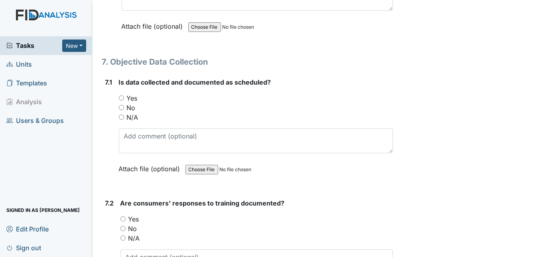
scroll to position [6032, 0]
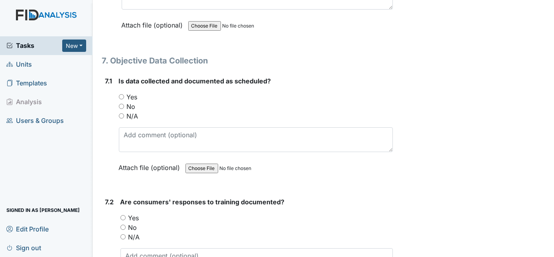
click at [121, 94] on input "Yes" at bounding box center [121, 96] width 5 height 5
radio input "true"
click at [124, 215] on input "Yes" at bounding box center [122, 217] width 5 height 5
radio input "true"
click at [94, 201] on main "Inspection: Random Inspection for Evening ID: #00011736 Open Autosaving... Sept…" at bounding box center [324, 128] width 462 height 257
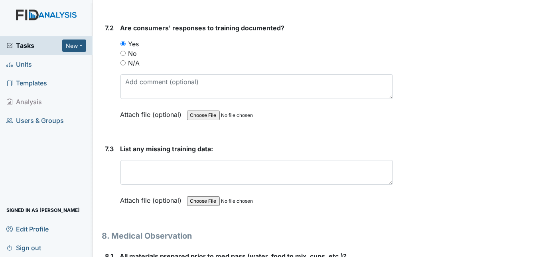
scroll to position [6162, 0]
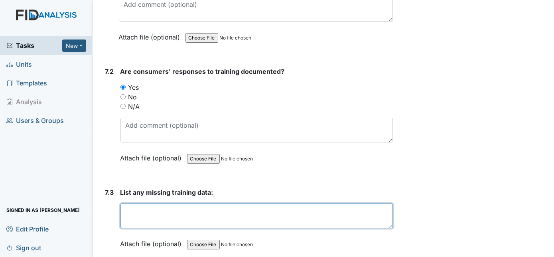
click at [159, 203] on textarea at bounding box center [256, 215] width 273 height 25
type textarea "no"
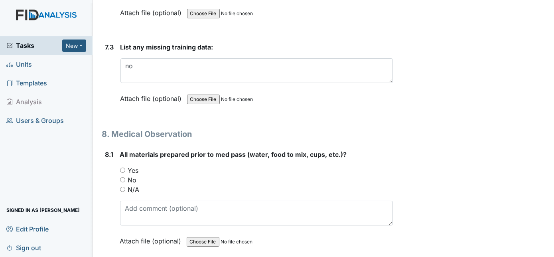
scroll to position [6322, 0]
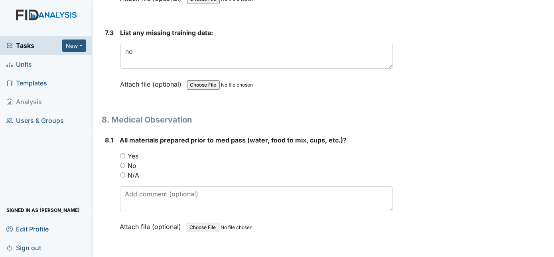
click at [122, 153] on input "Yes" at bounding box center [122, 155] width 5 height 5
radio input "true"
click at [111, 138] on div "8.1" at bounding box center [109, 189] width 8 height 108
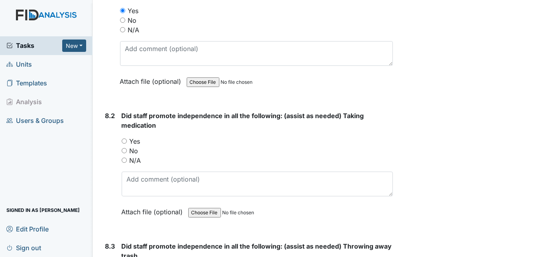
scroll to position [6481, 0]
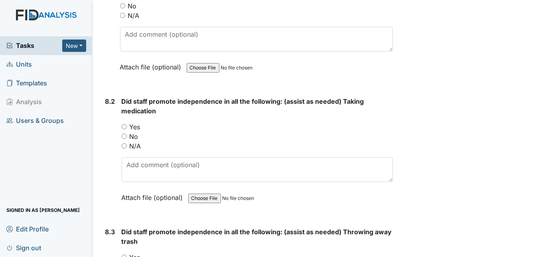
click at [123, 124] on input "Yes" at bounding box center [124, 126] width 5 height 5
radio input "true"
click at [106, 122] on div "8.2" at bounding box center [110, 155] width 10 height 118
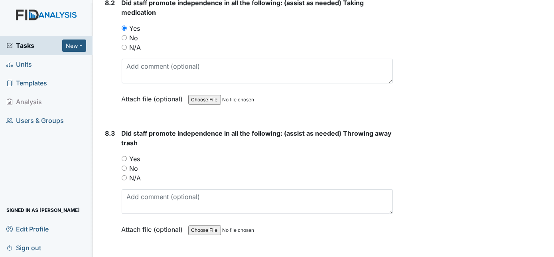
scroll to position [6612, 0]
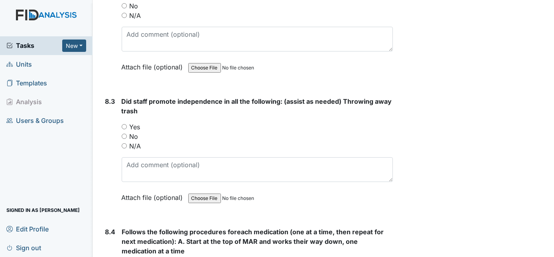
click at [124, 124] on input "Yes" at bounding box center [124, 126] width 5 height 5
radio input "true"
click at [112, 133] on div "8.3" at bounding box center [110, 155] width 10 height 118
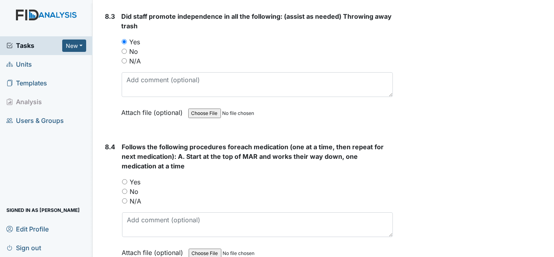
scroll to position [6728, 0]
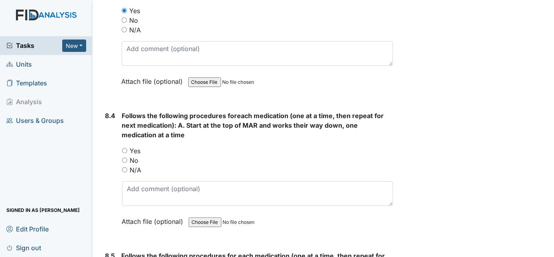
click at [123, 148] on input "Yes" at bounding box center [124, 150] width 5 height 5
radio input "true"
click at [102, 146] on div "8.4 Follows the following procedures foreach medication (one at a time, then re…" at bounding box center [247, 174] width 291 height 127
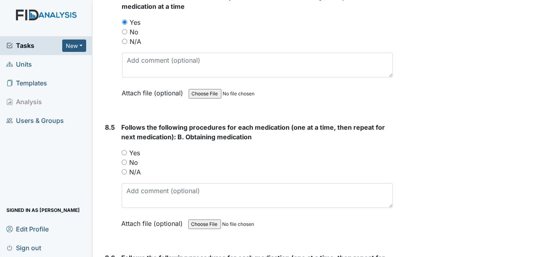
scroll to position [6858, 0]
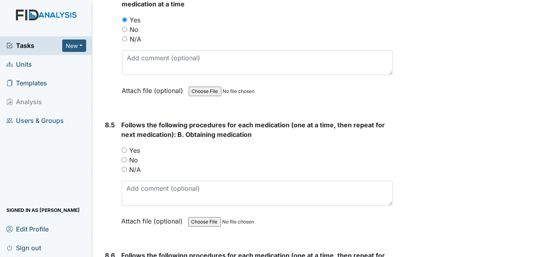
click at [122, 148] on input "Yes" at bounding box center [124, 150] width 5 height 5
radio input "true"
click at [104, 131] on div "8.5 Follows the following procedures for each medication (one at a time, then r…" at bounding box center [247, 179] width 291 height 118
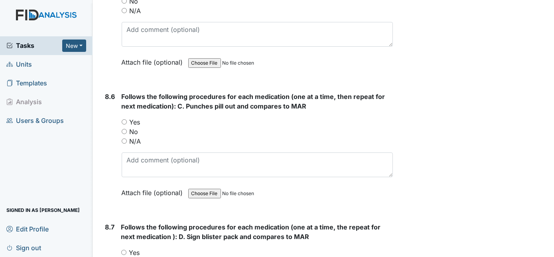
scroll to position [7018, 0]
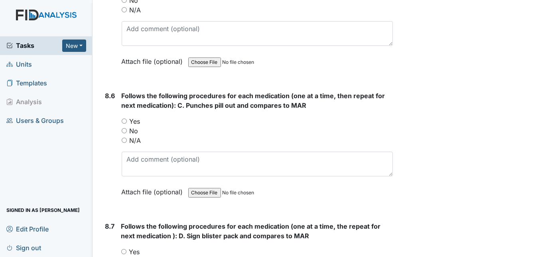
click at [124, 118] on input "Yes" at bounding box center [124, 120] width 5 height 5
radio input "true"
click at [102, 106] on div "8.6 Follows the following procedures for each medication (one at a time, then r…" at bounding box center [247, 150] width 291 height 118
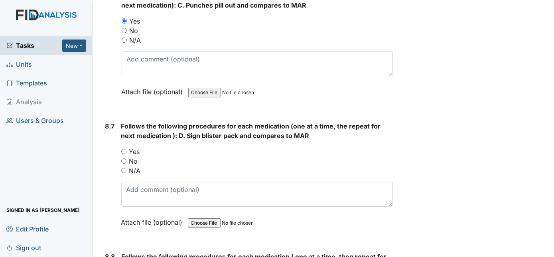
scroll to position [7148, 0]
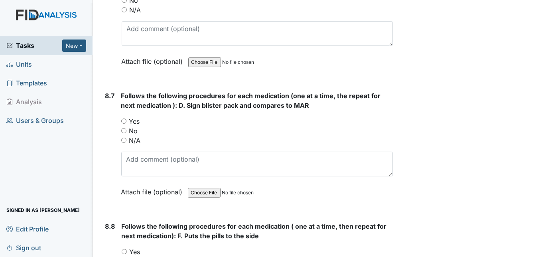
click at [124, 118] on input "Yes" at bounding box center [123, 120] width 5 height 5
radio input "true"
click at [125, 249] on input "Yes" at bounding box center [124, 251] width 5 height 5
radio input "true"
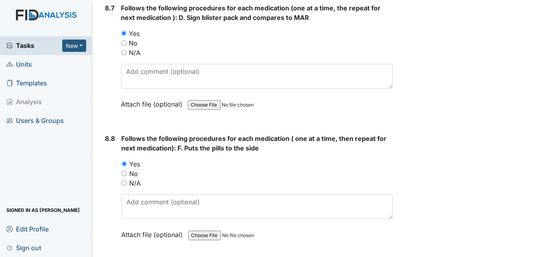
scroll to position [7322, 0]
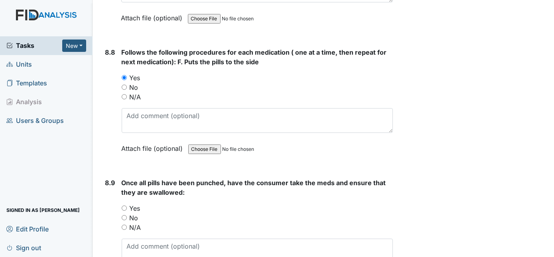
click at [122, 205] on input "Yes" at bounding box center [124, 207] width 5 height 5
radio input "true"
click at [109, 184] on div "8.9" at bounding box center [110, 237] width 10 height 118
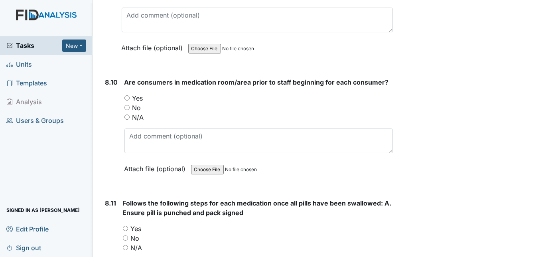
scroll to position [7554, 0]
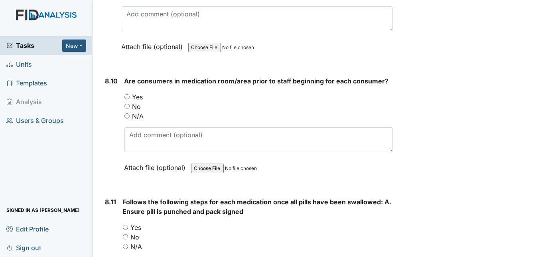
click at [127, 94] on input "Yes" at bounding box center [126, 96] width 5 height 5
radio input "true"
click at [124, 224] on input "Yes" at bounding box center [125, 226] width 5 height 5
radio input "true"
click at [107, 197] on div "8.11" at bounding box center [110, 256] width 11 height 118
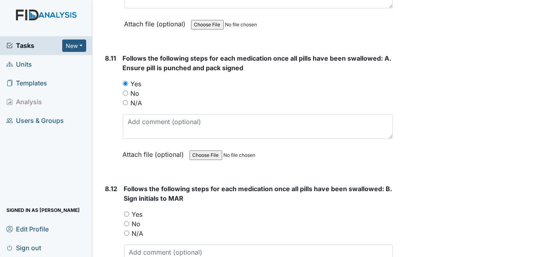
scroll to position [7728, 0]
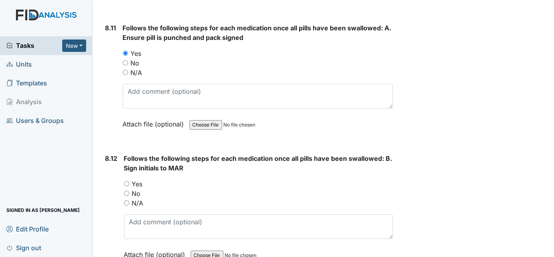
click at [125, 181] on input "Yes" at bounding box center [126, 183] width 5 height 5
radio input "true"
click at [108, 155] on div "8.12" at bounding box center [111, 213] width 12 height 118
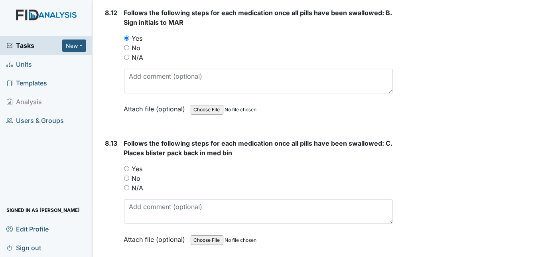
scroll to position [7887, 0]
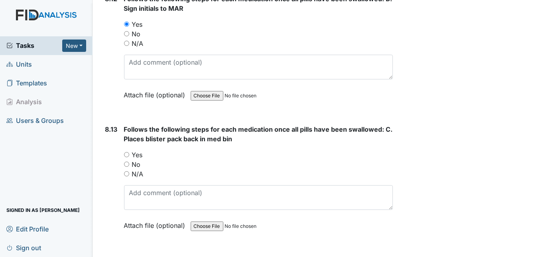
click at [126, 152] on input "Yes" at bounding box center [126, 154] width 5 height 5
radio input "true"
click at [110, 128] on div "8.13" at bounding box center [111, 183] width 12 height 118
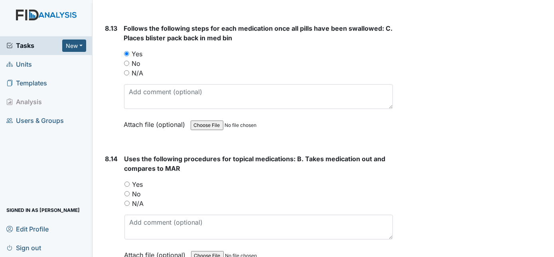
scroll to position [8018, 0]
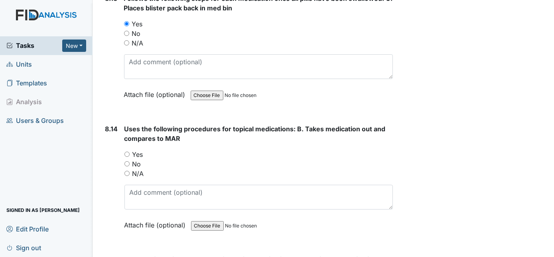
click at [128, 152] on input "Yes" at bounding box center [126, 154] width 5 height 5
radio input "true"
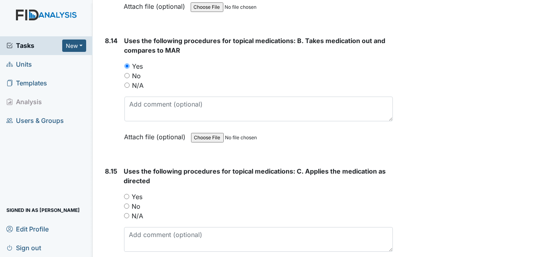
scroll to position [8120, 0]
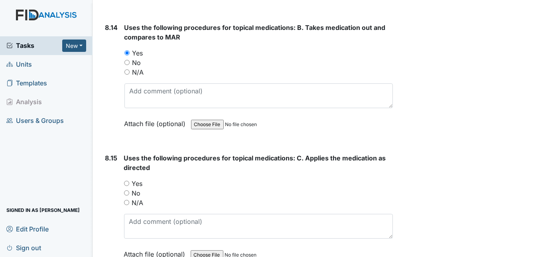
click at [126, 181] on input "Yes" at bounding box center [126, 183] width 5 height 5
radio input "true"
click at [117, 153] on div "8.15" at bounding box center [111, 212] width 12 height 118
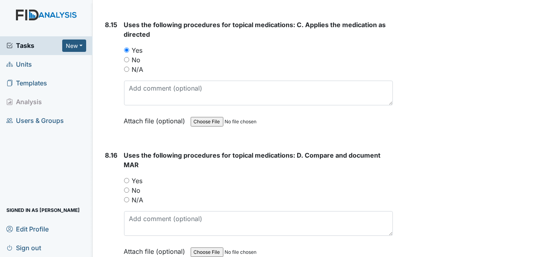
scroll to position [8279, 0]
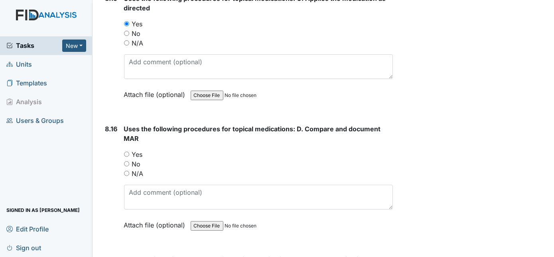
click at [127, 152] on input "Yes" at bounding box center [126, 154] width 5 height 5
radio input "true"
click at [112, 124] on div "8.16" at bounding box center [111, 183] width 12 height 118
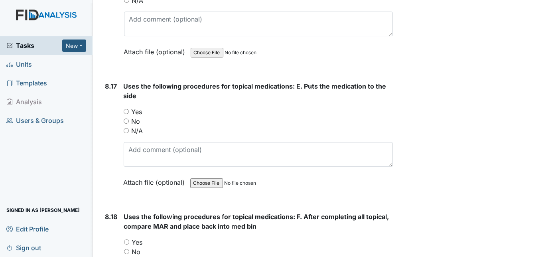
scroll to position [8453, 0]
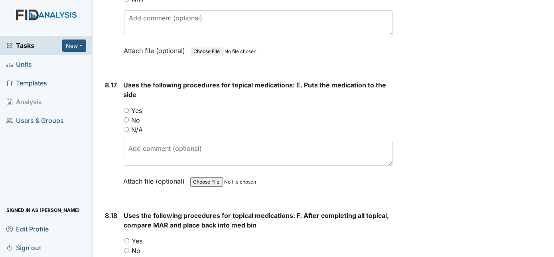
click at [126, 106] on div "Yes" at bounding box center [259, 111] width 270 height 10
click at [126, 108] on input "Yes" at bounding box center [126, 110] width 5 height 5
radio input "true"
click at [109, 95] on div "8.17" at bounding box center [111, 139] width 12 height 118
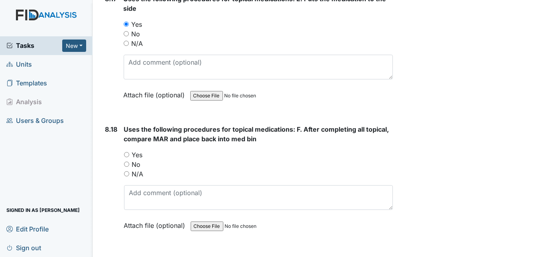
scroll to position [8555, 0]
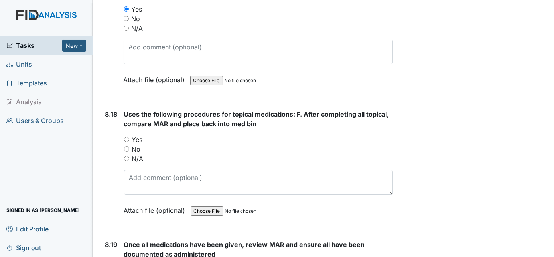
click at [125, 137] on input "Yes" at bounding box center [126, 139] width 5 height 5
radio input "true"
click at [114, 109] on div "8.18" at bounding box center [111, 168] width 12 height 118
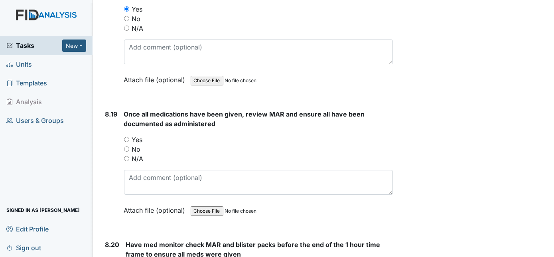
scroll to position [8700, 0]
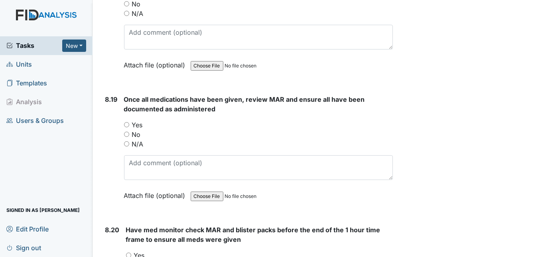
click at [126, 122] on input "Yes" at bounding box center [126, 124] width 5 height 5
radio input "true"
click at [110, 100] on div "8.19" at bounding box center [111, 154] width 12 height 118
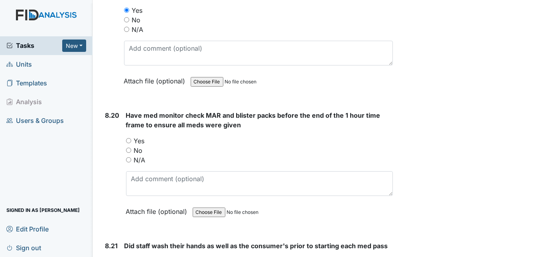
scroll to position [8816, 0]
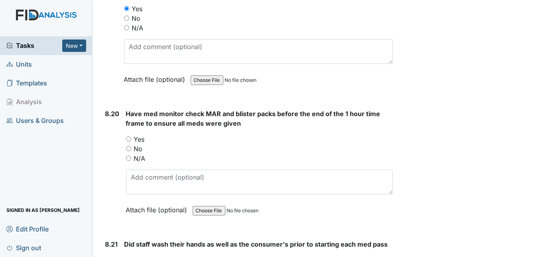
click at [128, 136] on input "Yes" at bounding box center [128, 138] width 5 height 5
radio input "true"
click at [114, 109] on div "8.20" at bounding box center [112, 168] width 14 height 118
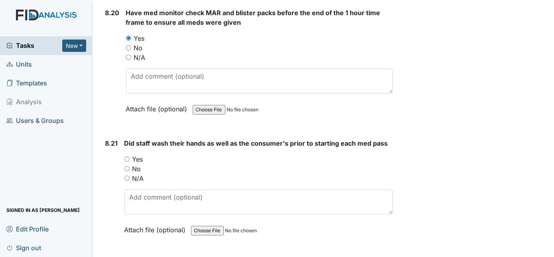
scroll to position [8932, 0]
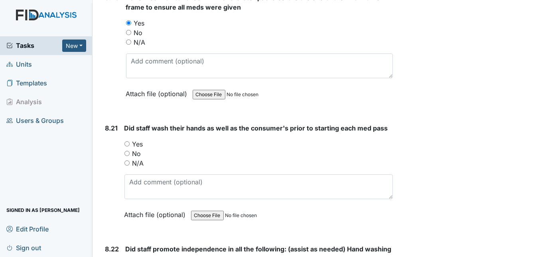
click at [126, 141] on input "Yes" at bounding box center [126, 143] width 5 height 5
radio input "true"
click at [111, 123] on div "8.21" at bounding box center [111, 177] width 13 height 108
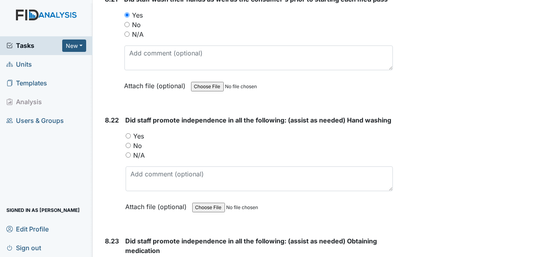
scroll to position [9062, 0]
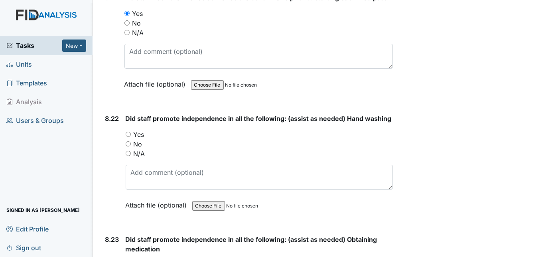
click at [128, 132] on input "Yes" at bounding box center [128, 134] width 5 height 5
radio input "true"
click at [114, 114] on div "8.22" at bounding box center [112, 168] width 14 height 108
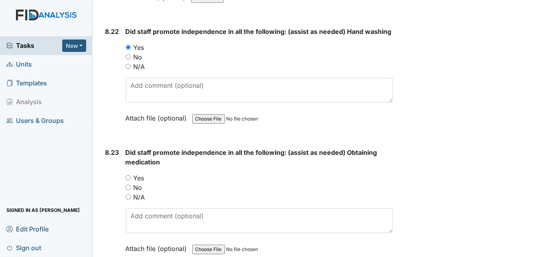
scroll to position [9163, 0]
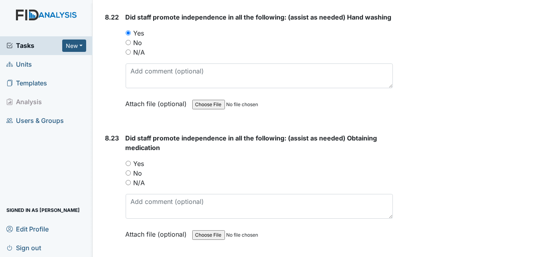
click at [128, 159] on div "Yes" at bounding box center [260, 164] width 268 height 10
click at [129, 161] on input "Yes" at bounding box center [128, 163] width 5 height 5
radio input "true"
click at [106, 142] on div "8.23" at bounding box center [112, 192] width 14 height 118
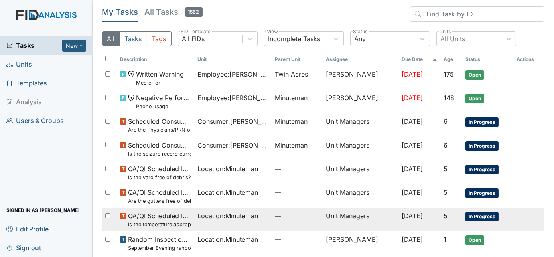
click at [181, 229] on td "QA/QI Scheduled Inspection Is the temperature appropriate in the refrigerator? …" at bounding box center [155, 220] width 77 height 24
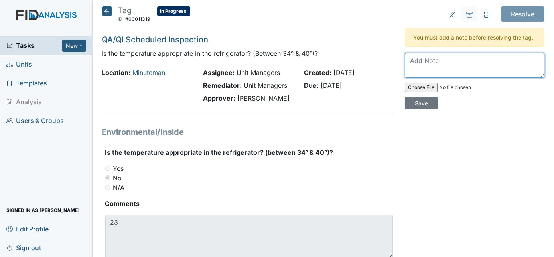
click at [442, 67] on textarea at bounding box center [475, 65] width 140 height 25
click at [407, 59] on textarea "Will get them to look at it." at bounding box center [475, 65] width 140 height 25
type textarea "I just checked its reading 20. Will get them to look at it."
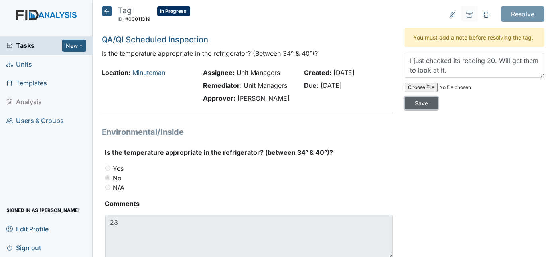
click at [438, 97] on input "Save" at bounding box center [421, 103] width 33 height 12
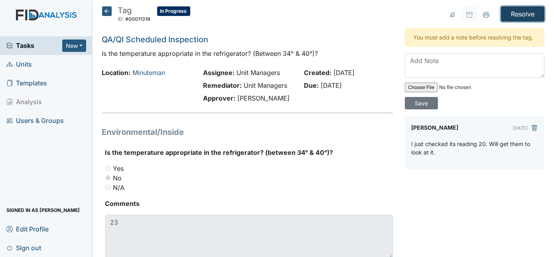
click at [506, 16] on input "Resolve" at bounding box center [522, 13] width 43 height 15
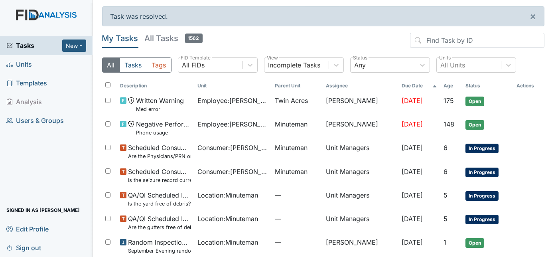
click at [29, 64] on span "Units" at bounding box center [19, 64] width 26 height 12
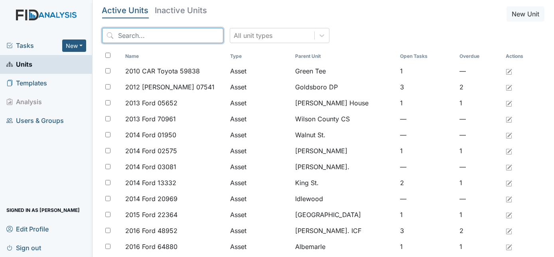
click at [139, 39] on input "search" at bounding box center [162, 35] width 121 height 15
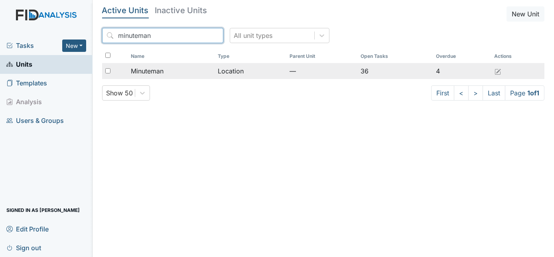
type input "minuteman"
click at [108, 71] on input "checkbox" at bounding box center [107, 70] width 5 height 5
checkbox input "true"
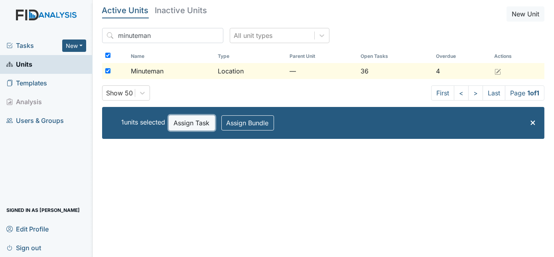
click at [182, 124] on button "Assign Task" at bounding box center [192, 122] width 46 height 15
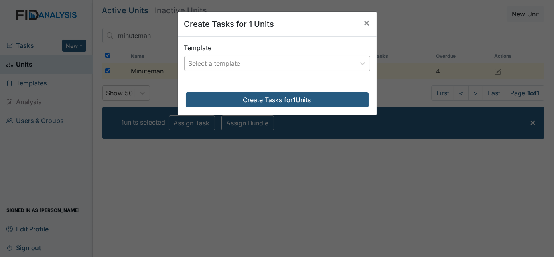
click at [214, 64] on div "Select a template" at bounding box center [215, 64] width 52 height 10
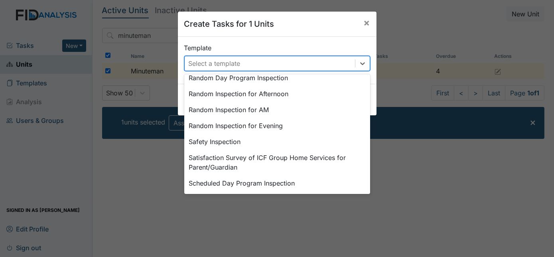
scroll to position [370, 0]
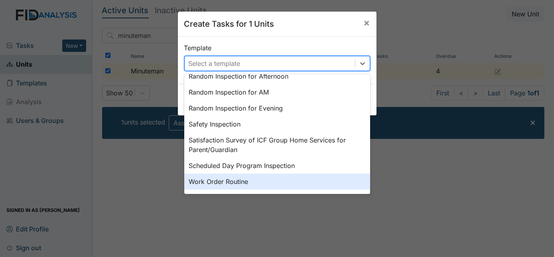
click at [292, 185] on div "Work Order Routine" at bounding box center [277, 181] width 186 height 16
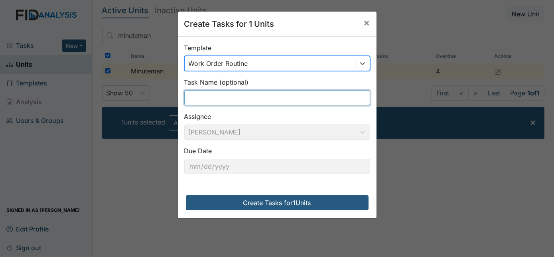
click at [236, 96] on input "text" at bounding box center [277, 97] width 186 height 15
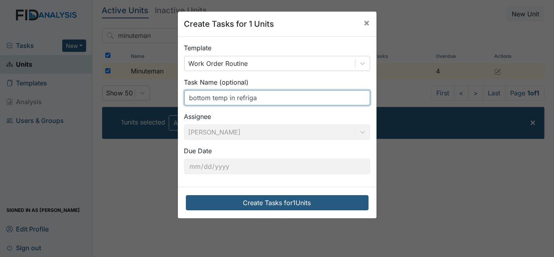
type input "bottom temp in refriga"
